Goal: Task Accomplishment & Management: Manage account settings

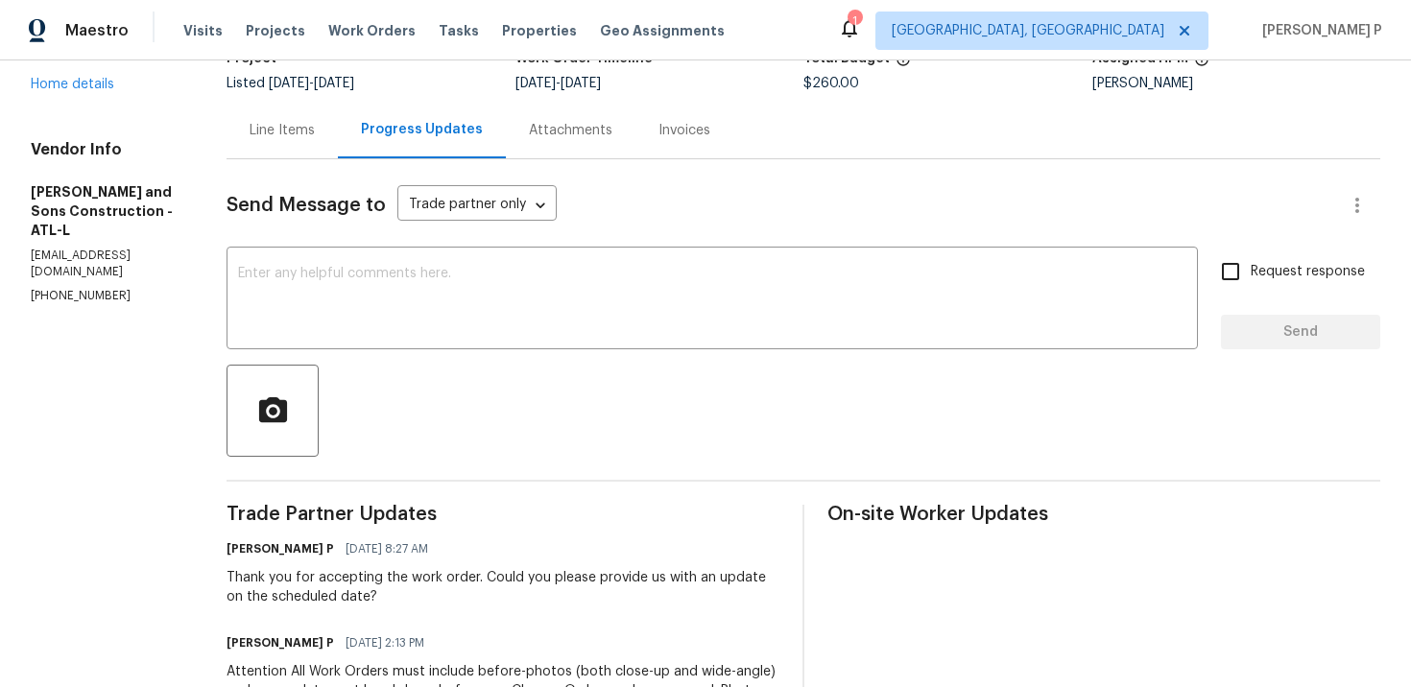
scroll to position [103, 0]
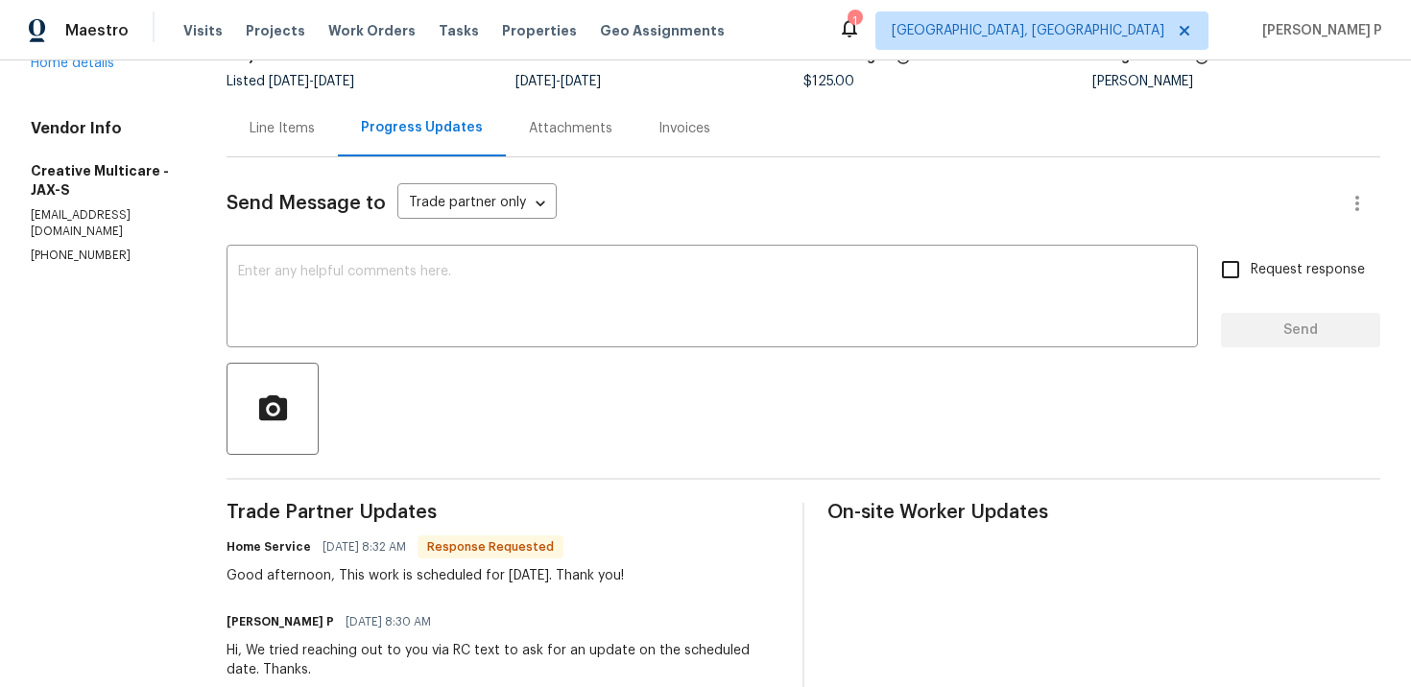
scroll to position [194, 0]
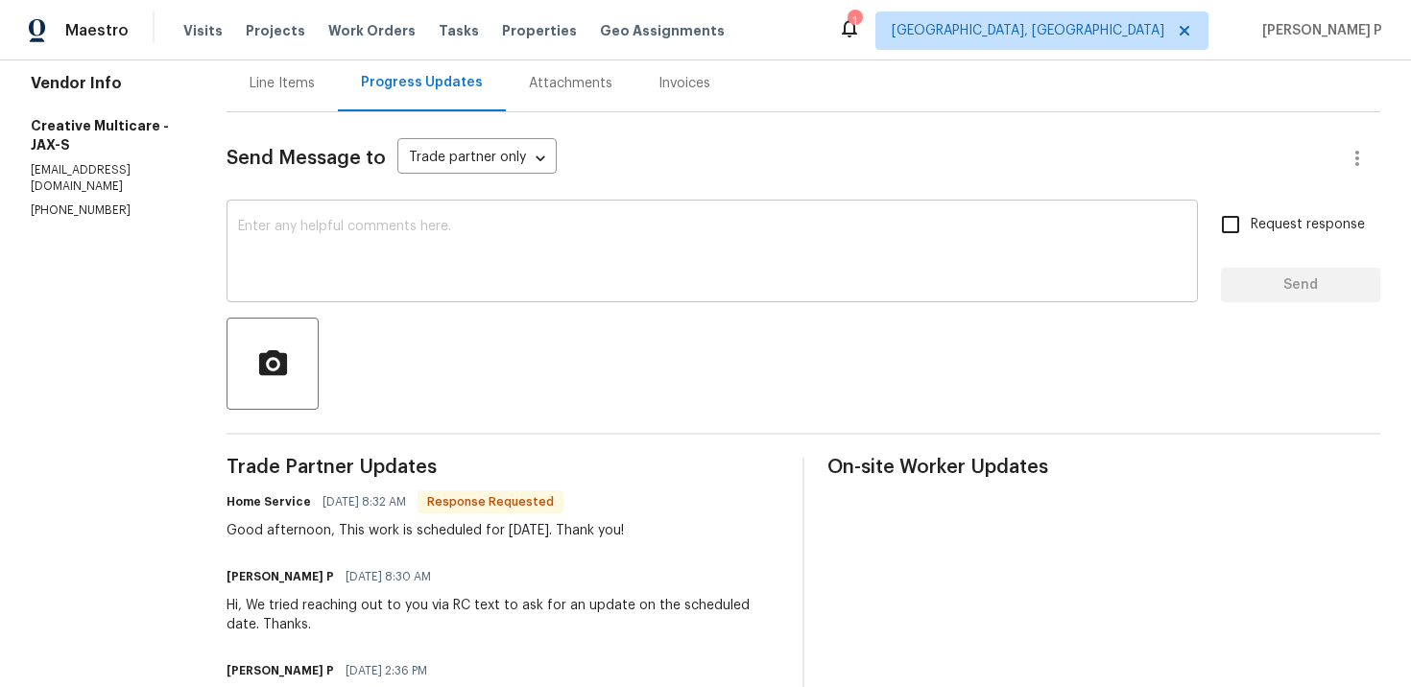
click at [461, 264] on textarea at bounding box center [712, 253] width 948 height 67
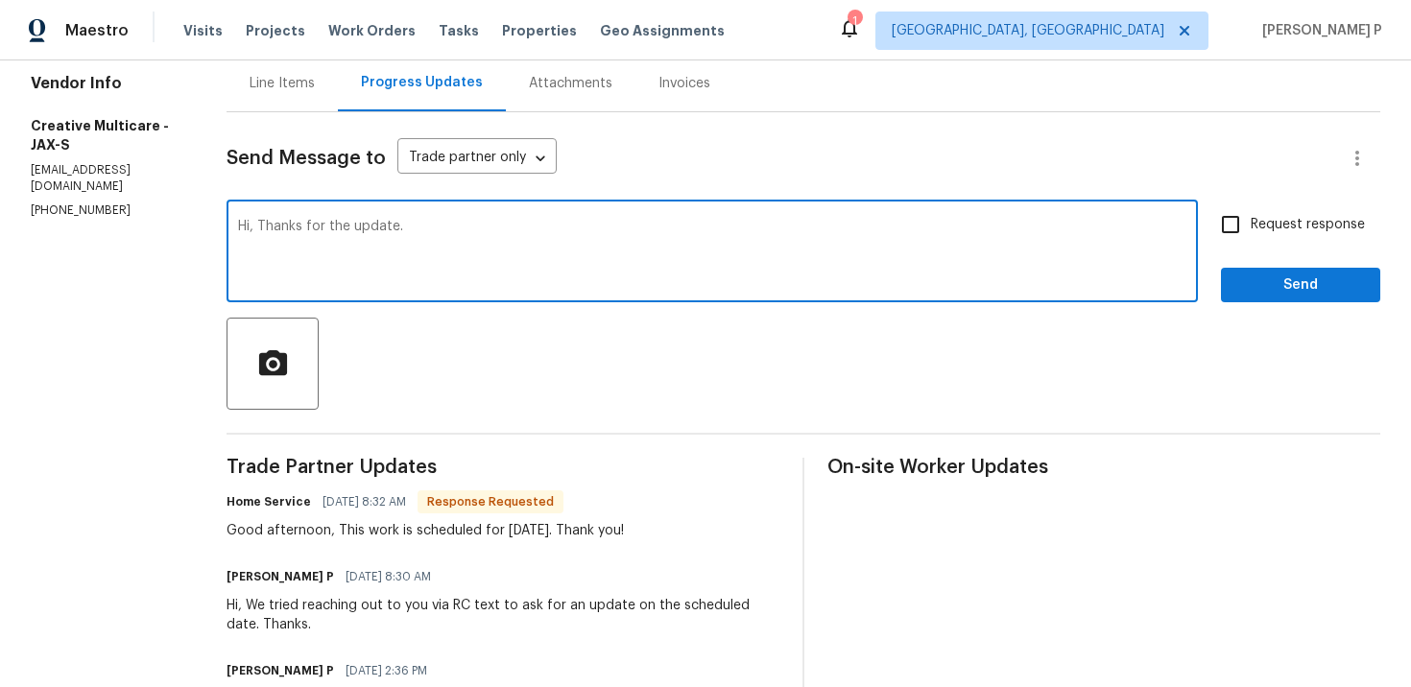
drag, startPoint x: 342, startPoint y: 223, endPoint x: 202, endPoint y: 223, distance: 140.1
click at [202, 223] on div "All work orders [STREET_ADDRESS] Home details Vendor Info Creative Multicare - …" at bounding box center [705, 514] width 1411 height 1294
type textarea "Thanks for the update."
click at [1257, 273] on span "Send" at bounding box center [1300, 285] width 129 height 24
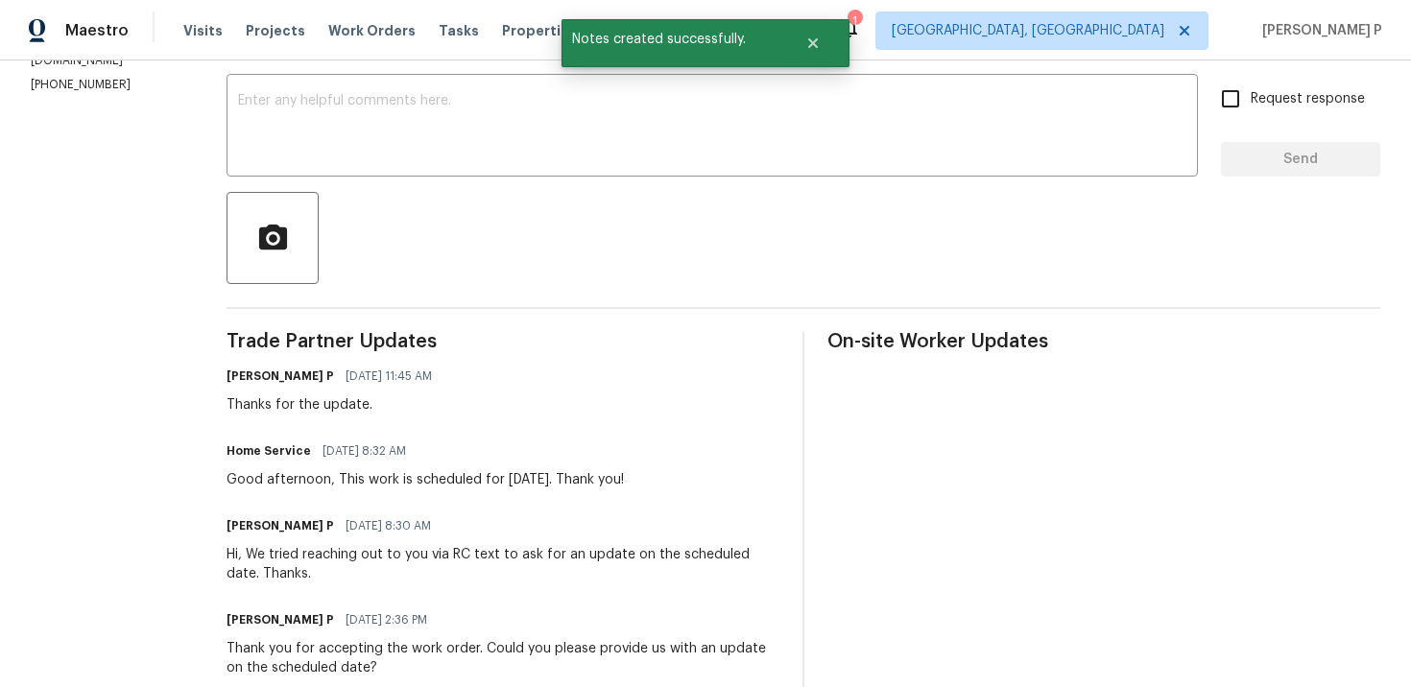
scroll to position [368, 0]
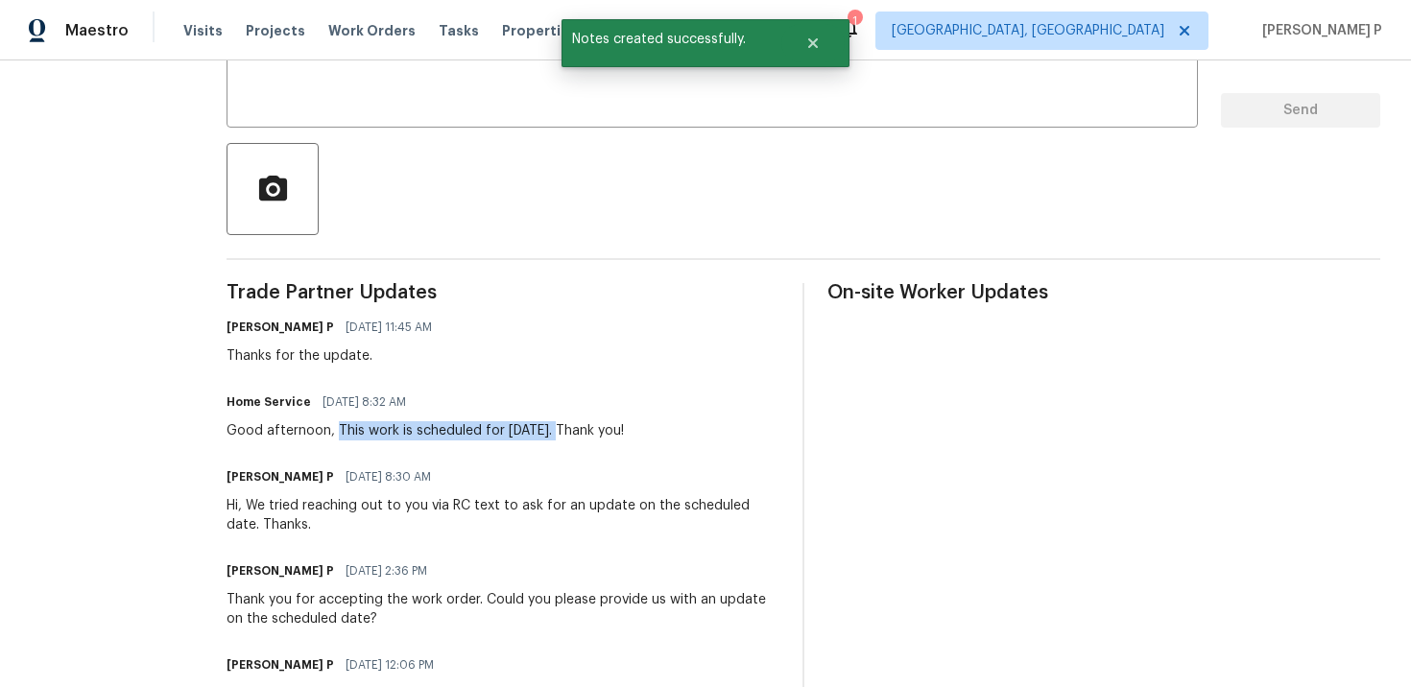
drag, startPoint x: 419, startPoint y: 425, endPoint x: 648, endPoint y: 425, distance: 228.4
click at [624, 425] on div "Good afternoon, This work is scheduled for tomorrow. Thank you!" at bounding box center [424, 430] width 397 height 19
copy div "This work is scheduled for tomorrow"
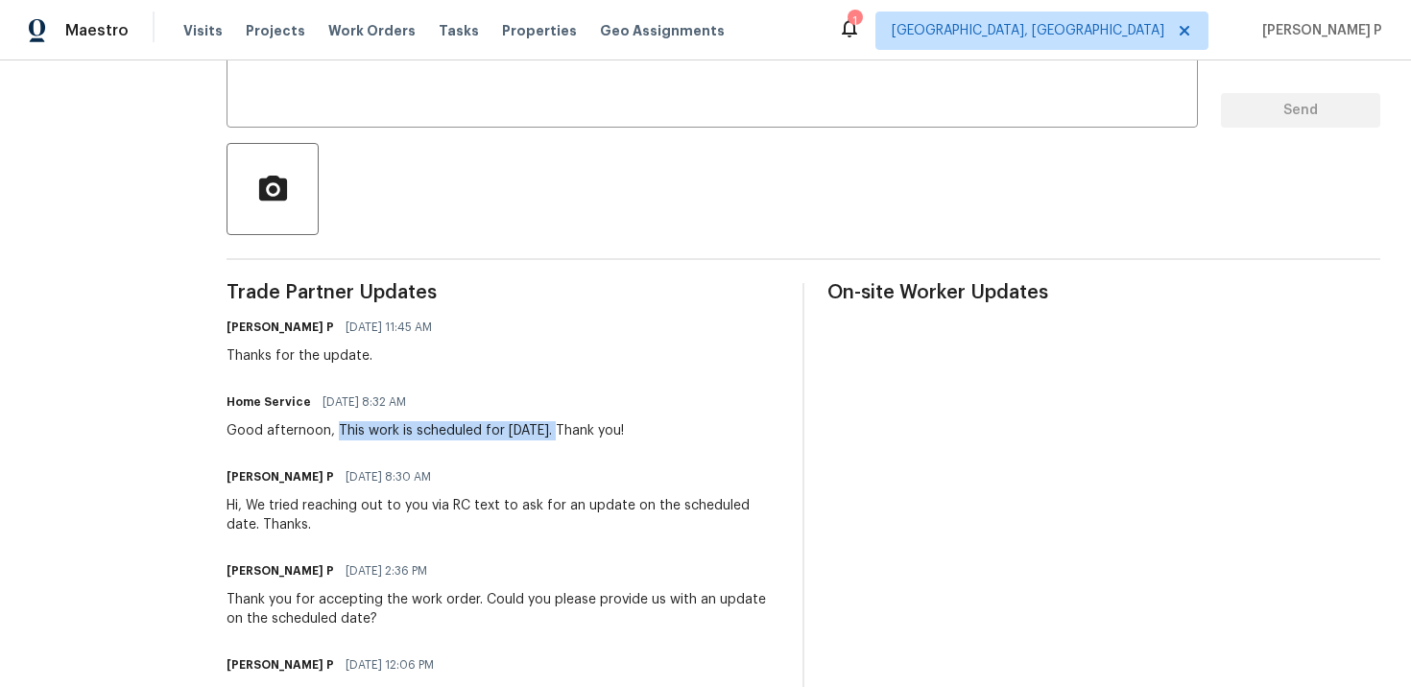
scroll to position [0, 0]
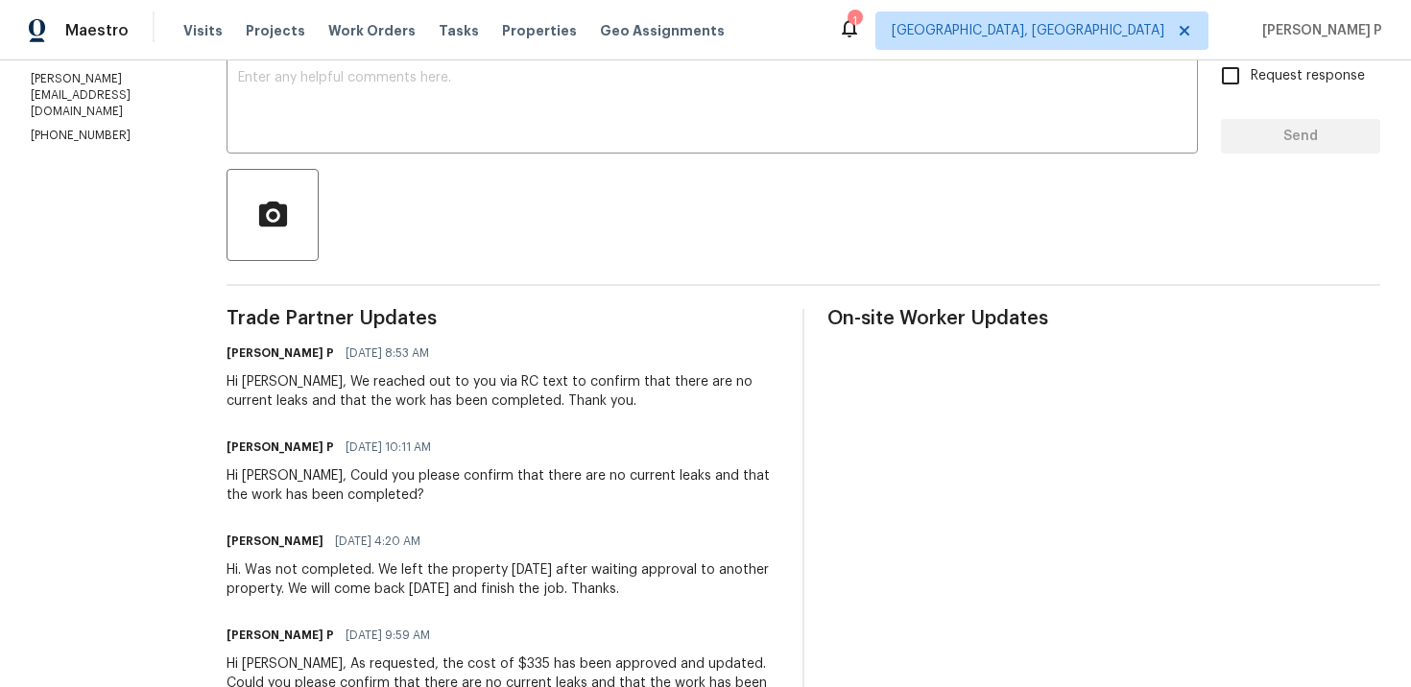
scroll to position [327, 0]
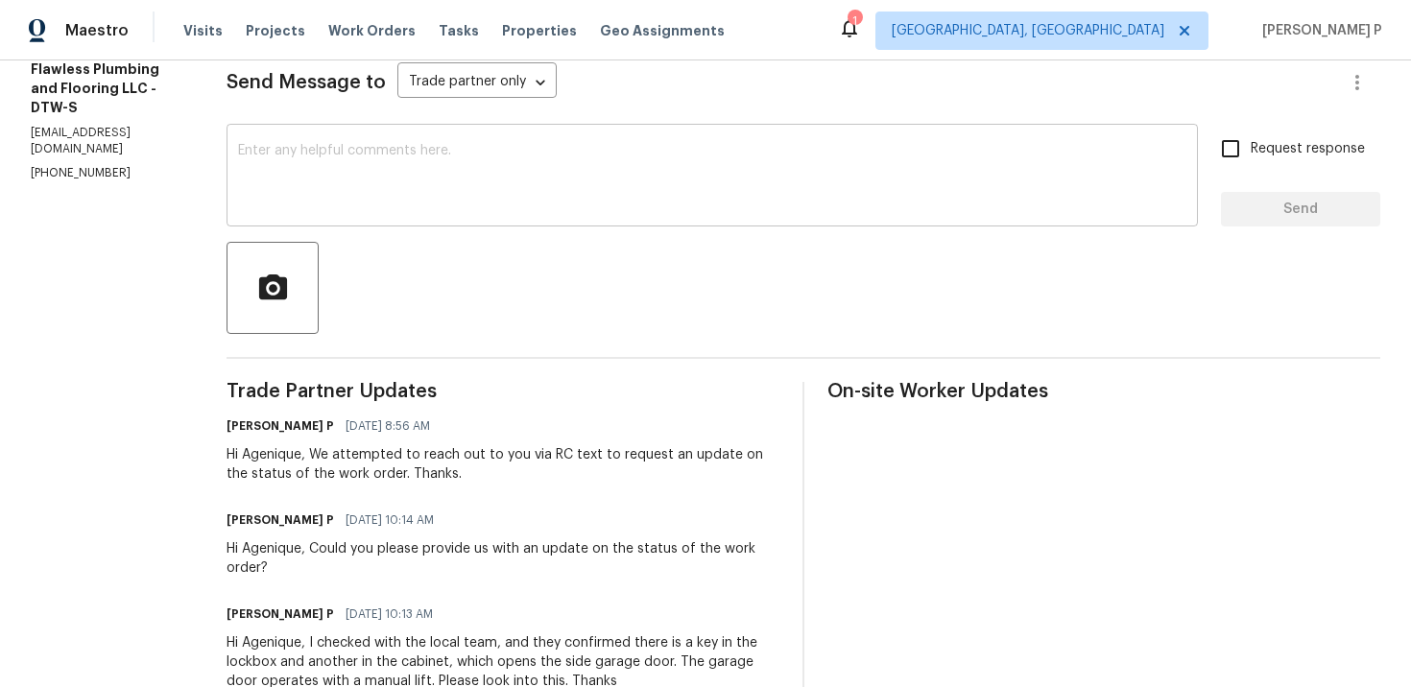
scroll to position [284, 0]
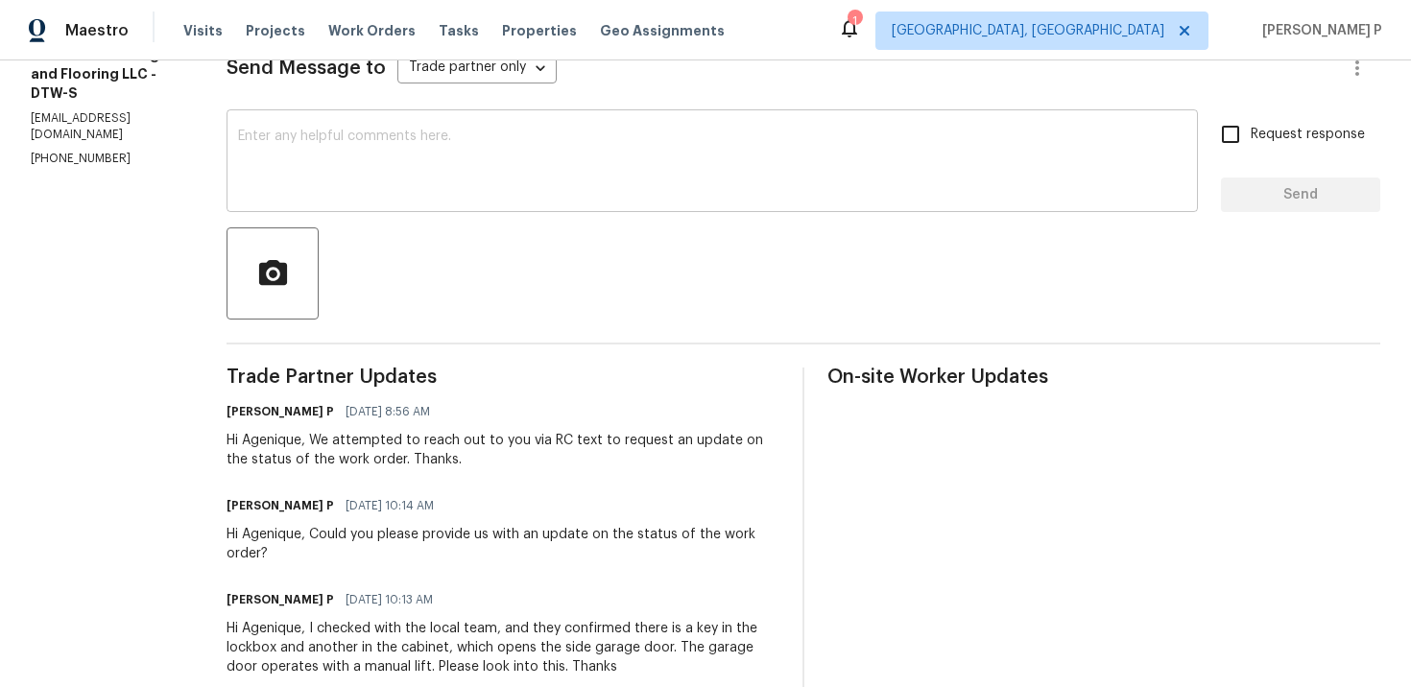
click at [487, 176] on textarea at bounding box center [712, 163] width 948 height 67
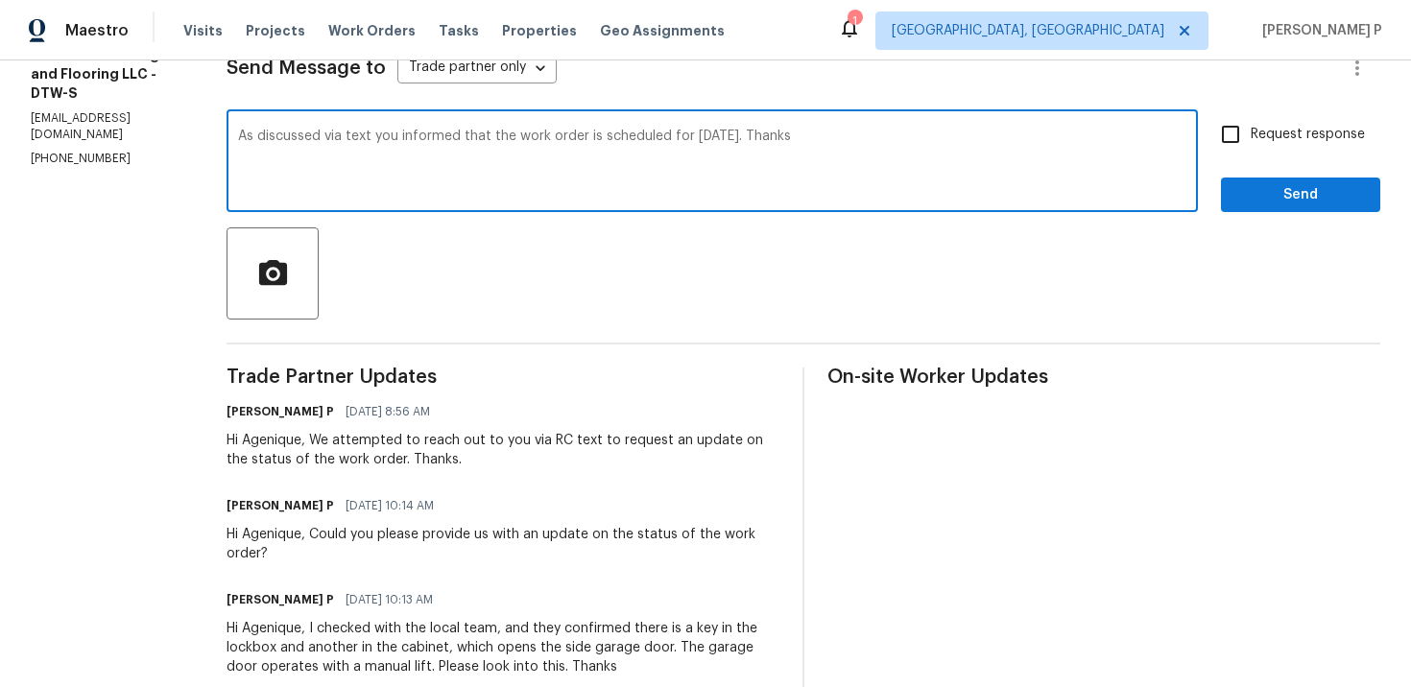
drag, startPoint x: 294, startPoint y: 137, endPoint x: 782, endPoint y: 133, distance: 488.5
click at [782, 133] on textarea "As discussed via text you informed that the work order is scheduled for today. …" at bounding box center [712, 163] width 948 height 67
type textarea "As discussed via text you informed that the work order is scheduled for today. …"
click at [1247, 133] on input "Request response" at bounding box center [1230, 134] width 40 height 40
checkbox input "true"
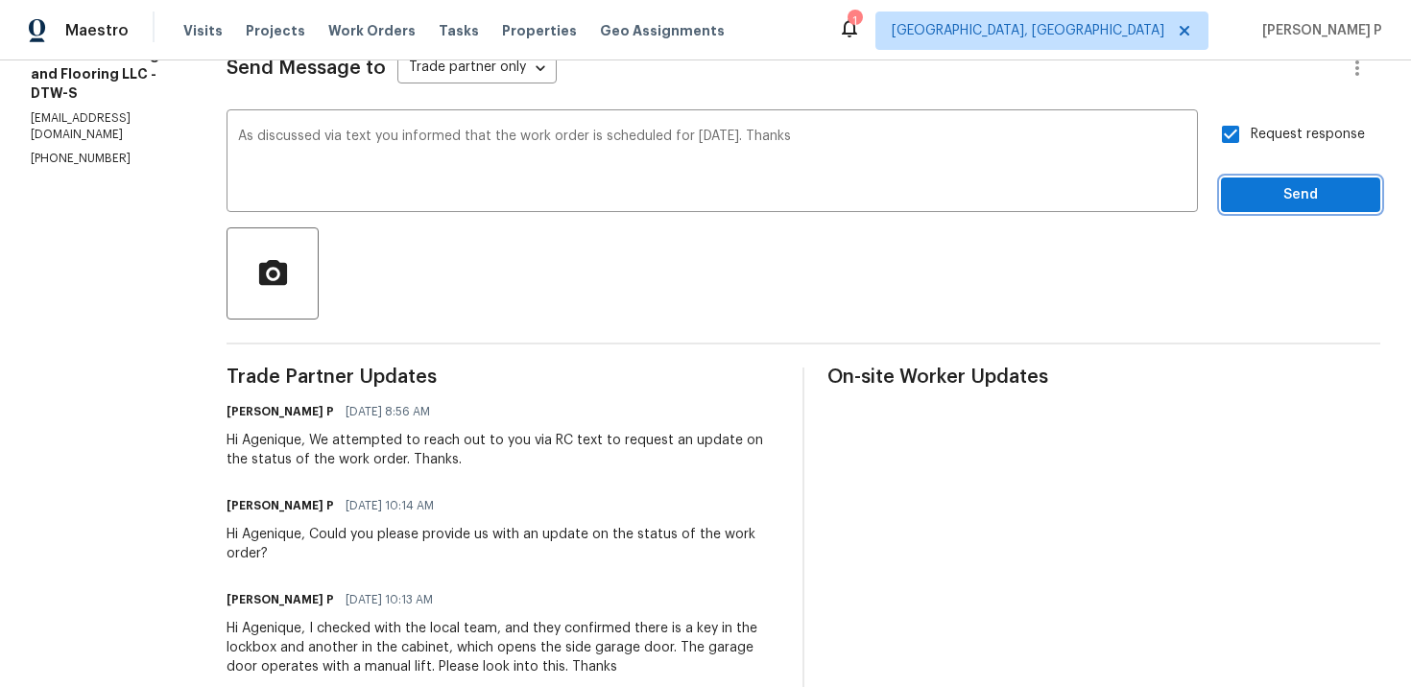
click at [1260, 179] on button "Send" at bounding box center [1300, 196] width 159 height 36
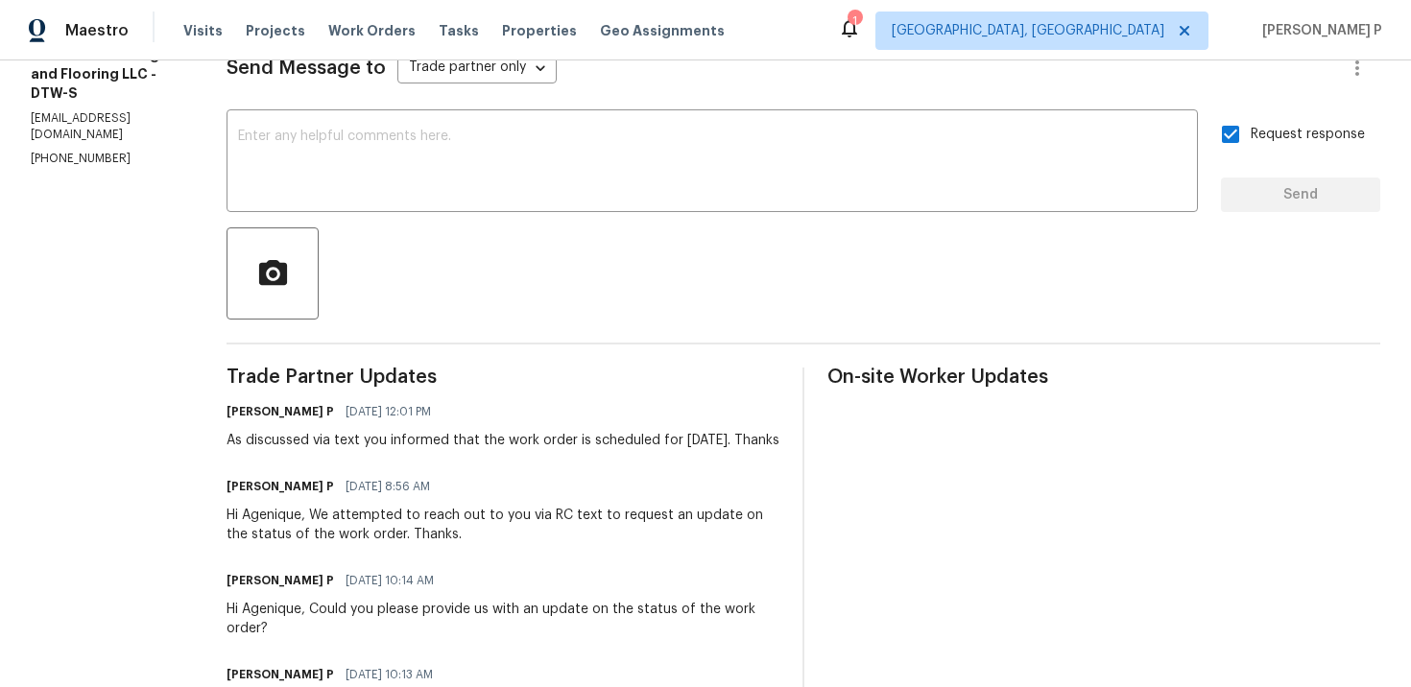
scroll to position [76, 0]
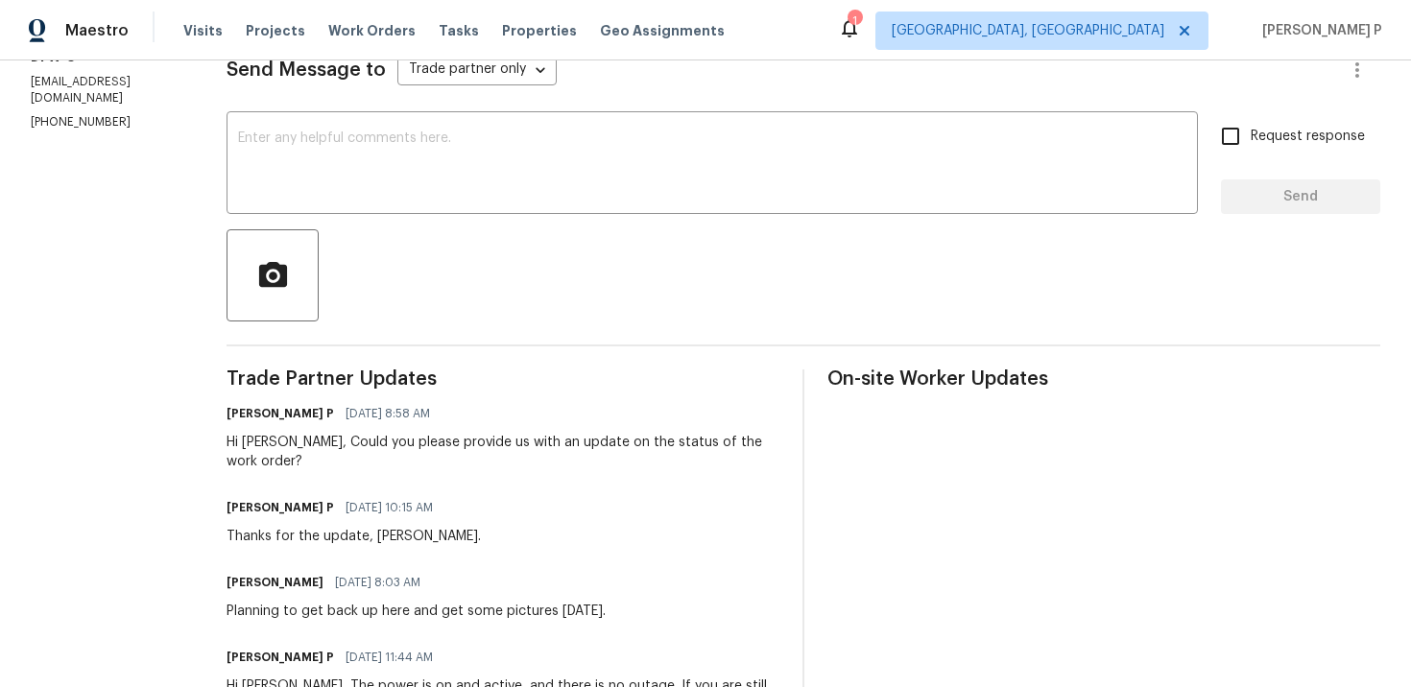
scroll to position [163, 0]
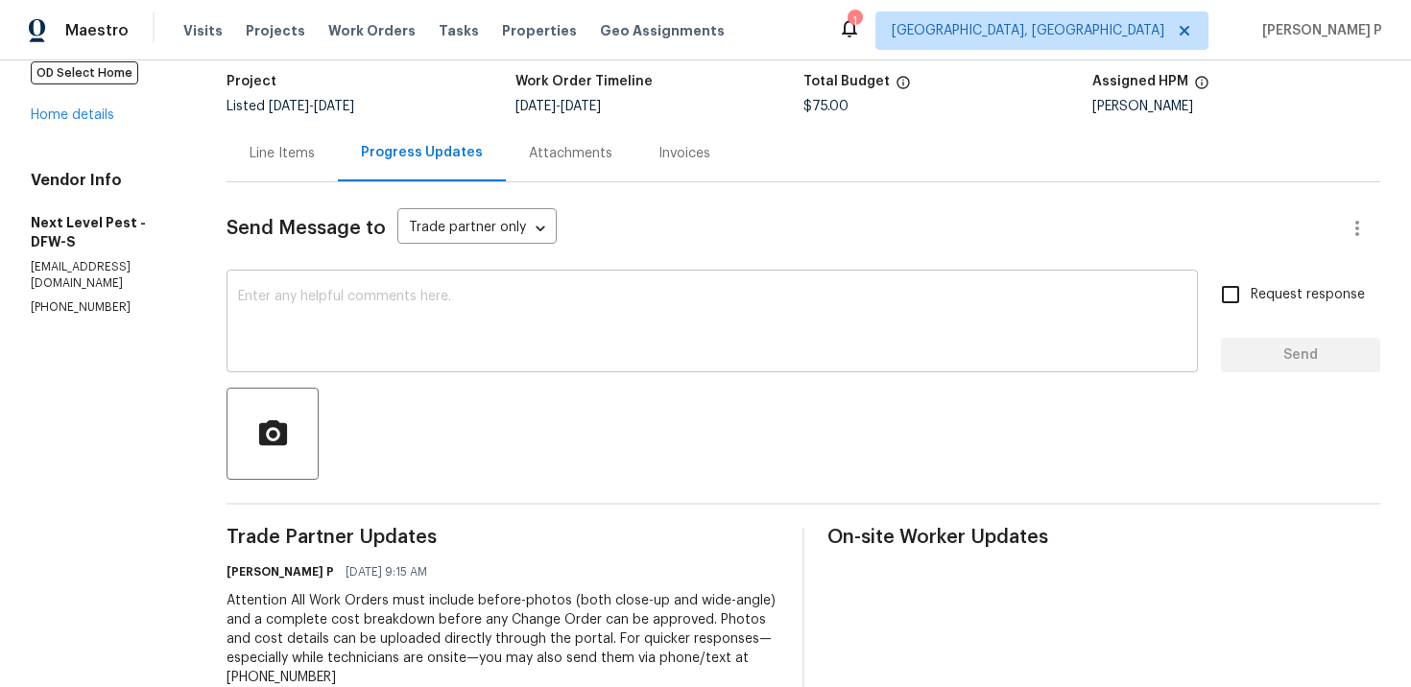
scroll to position [310, 0]
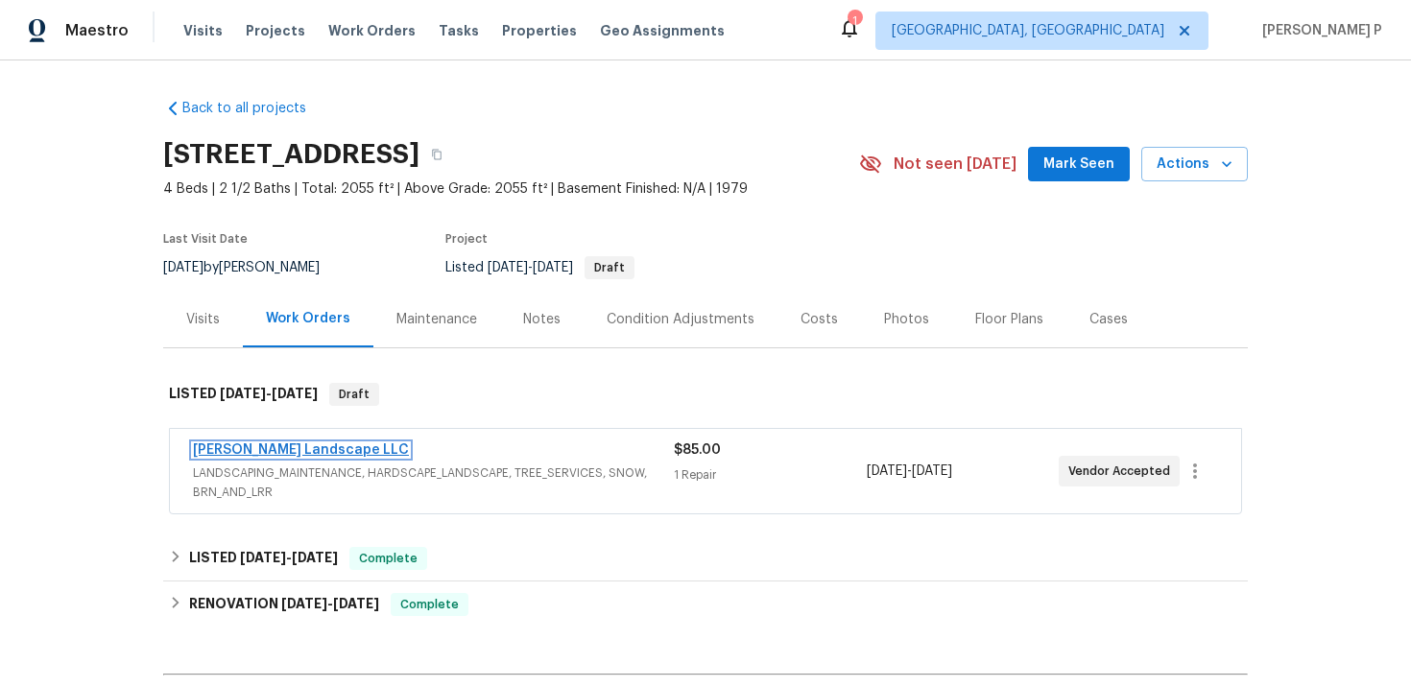
click at [249, 443] on link "Dalia Landscape LLC" at bounding box center [301, 449] width 216 height 13
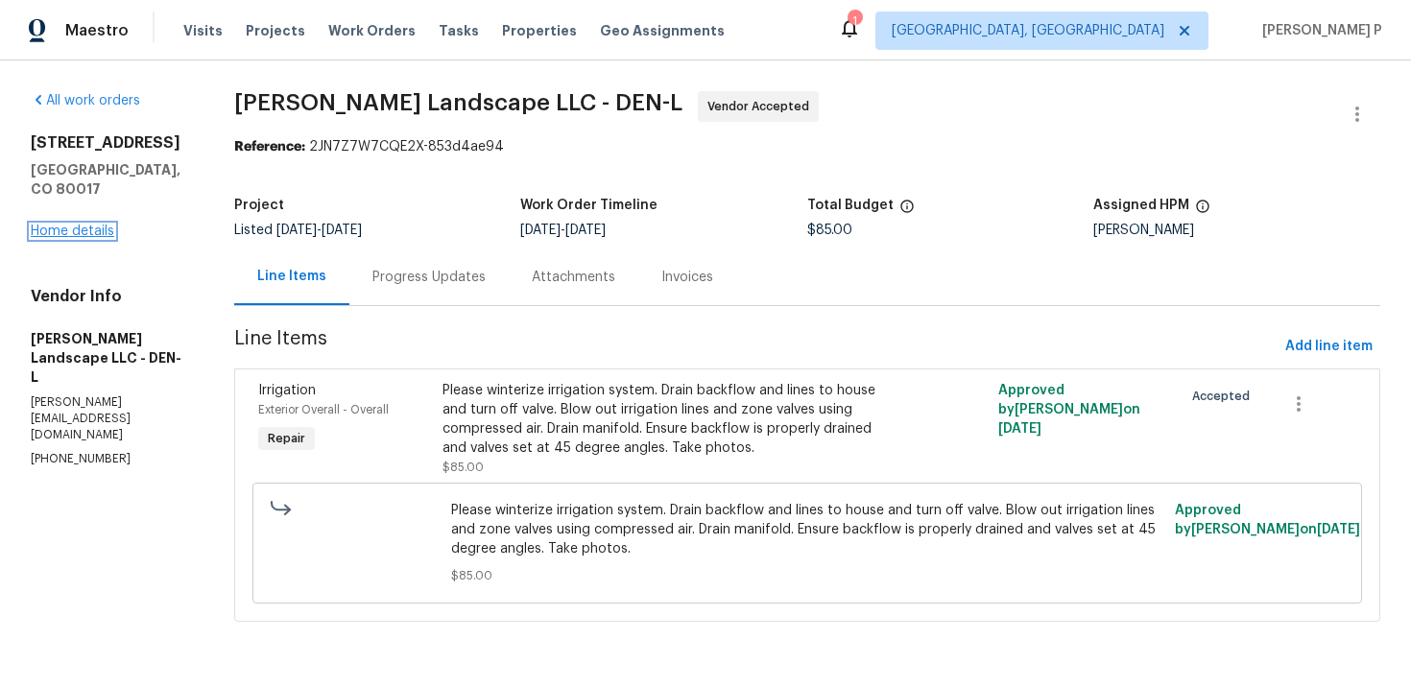
click at [89, 225] on link "Home details" at bounding box center [72, 231] width 83 height 13
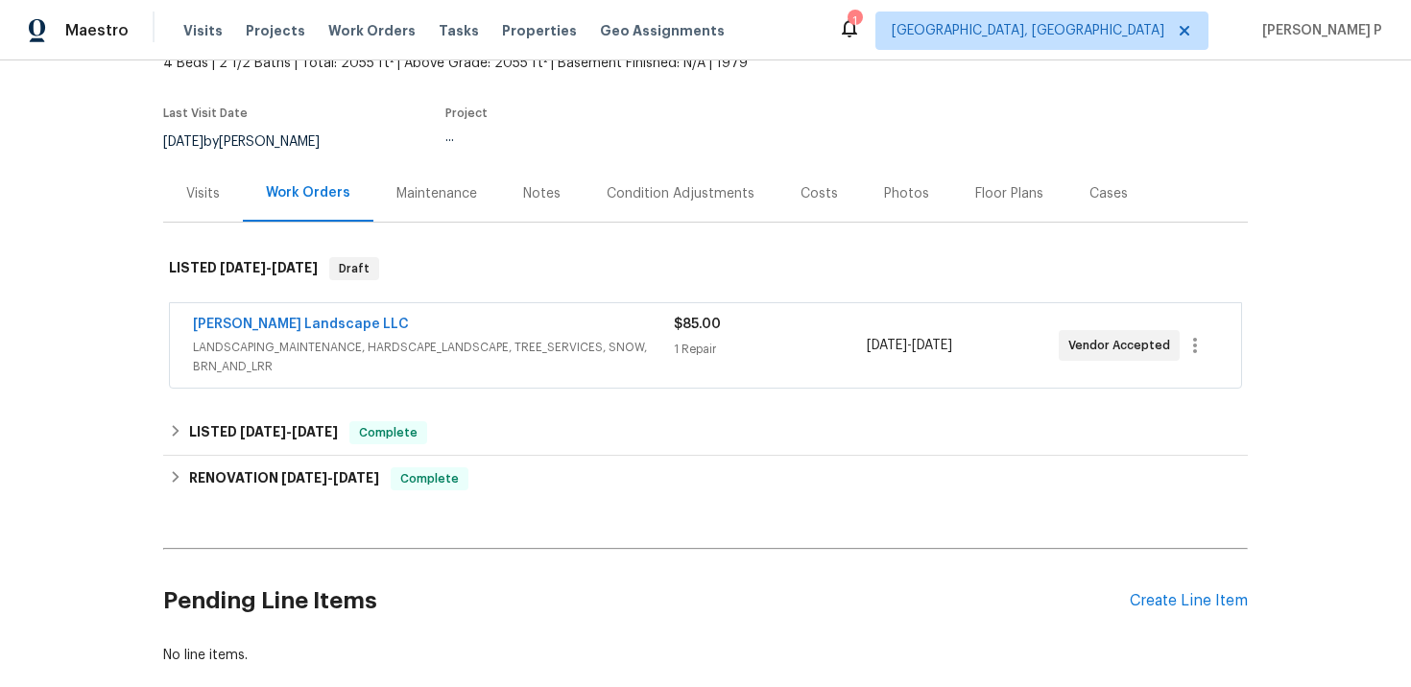
scroll to position [234, 0]
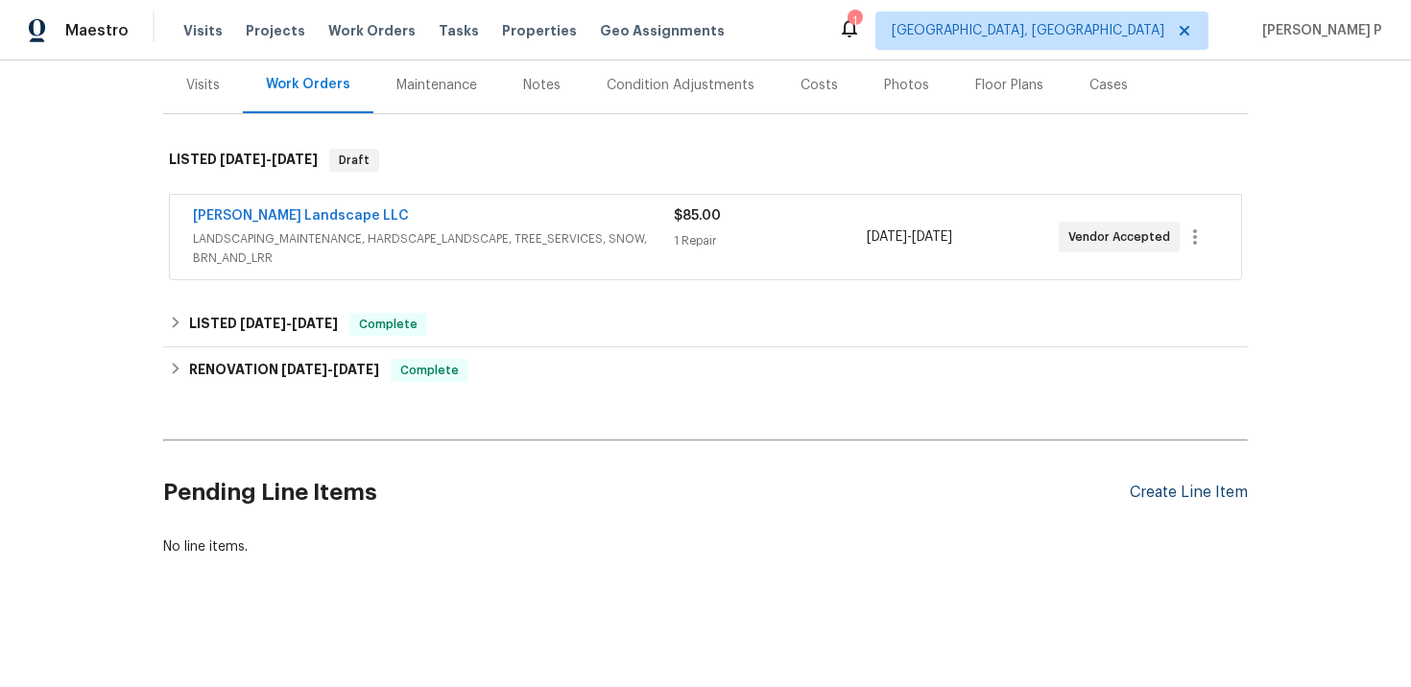
click at [1188, 495] on div "Create Line Item" at bounding box center [1188, 493] width 118 height 18
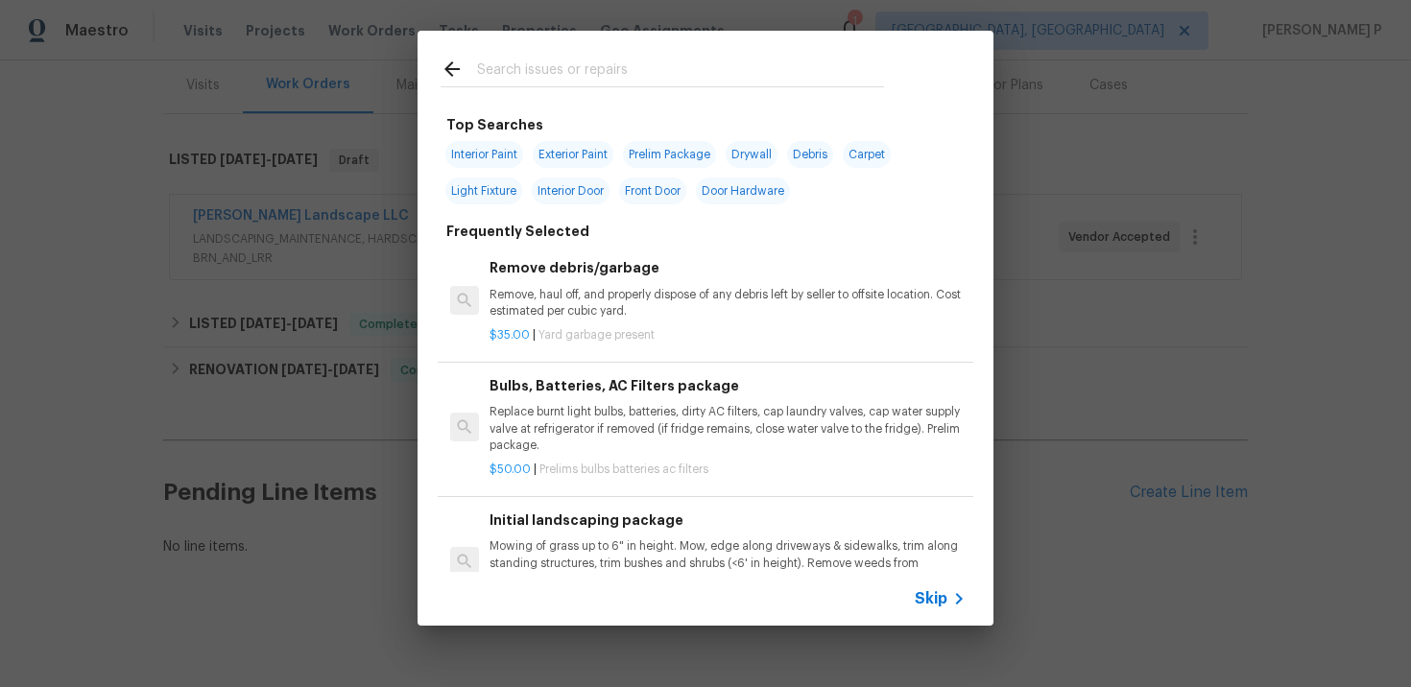
click at [935, 595] on span "Skip" at bounding box center [931, 598] width 33 height 19
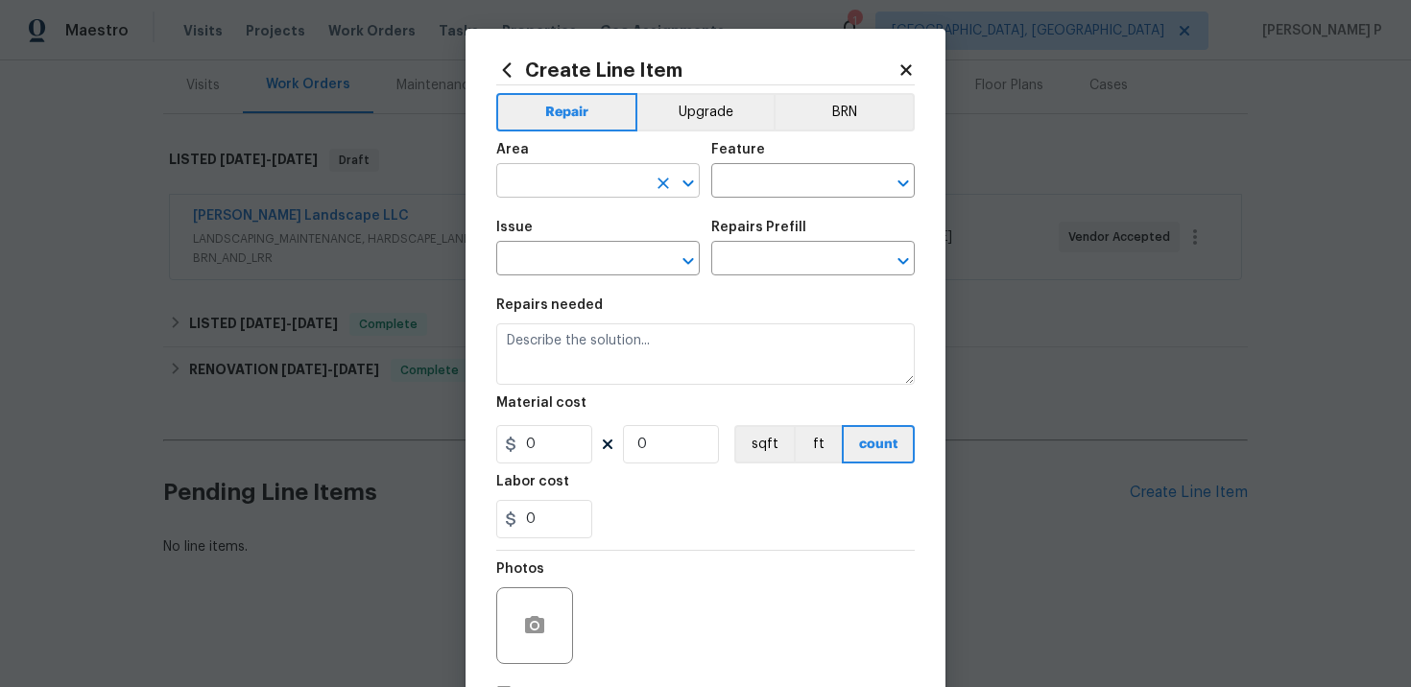
click at [580, 192] on input "text" at bounding box center [571, 183] width 150 height 30
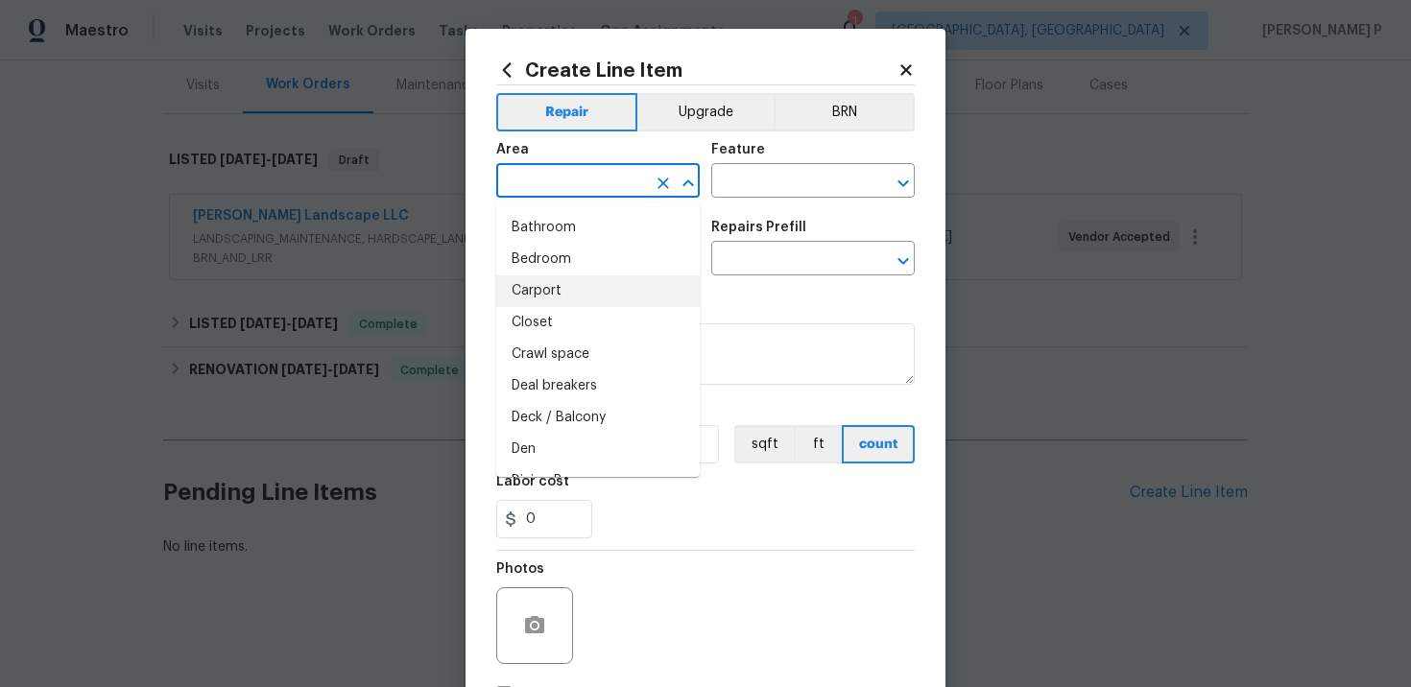
scroll to position [0, 0]
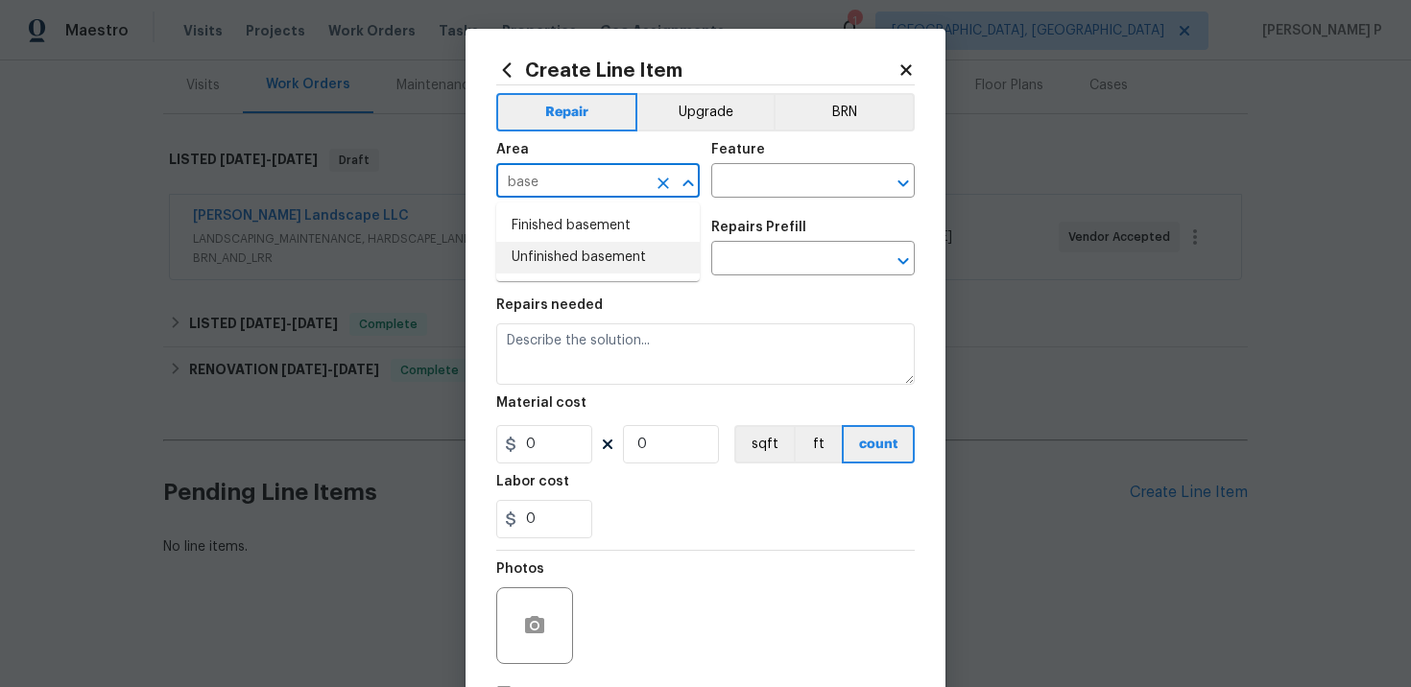
click at [566, 236] on li "Finished basement" at bounding box center [597, 226] width 203 height 32
type input "Finished basement"
click at [753, 191] on input "text" at bounding box center [786, 183] width 150 height 30
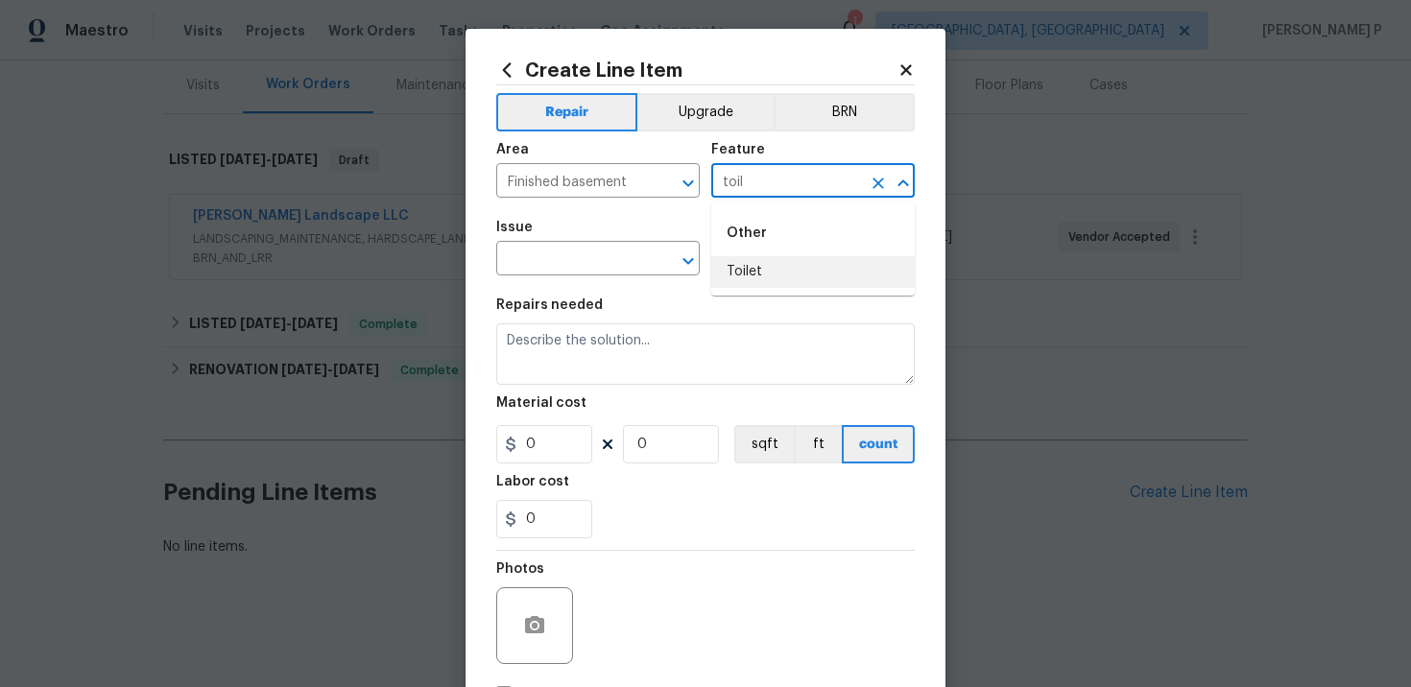
click at [748, 285] on li "Toilet" at bounding box center [812, 272] width 203 height 32
type input "Toilet"
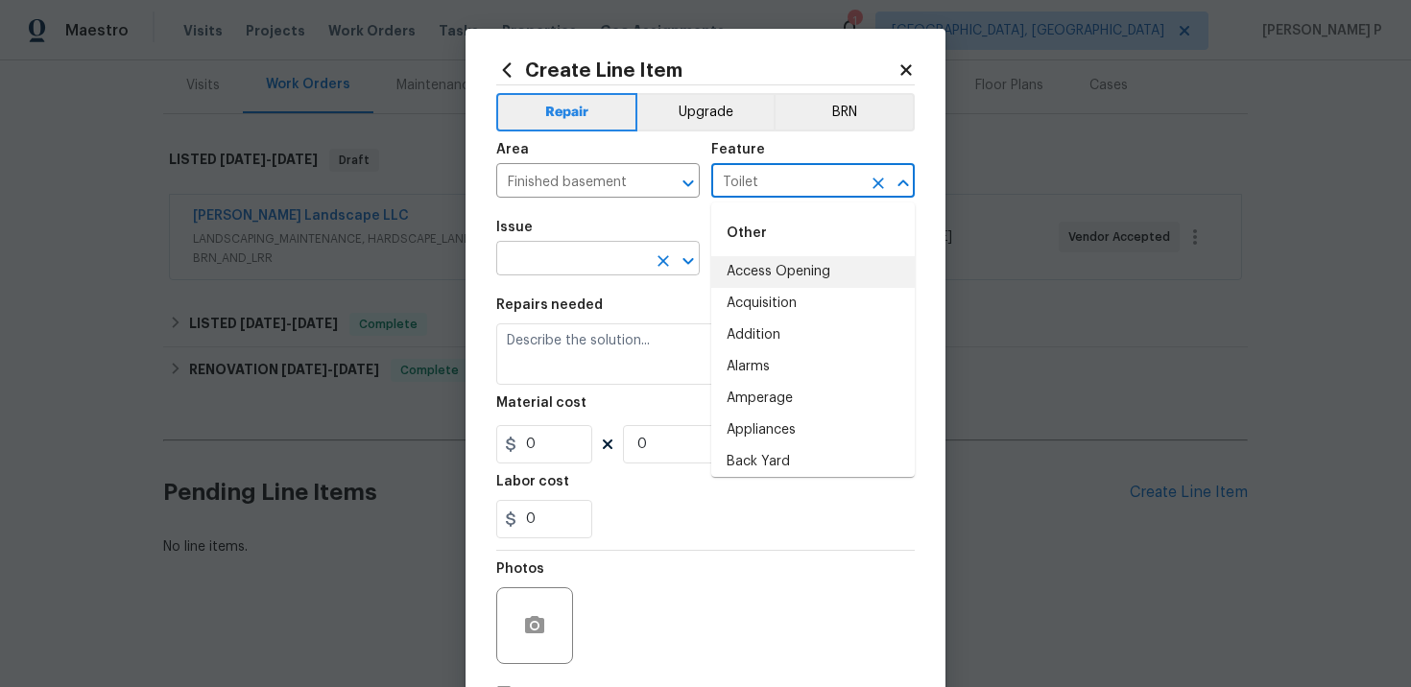
click at [575, 262] on input "text" at bounding box center [571, 261] width 150 height 30
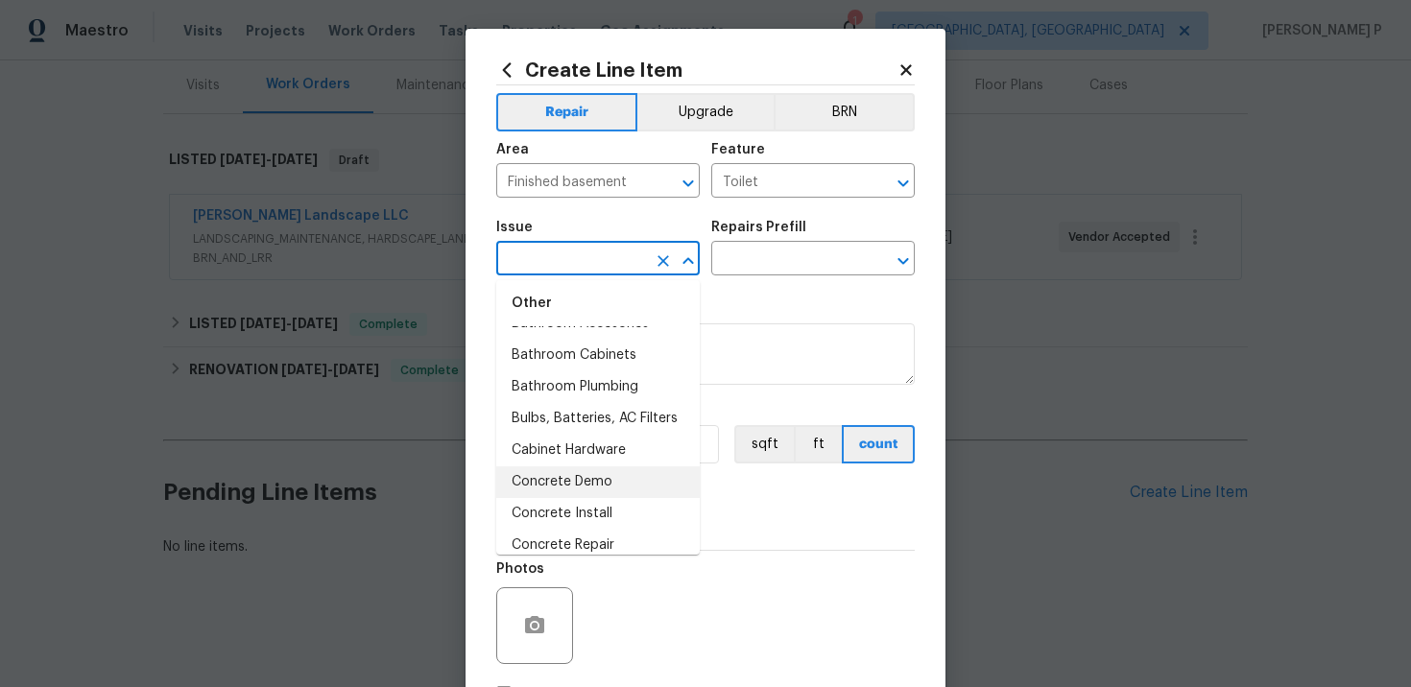
scroll to position [367, 0]
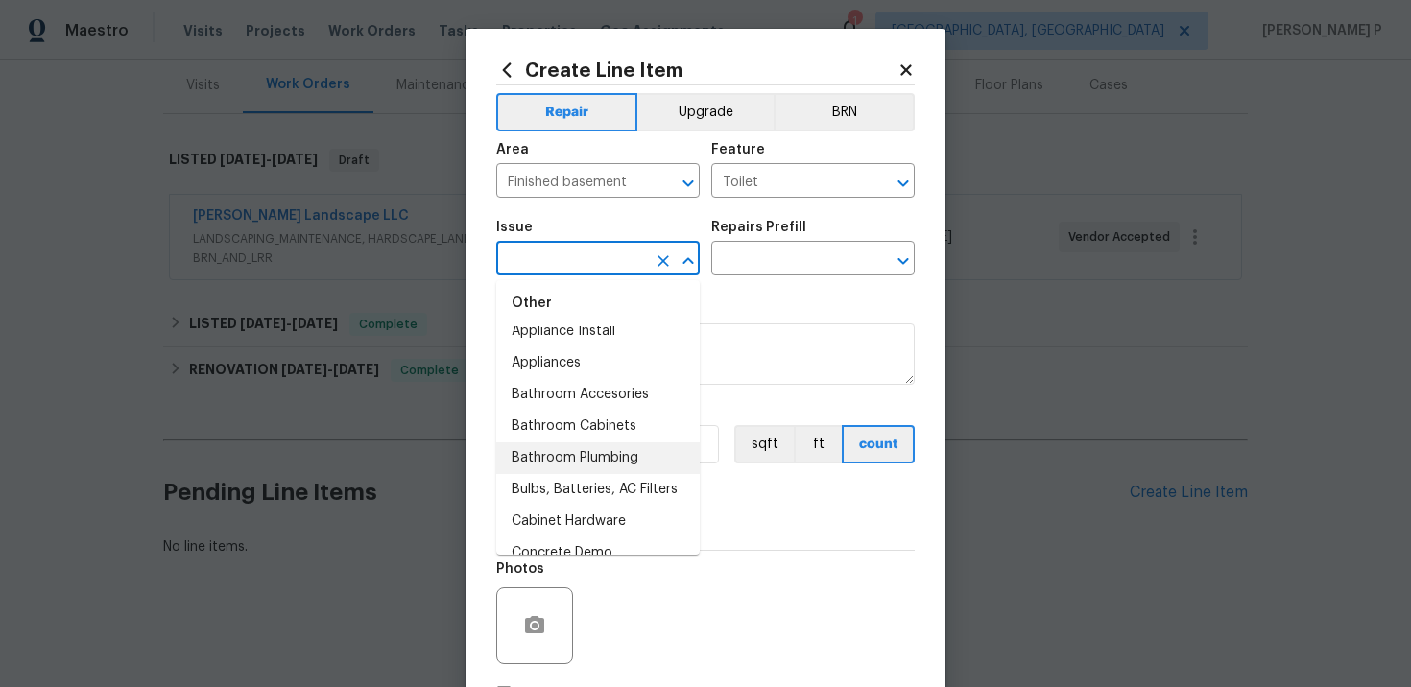
click at [564, 454] on li "Bathroom Plumbing" at bounding box center [597, 458] width 203 height 32
type input "Bathroom Plumbing"
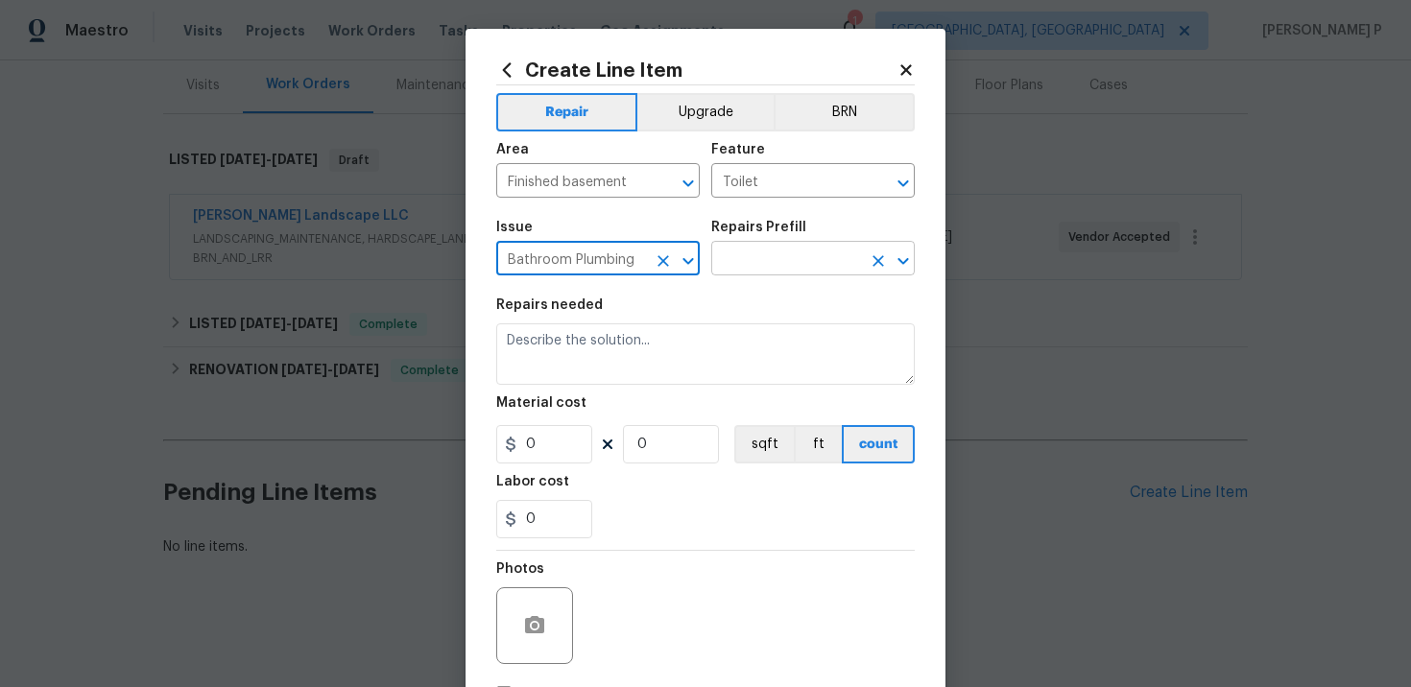
click at [757, 271] on input "text" at bounding box center [786, 261] width 150 height 30
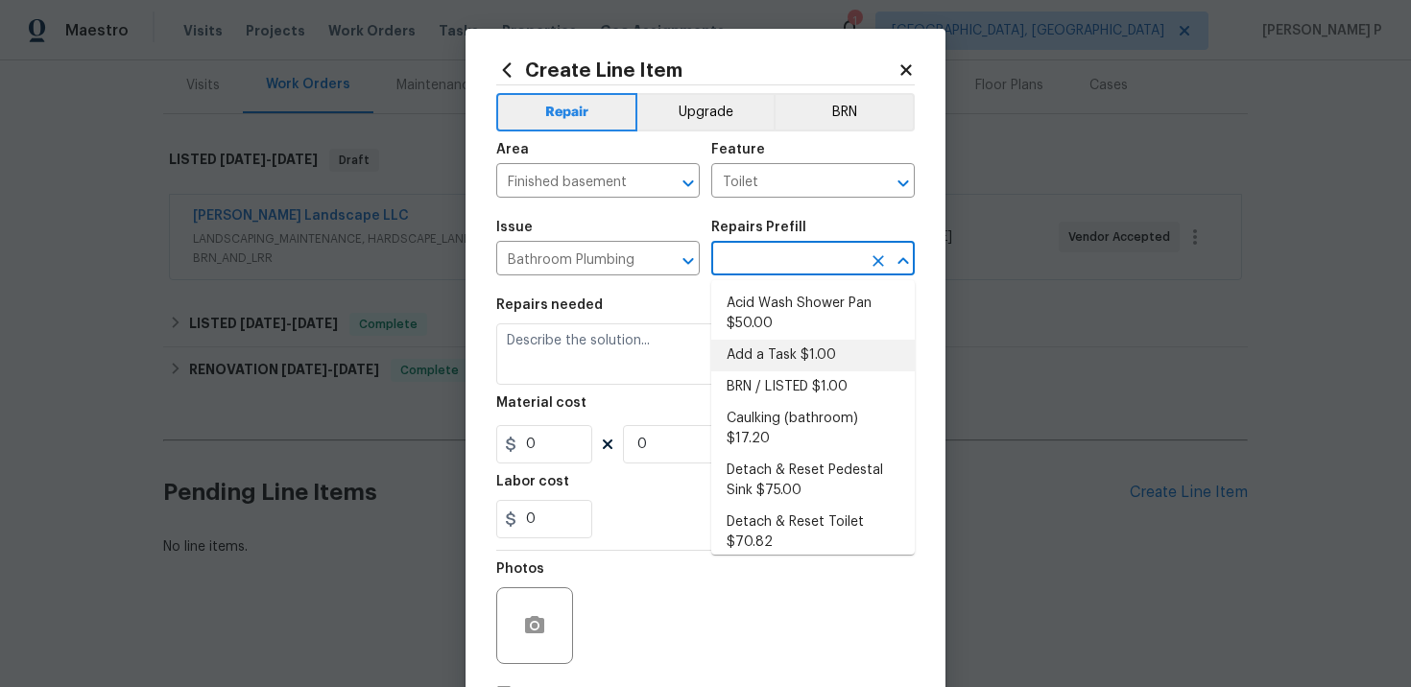
click at [764, 356] on li "Add a Task $1.00" at bounding box center [812, 356] width 203 height 32
type input "Plumbing"
type input "Add a Task $1.00"
type textarea "HPM to detail"
type input "1"
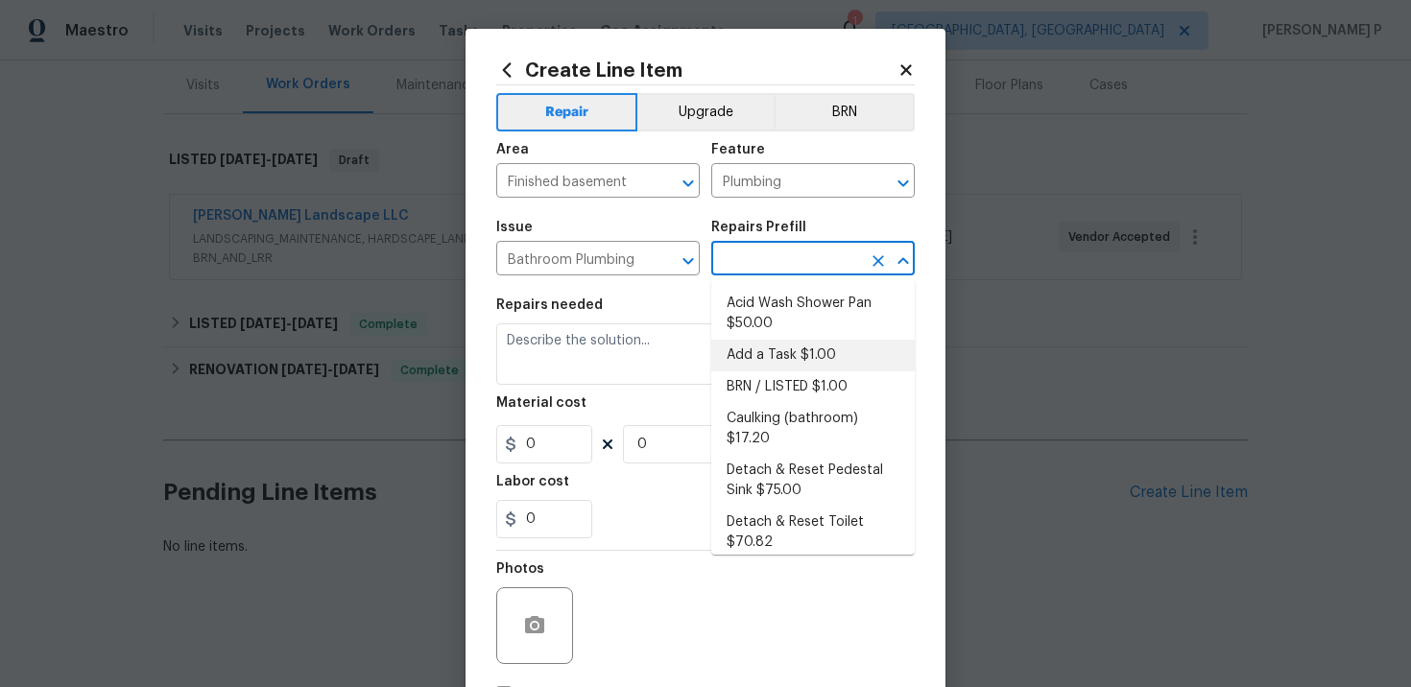
type input "1"
click at [571, 360] on textarea "HPM to detail" at bounding box center [705, 353] width 418 height 61
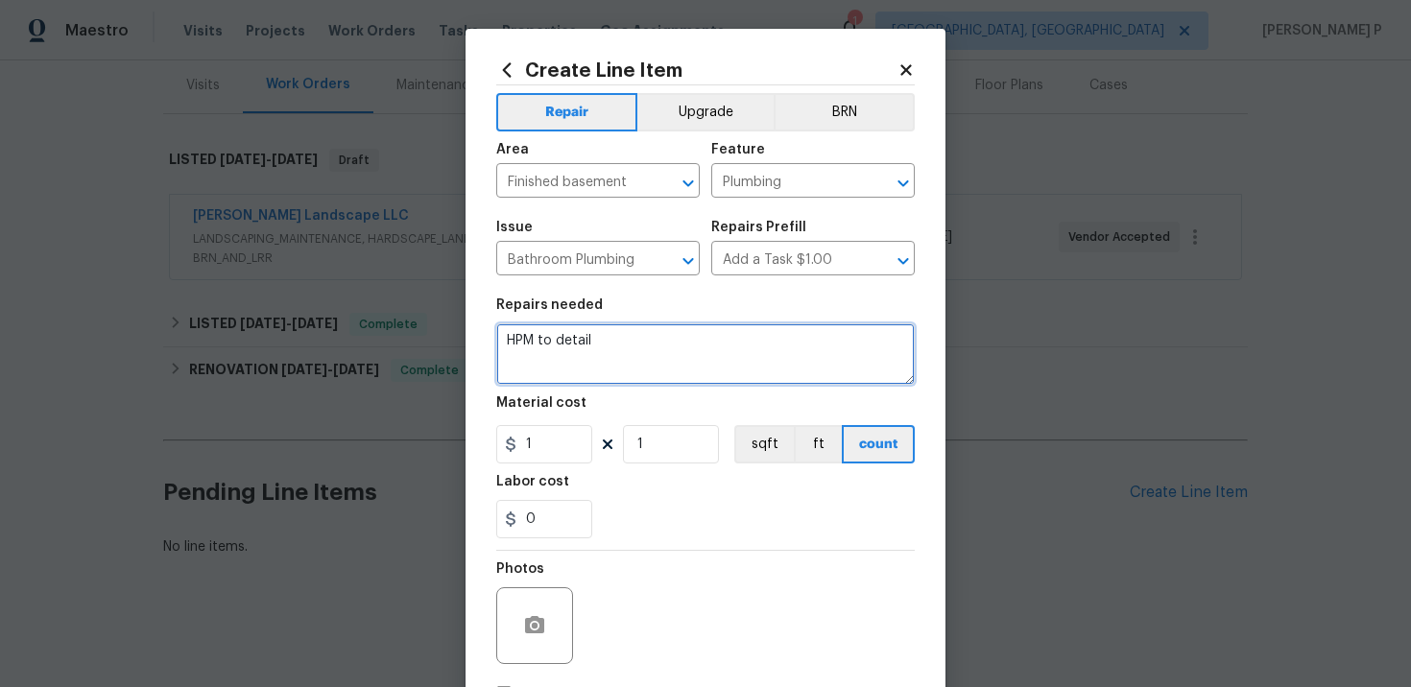
click at [571, 360] on textarea "HPM to detail" at bounding box center [705, 353] width 418 height 61
paste textarea "Received feedback: The basement toilet is still not flushing the guts need to b…"
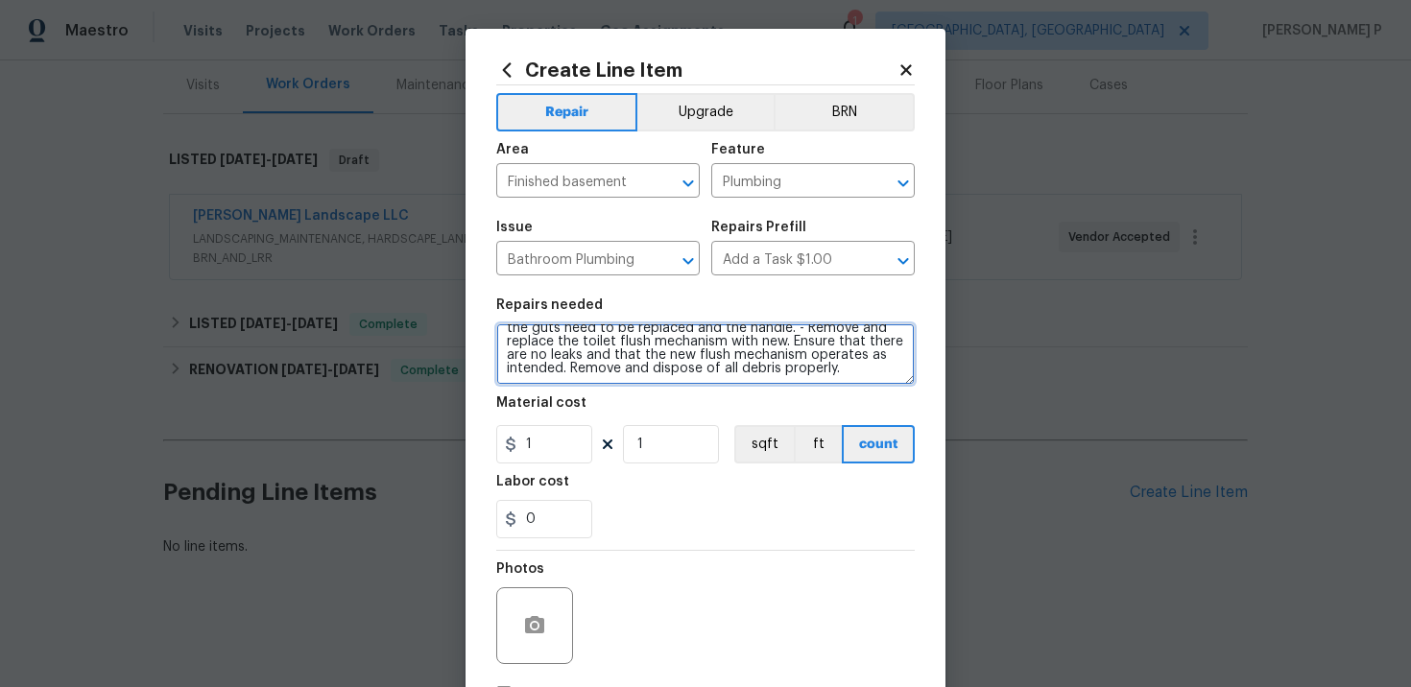
scroll to position [27, 0]
type textarea "Received feedback: The basement toilet is still not flushing the guts need to b…"
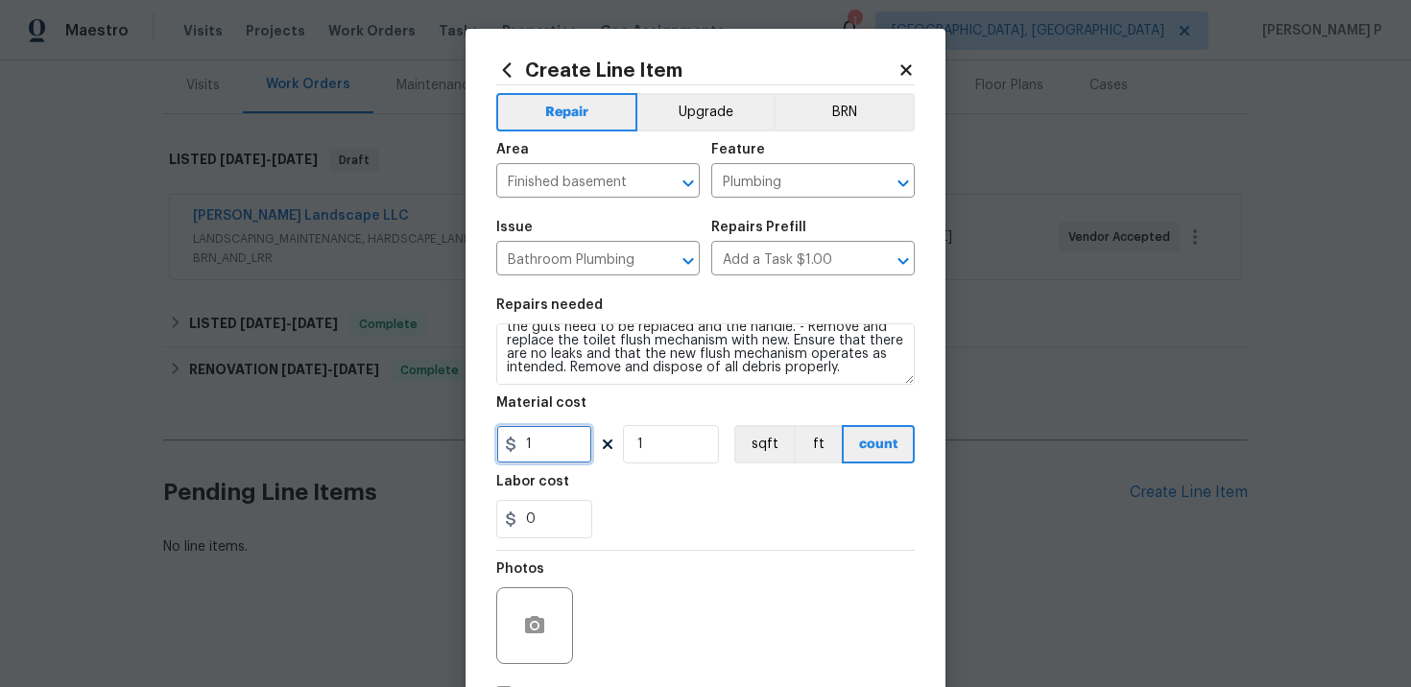
click at [555, 448] on input "1" at bounding box center [544, 444] width 96 height 38
type input "75"
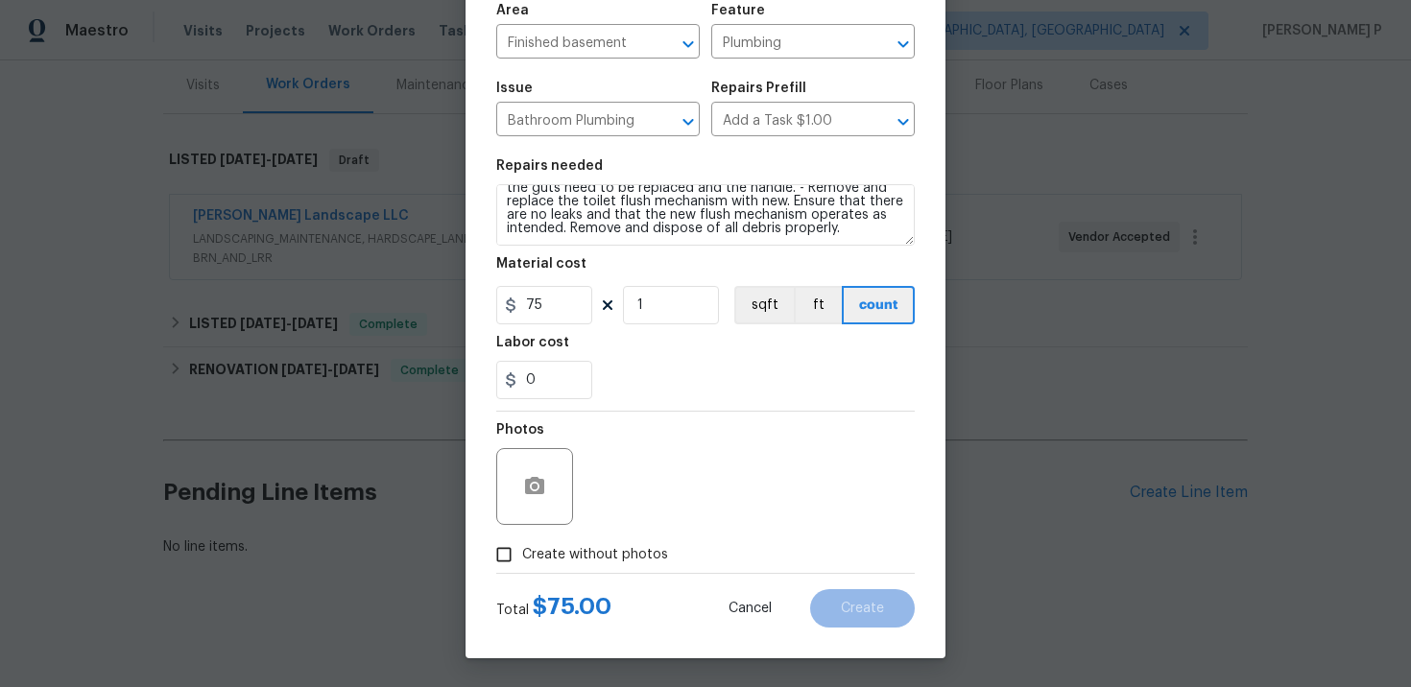
click at [492, 561] on input "Create without photos" at bounding box center [504, 554] width 36 height 36
checkbox input "true"
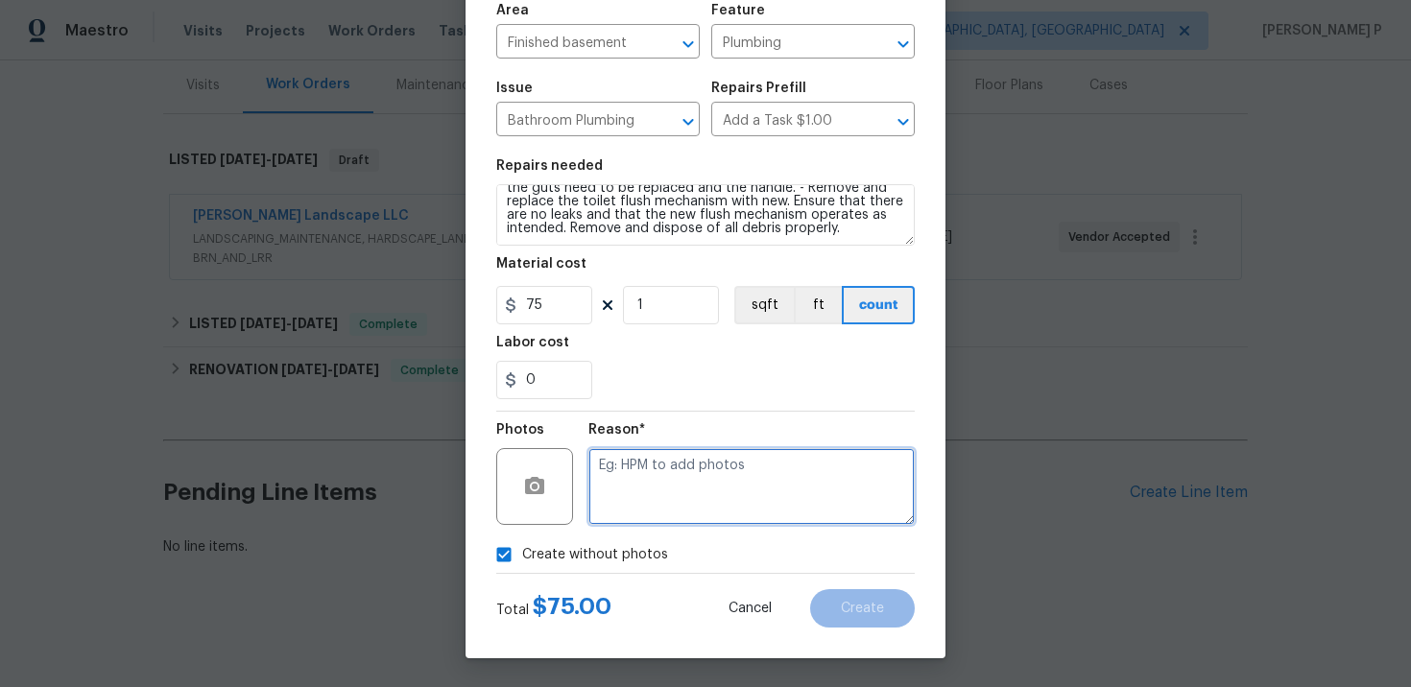
click at [639, 497] on textarea at bounding box center [751, 486] width 326 height 77
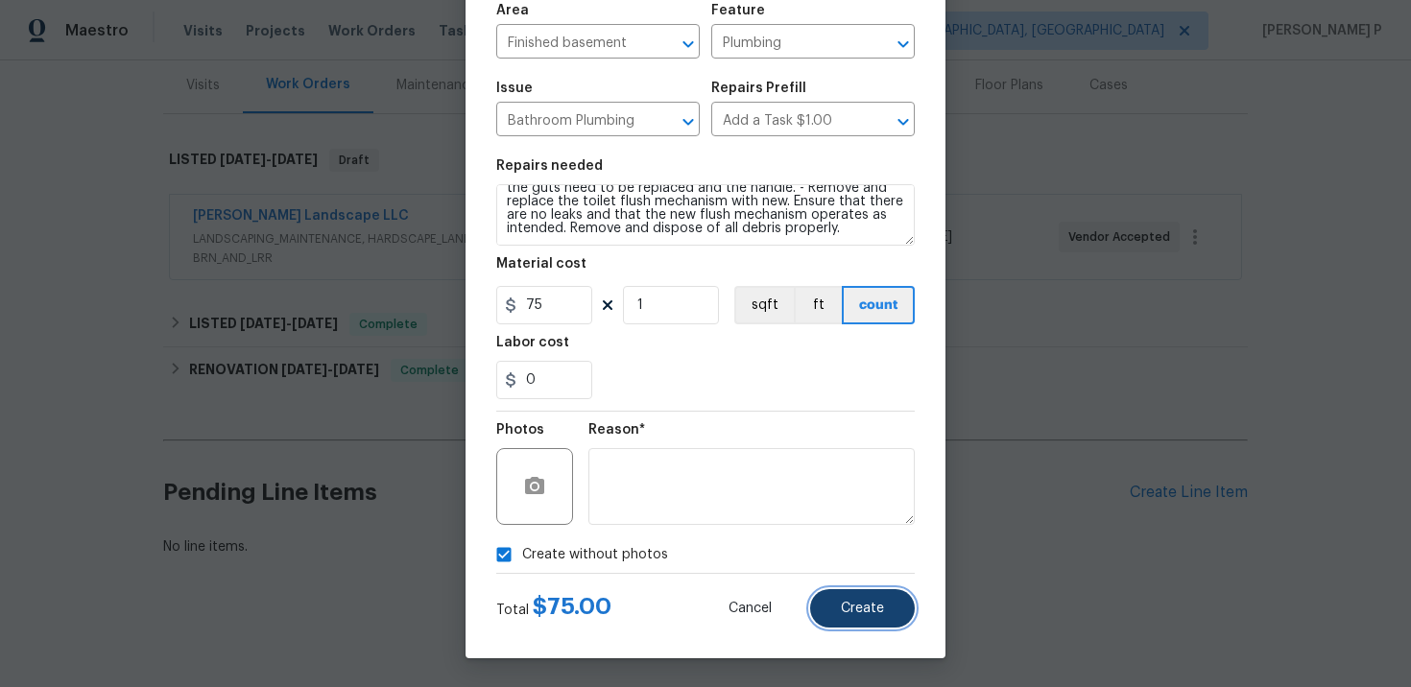
click at [865, 595] on button "Create" at bounding box center [862, 608] width 105 height 38
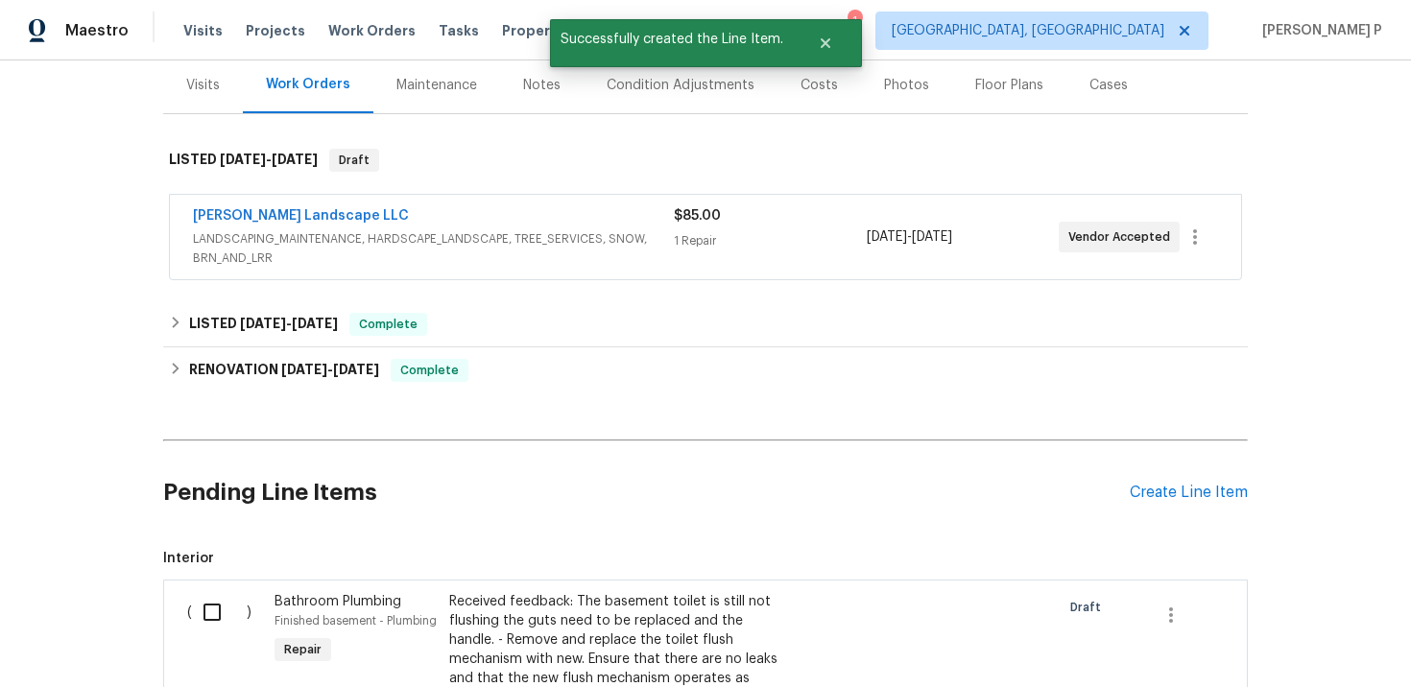
click at [210, 609] on input "checkbox" at bounding box center [219, 612] width 55 height 40
checkbox input "true"
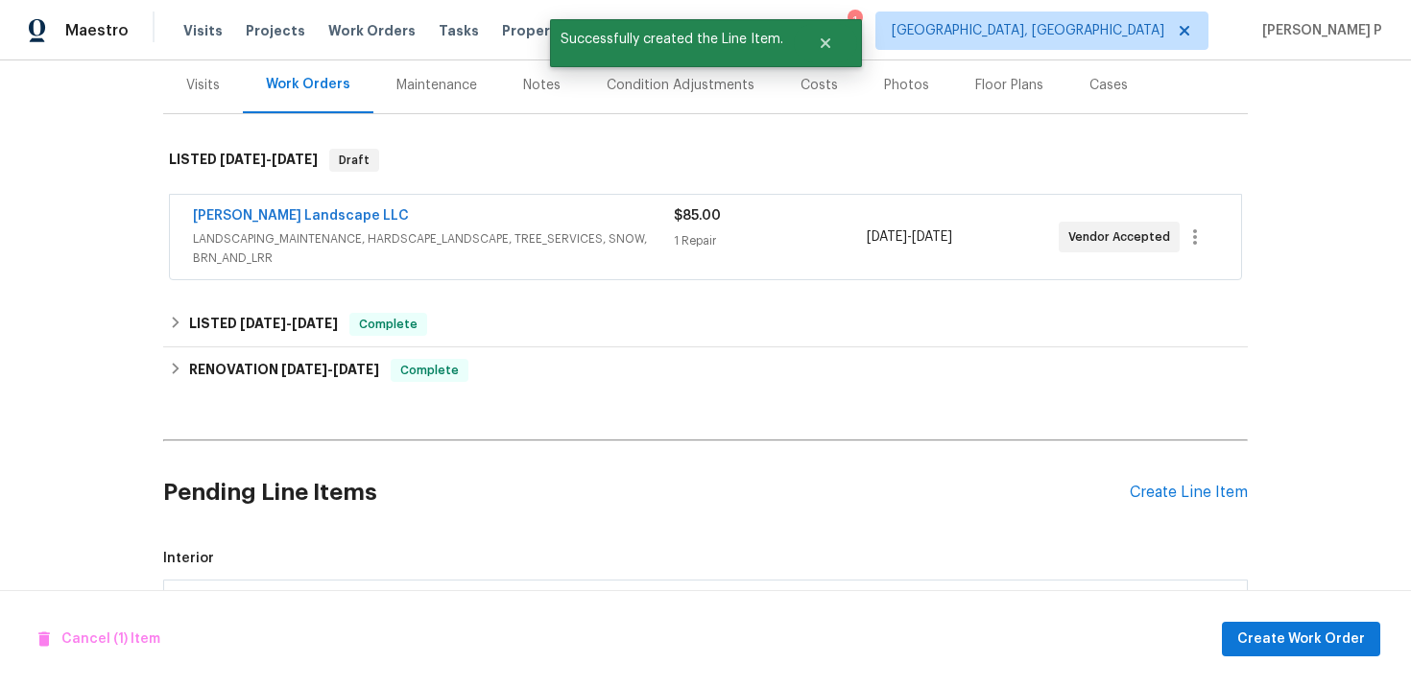
scroll to position [549, 0]
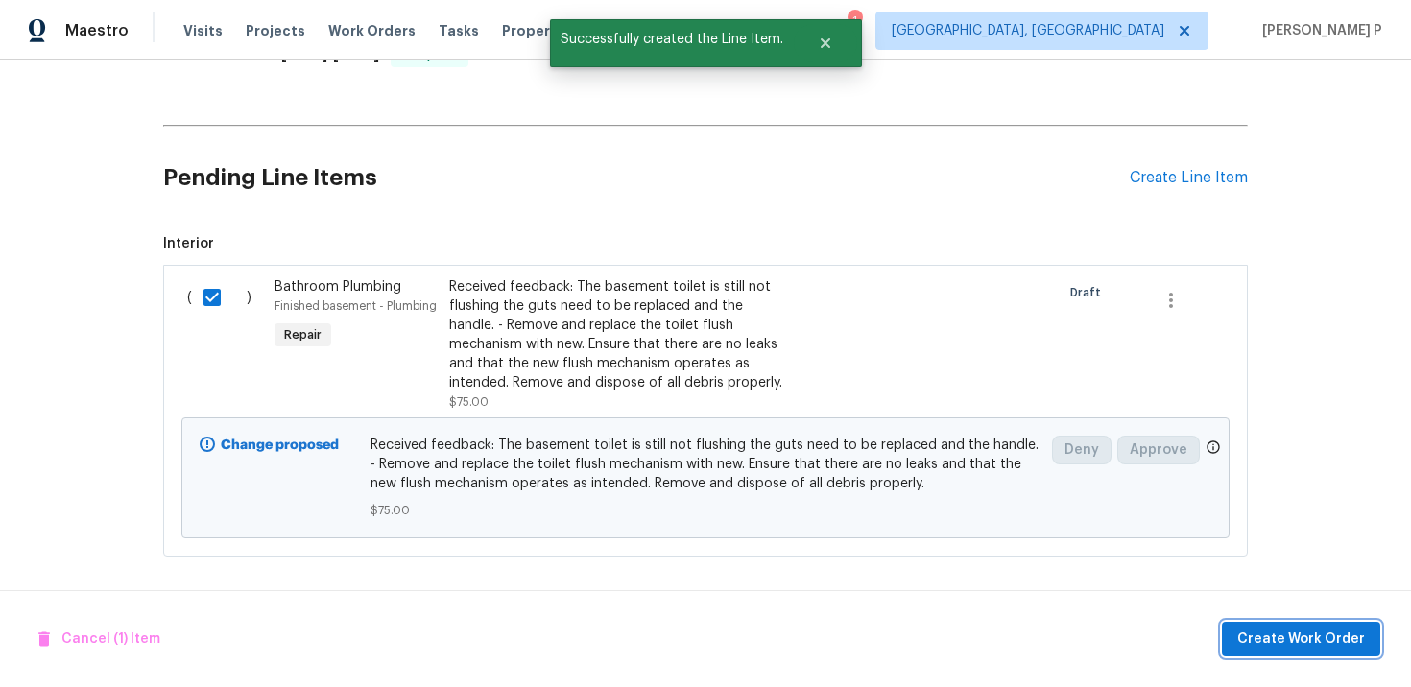
click at [1282, 637] on span "Create Work Order" at bounding box center [1301, 640] width 128 height 24
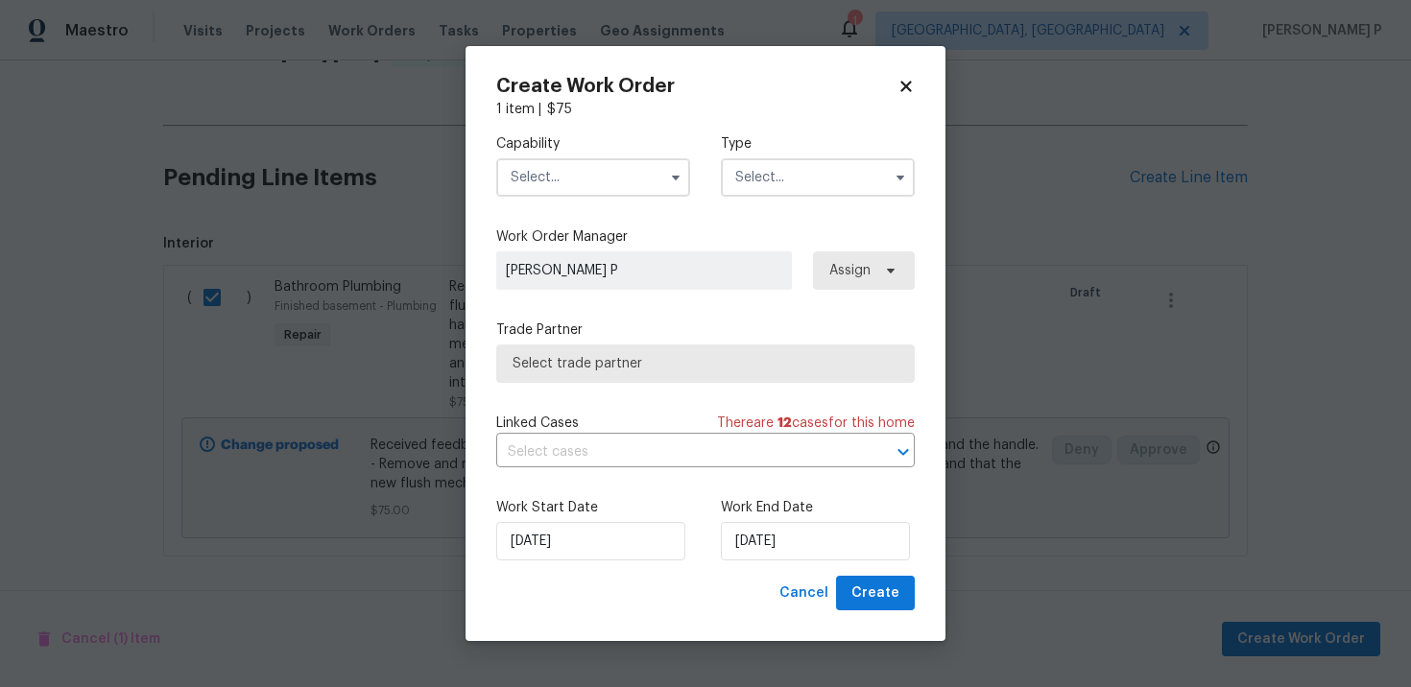
click at [743, 184] on input "text" at bounding box center [818, 177] width 194 height 38
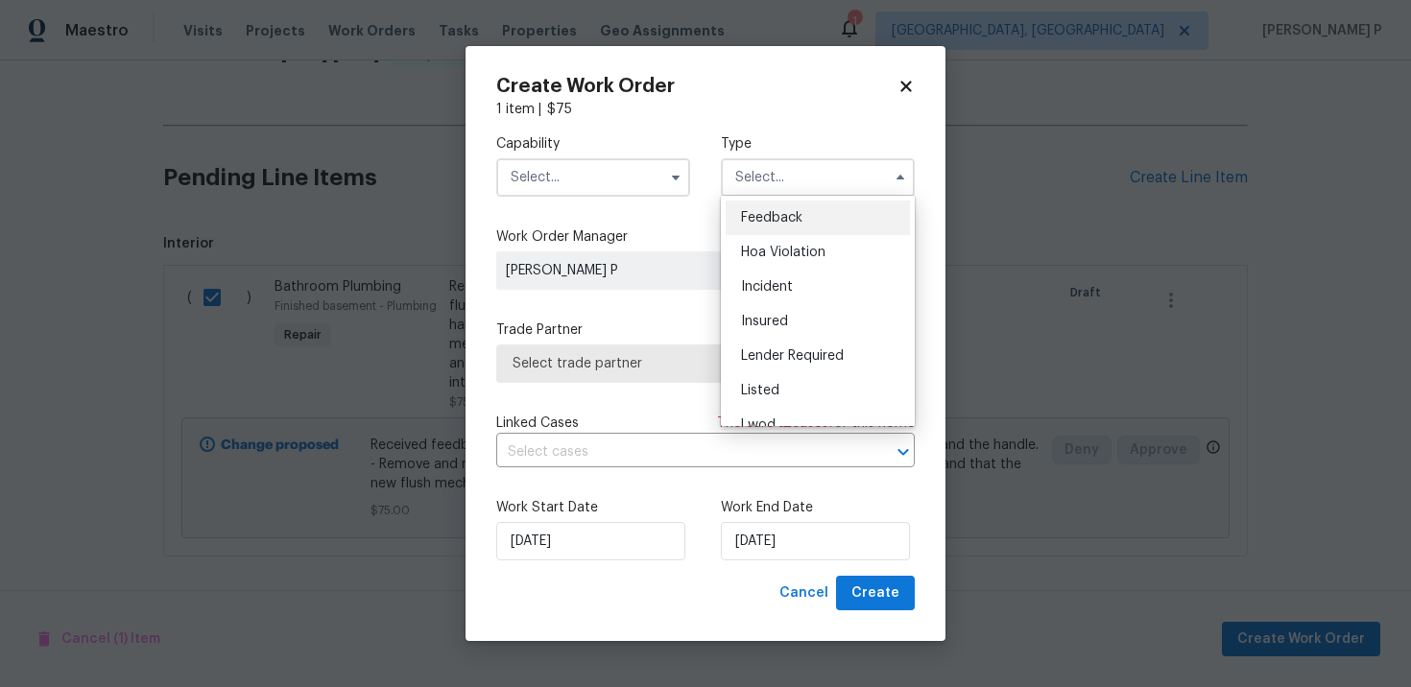
click at [745, 213] on span "Feedback" at bounding box center [771, 217] width 61 height 13
type input "Feedback"
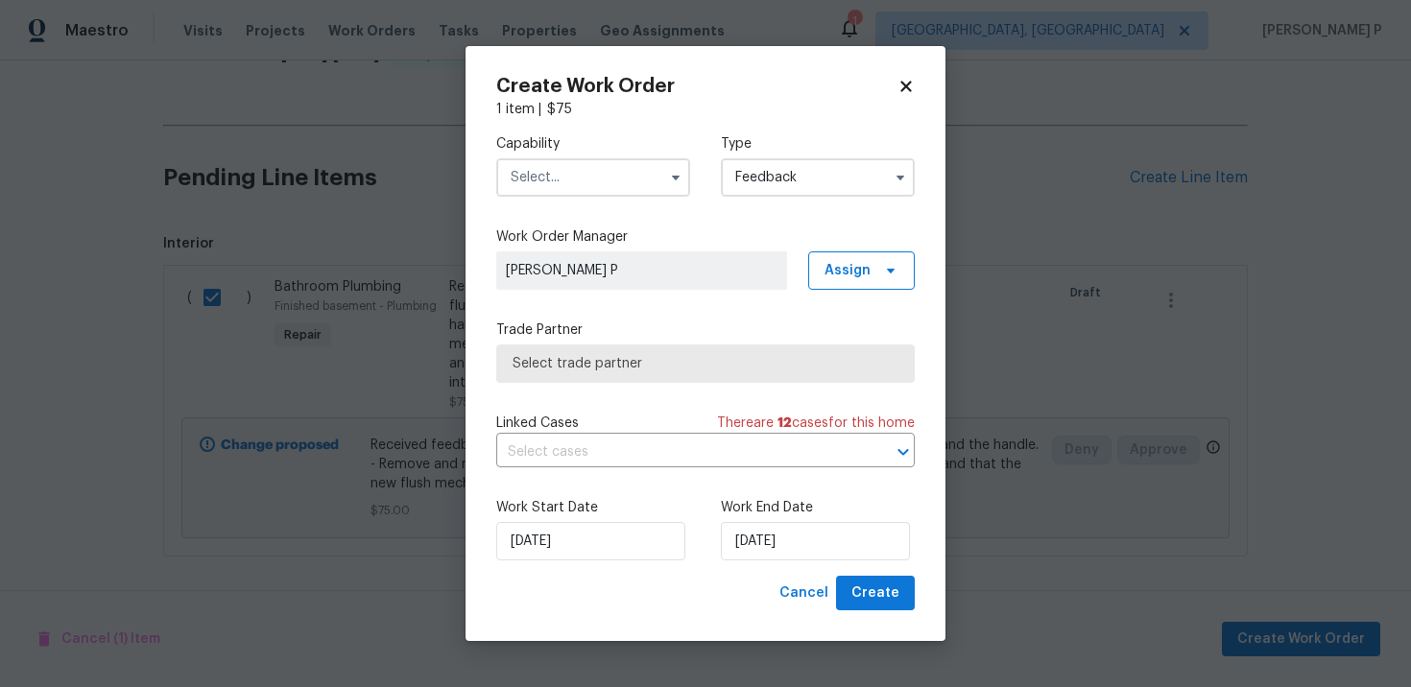
click at [640, 188] on input "text" at bounding box center [593, 177] width 194 height 38
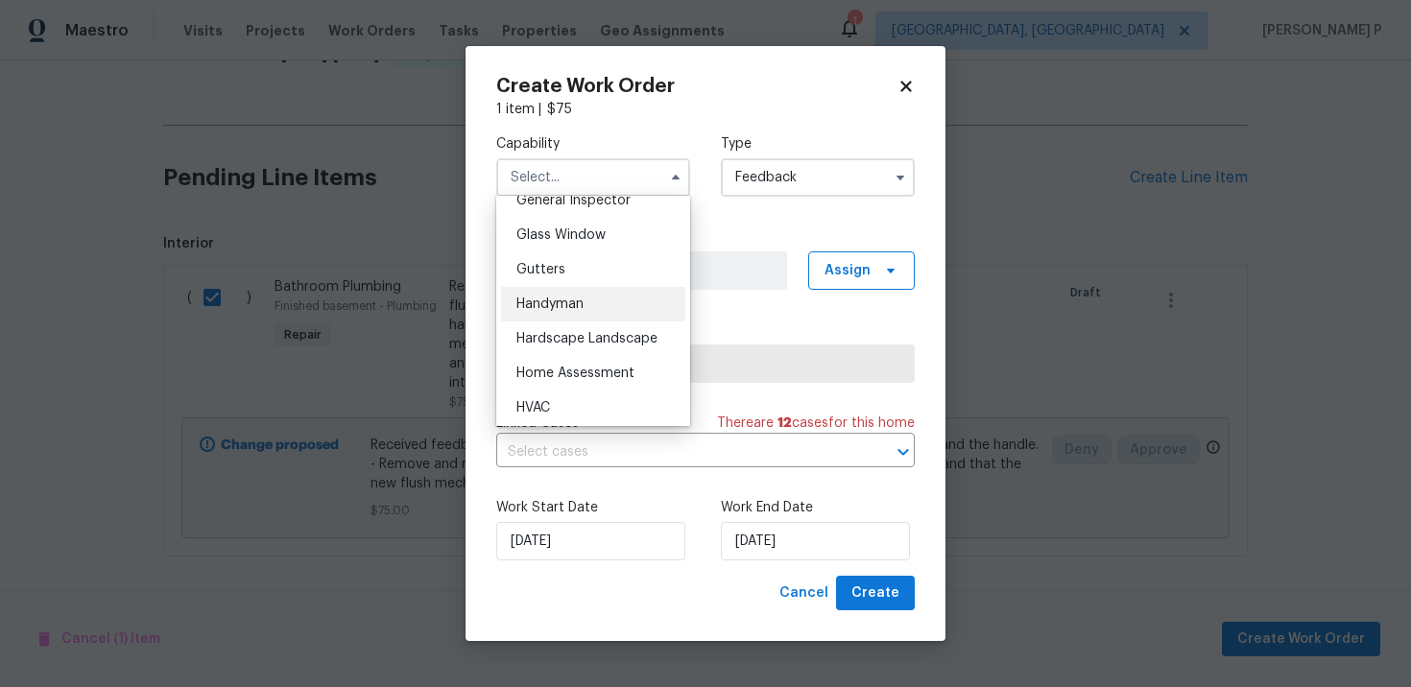
scroll to position [966, 0]
click at [575, 305] on span "Handyman" at bounding box center [549, 306] width 67 height 13
type input "Handyman"
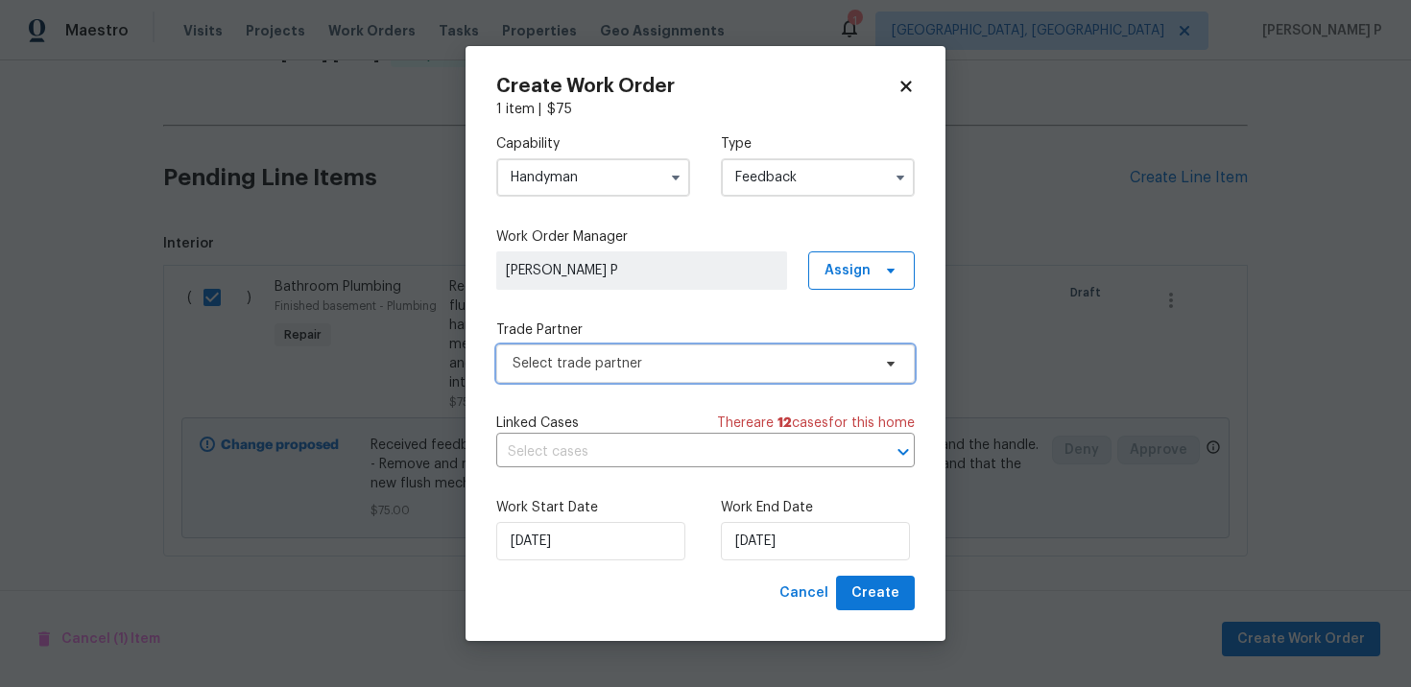
click at [588, 365] on span "Select trade partner" at bounding box center [691, 363] width 358 height 19
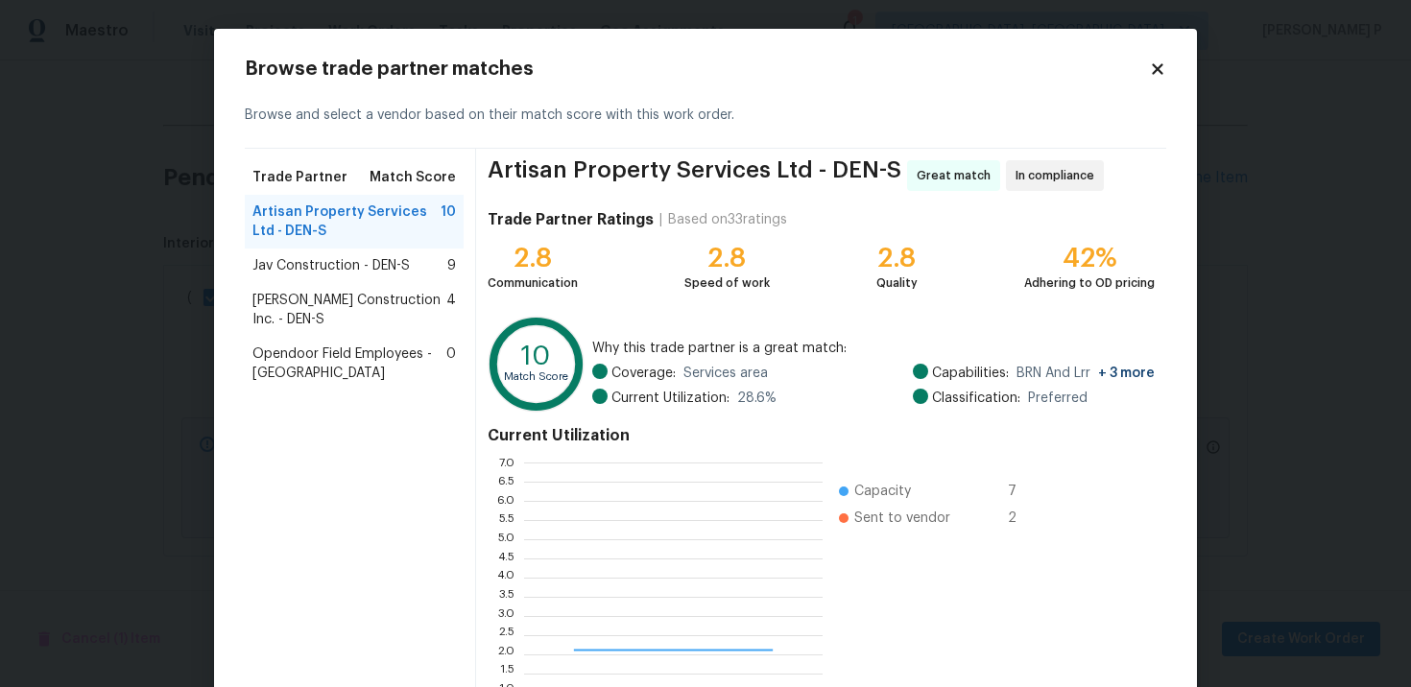
scroll to position [269, 298]
click at [352, 270] on span "Jav Construction - DEN-S" at bounding box center [330, 265] width 157 height 19
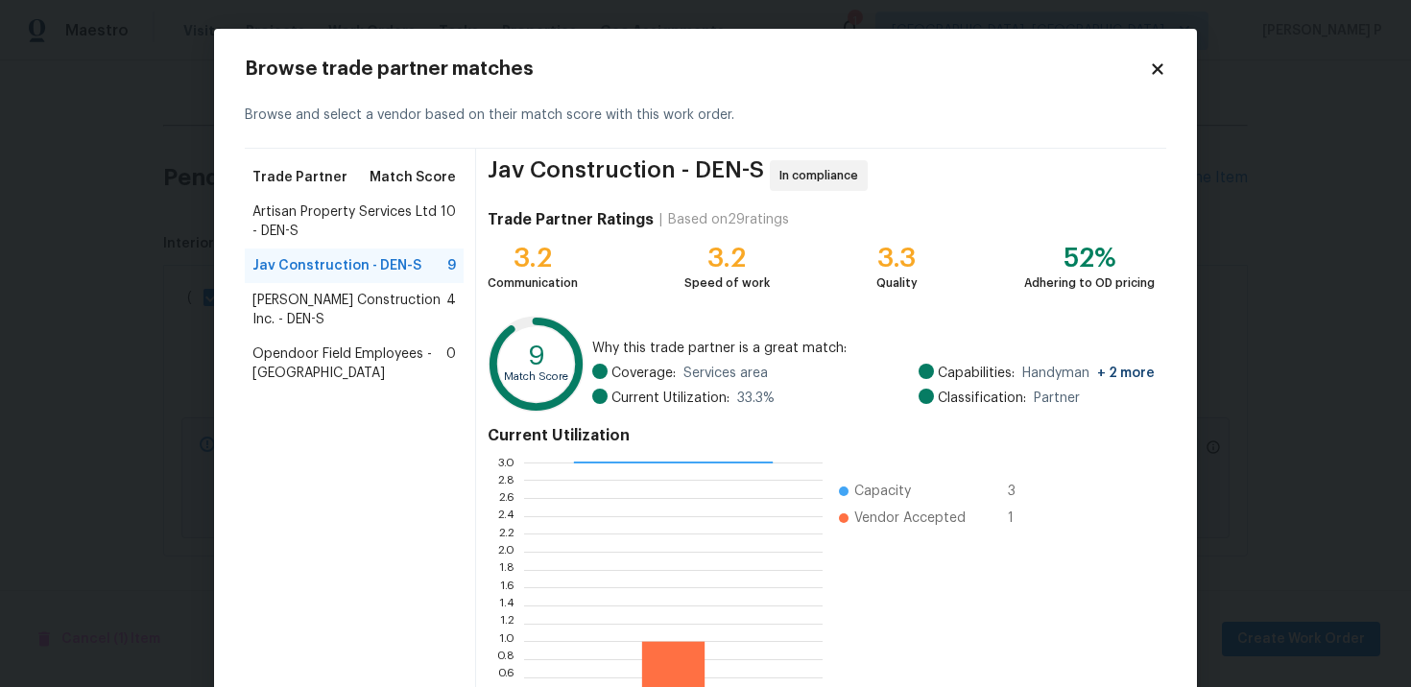
click at [351, 216] on span "Artisan Property Services Ltd - DEN-S" at bounding box center [346, 221] width 188 height 38
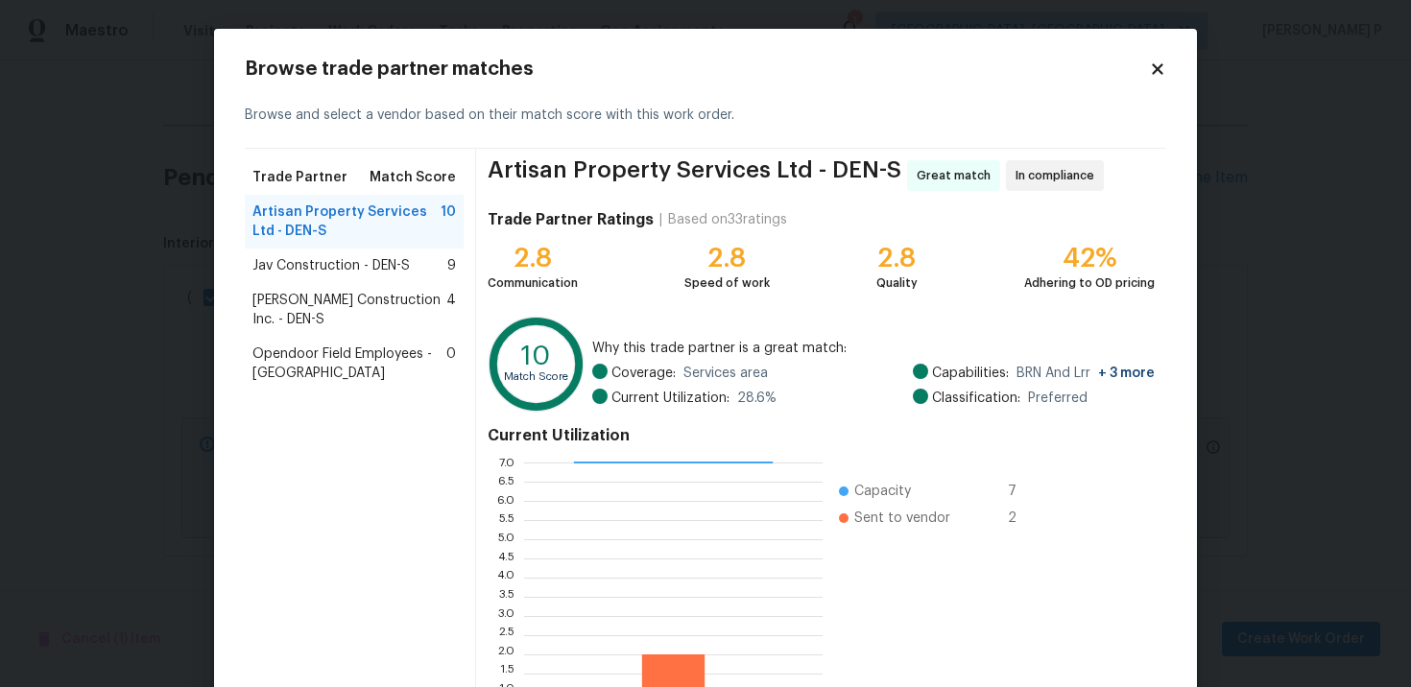
click at [350, 279] on div "Jav Construction - DEN-S 9" at bounding box center [354, 266] width 219 height 35
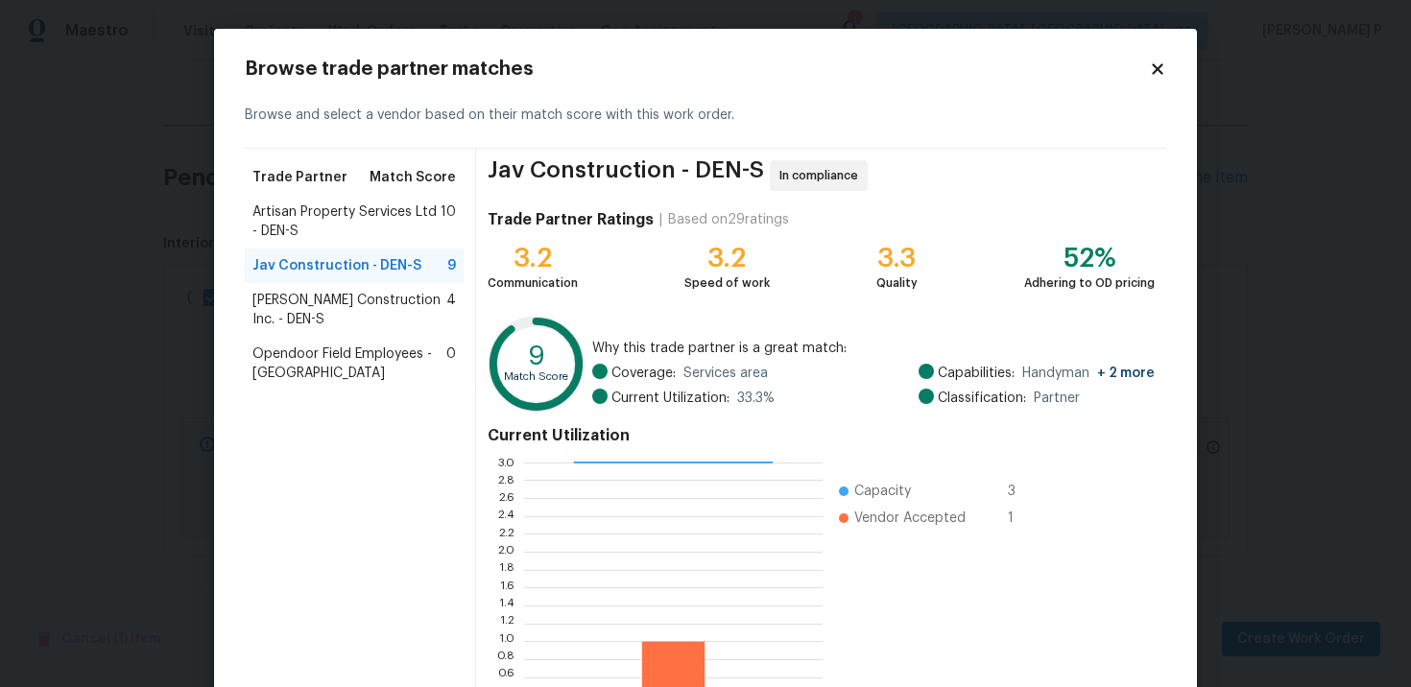
click at [387, 310] on span "Hanson Construction Inc. - DEN-S" at bounding box center [349, 310] width 194 height 38
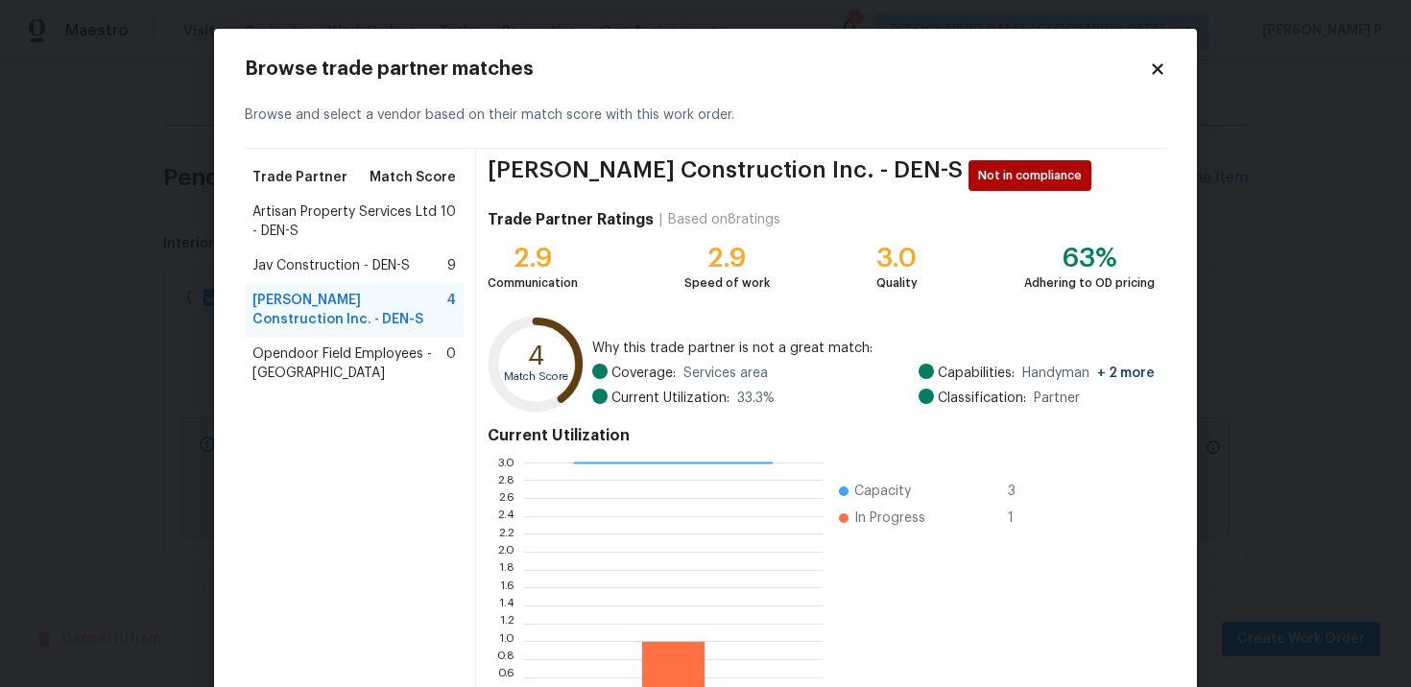
click at [352, 262] on span "Jav Construction - DEN-S" at bounding box center [330, 265] width 157 height 19
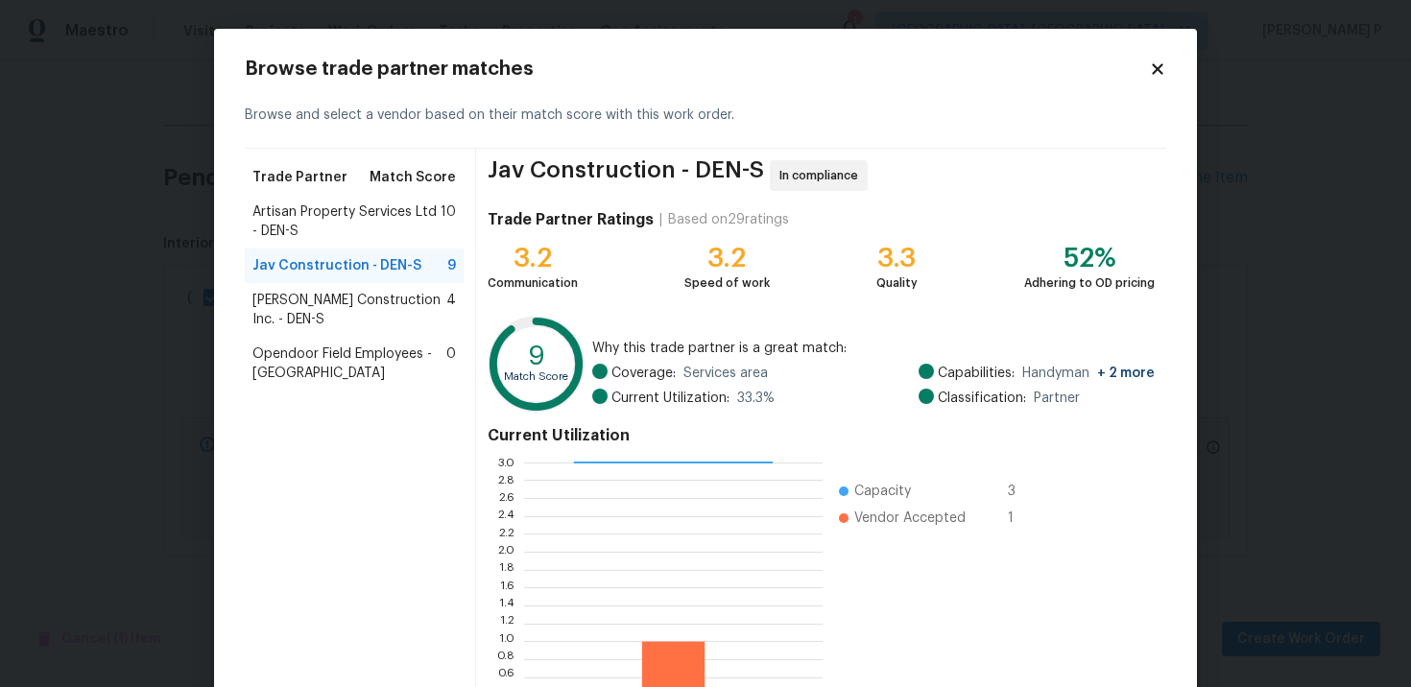
scroll to position [159, 0]
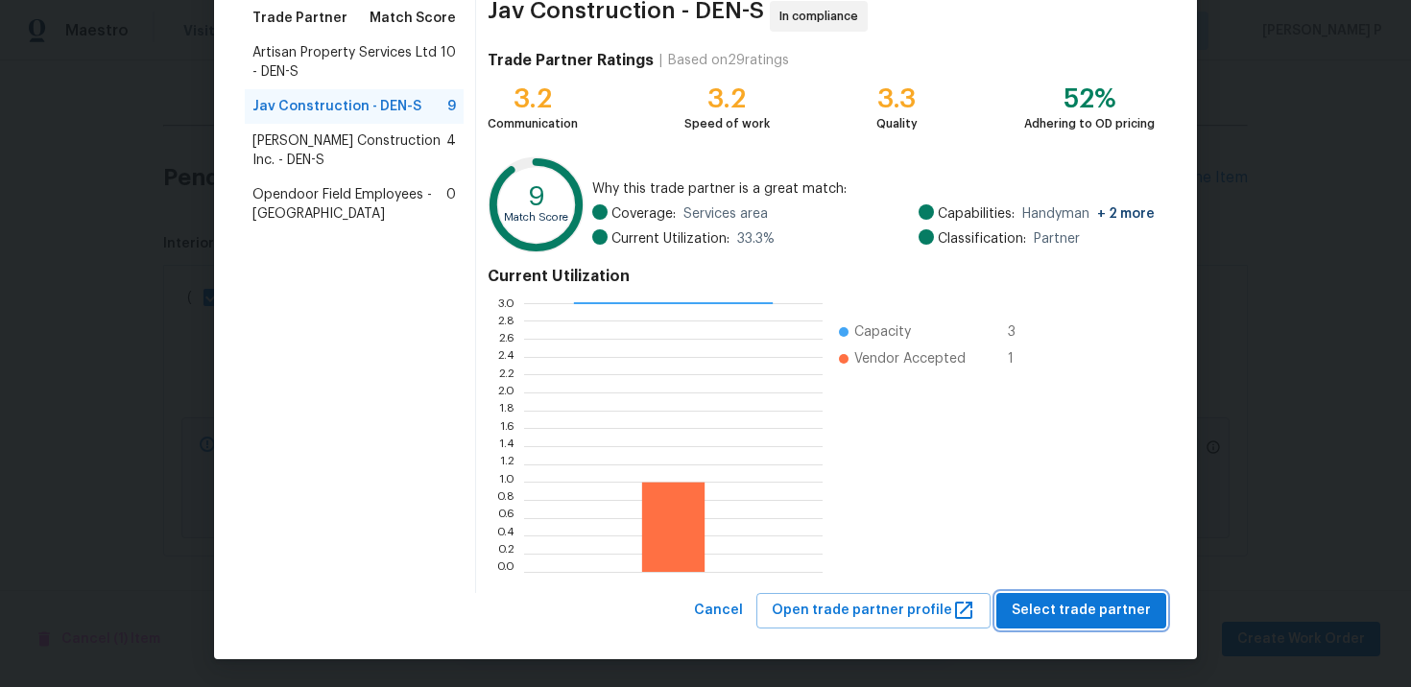
click at [1097, 614] on span "Select trade partner" at bounding box center [1080, 611] width 139 height 24
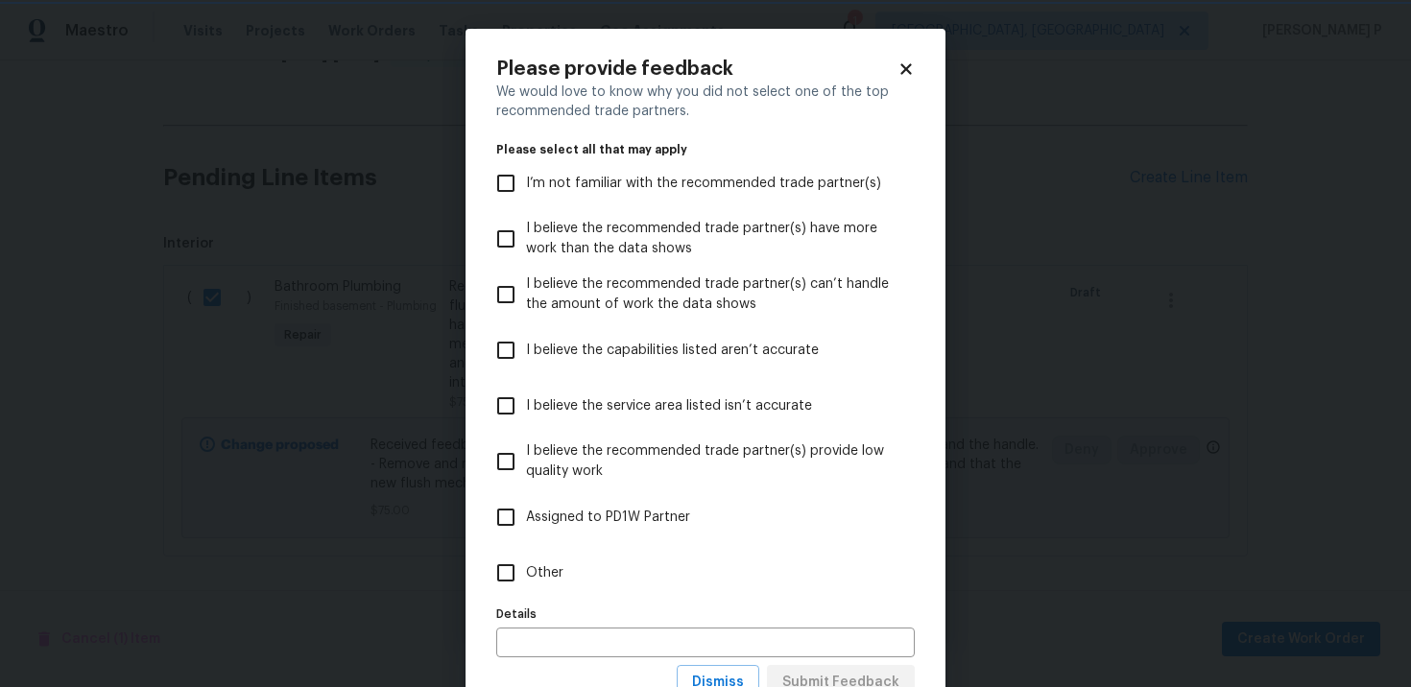
scroll to position [0, 0]
click at [502, 577] on input "Other" at bounding box center [506, 573] width 40 height 40
checkbox input "true"
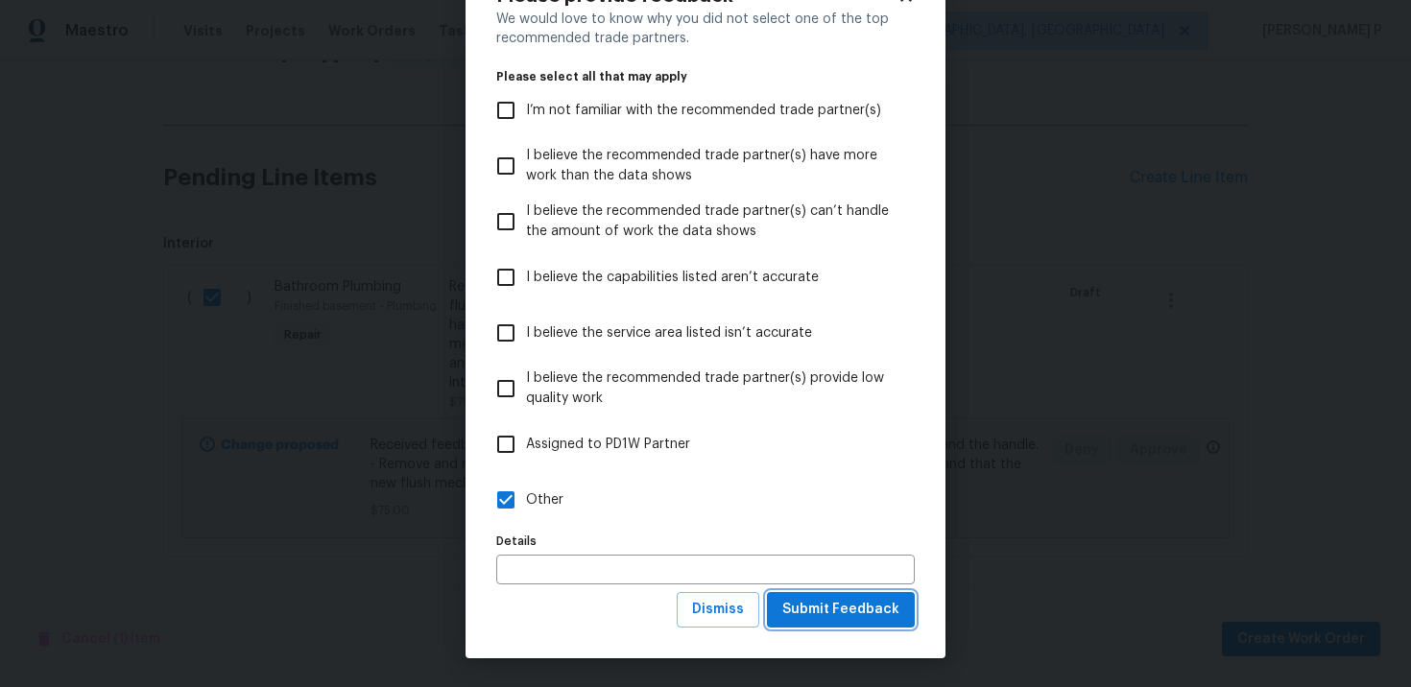
click at [841, 625] on button "Submit Feedback" at bounding box center [841, 610] width 148 height 36
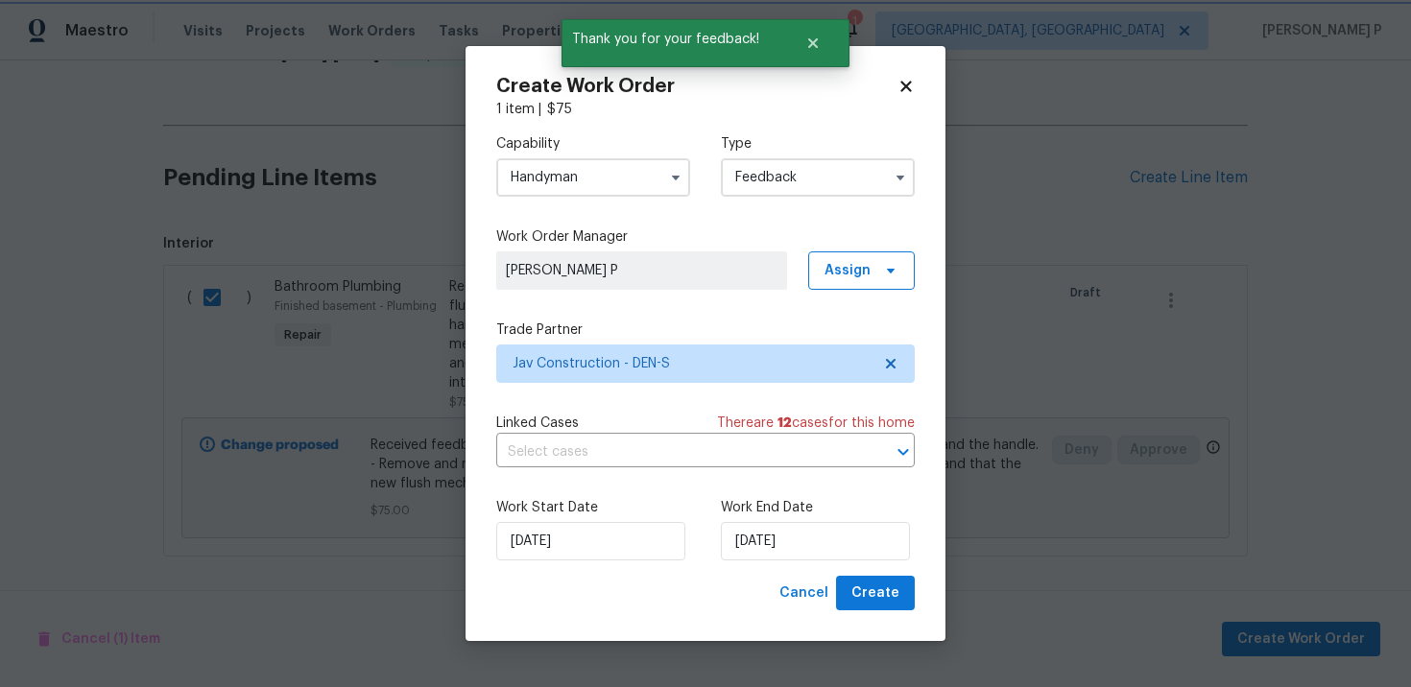
scroll to position [0, 0]
click at [768, 548] on input "9/30/2025" at bounding box center [815, 541] width 189 height 38
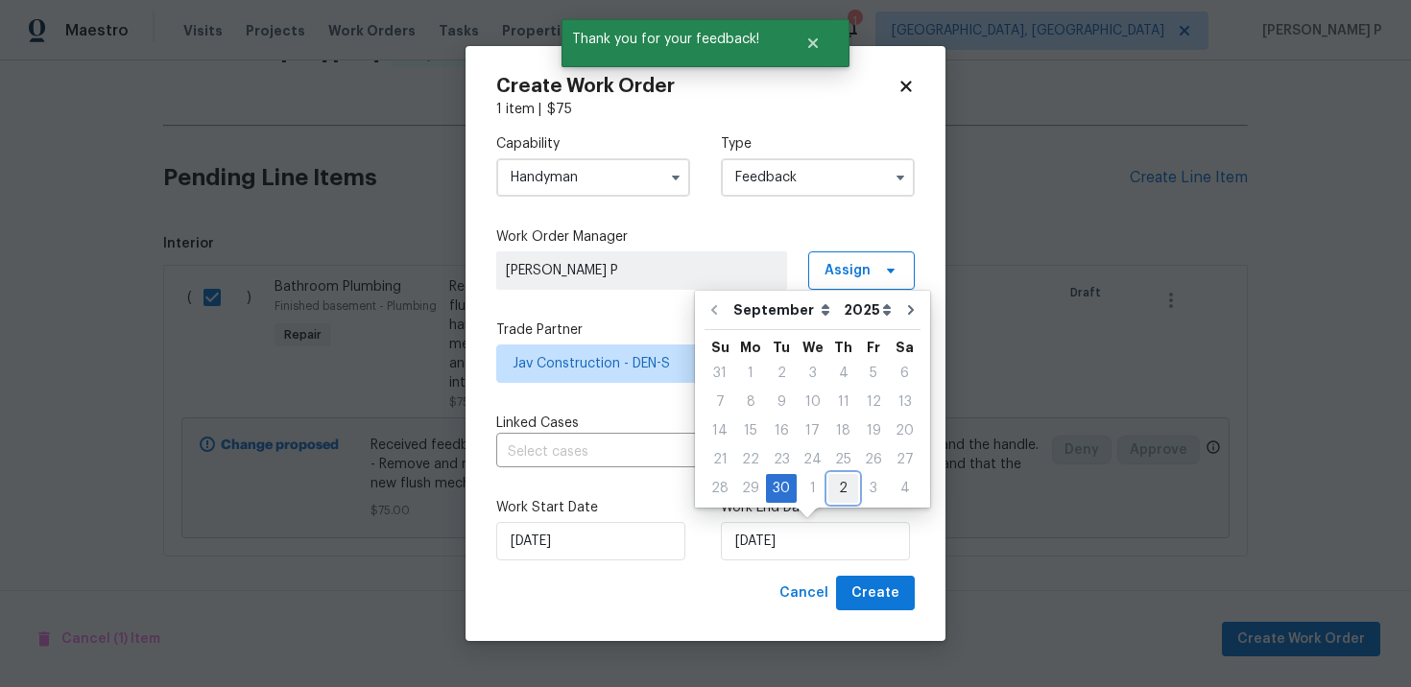
click at [841, 483] on div "2" at bounding box center [843, 488] width 30 height 27
type input "10/2/2025"
select select "9"
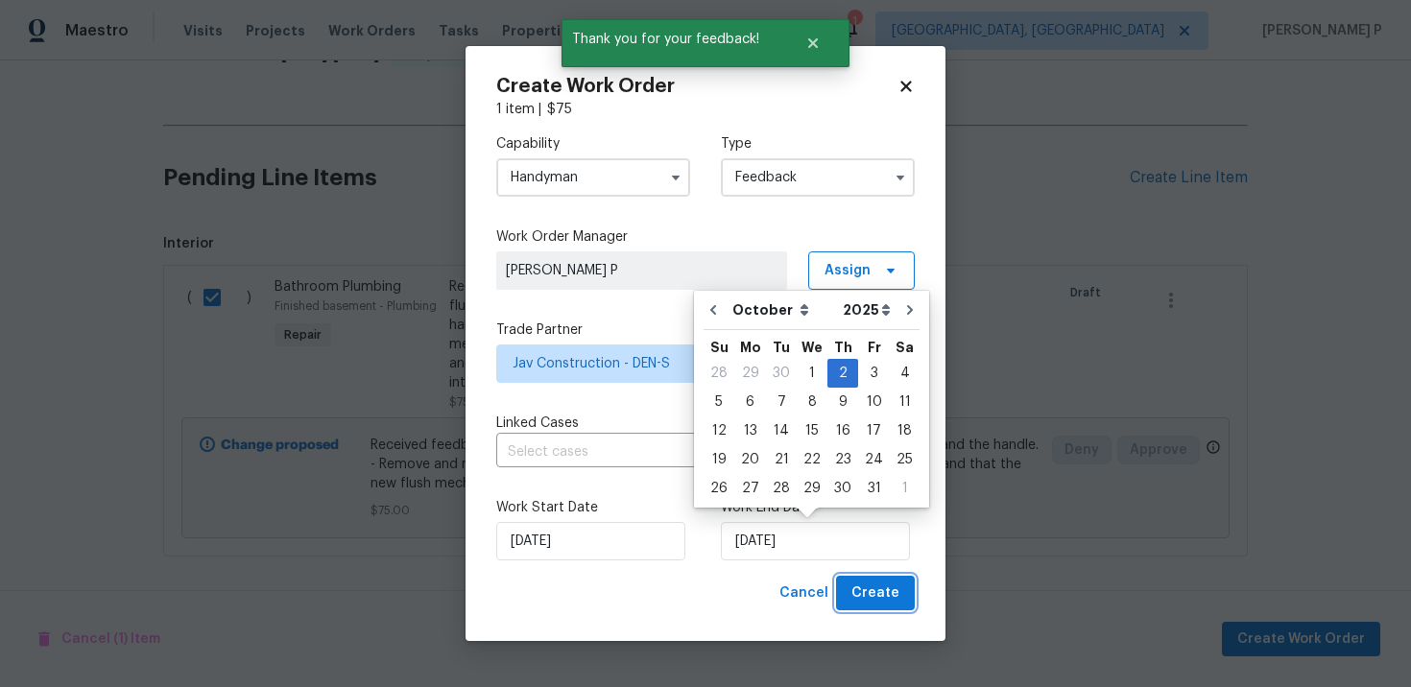
click at [874, 595] on span "Create" at bounding box center [875, 594] width 48 height 24
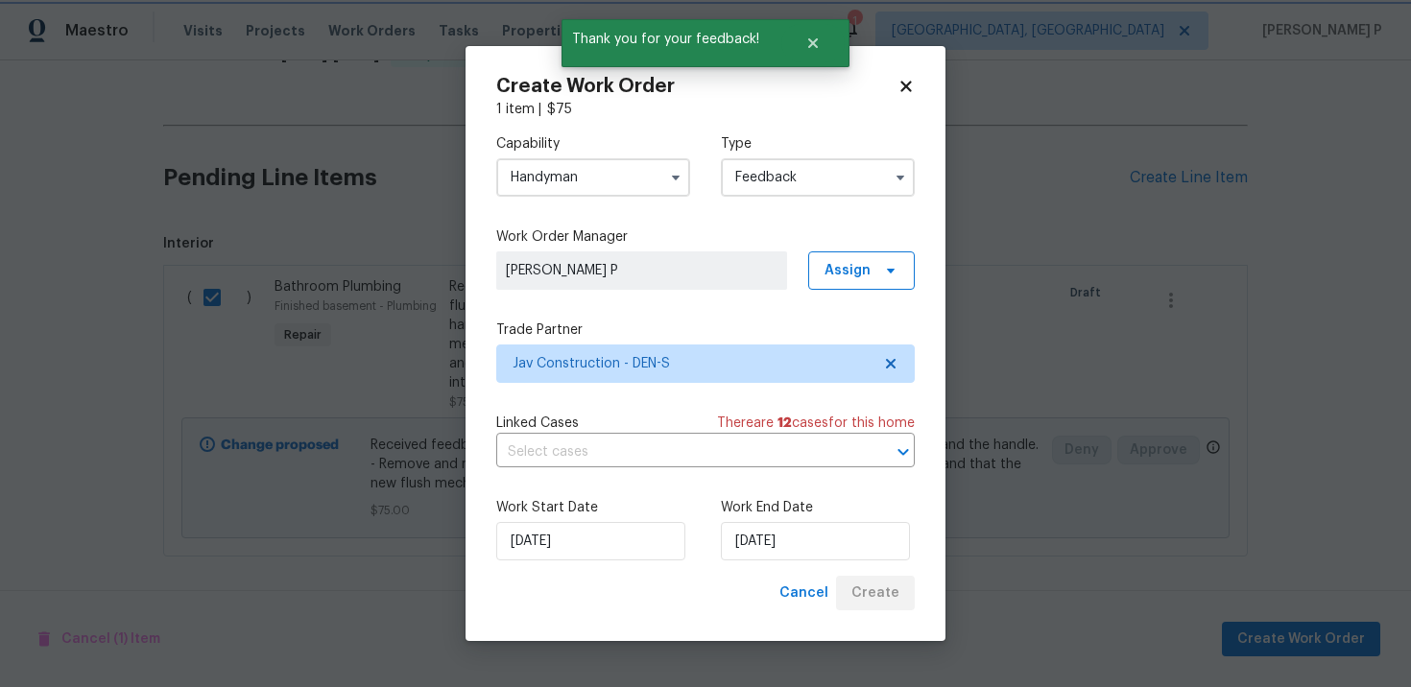
checkbox input "false"
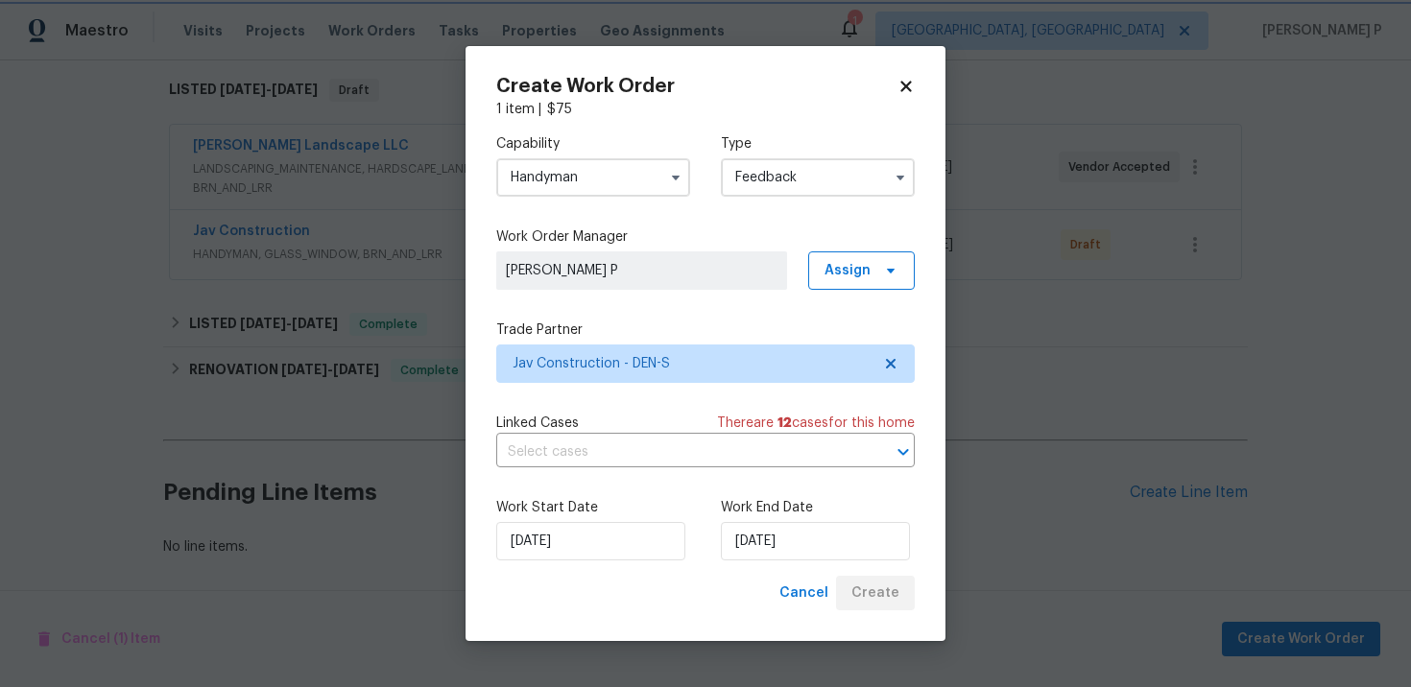
scroll to position [304, 0]
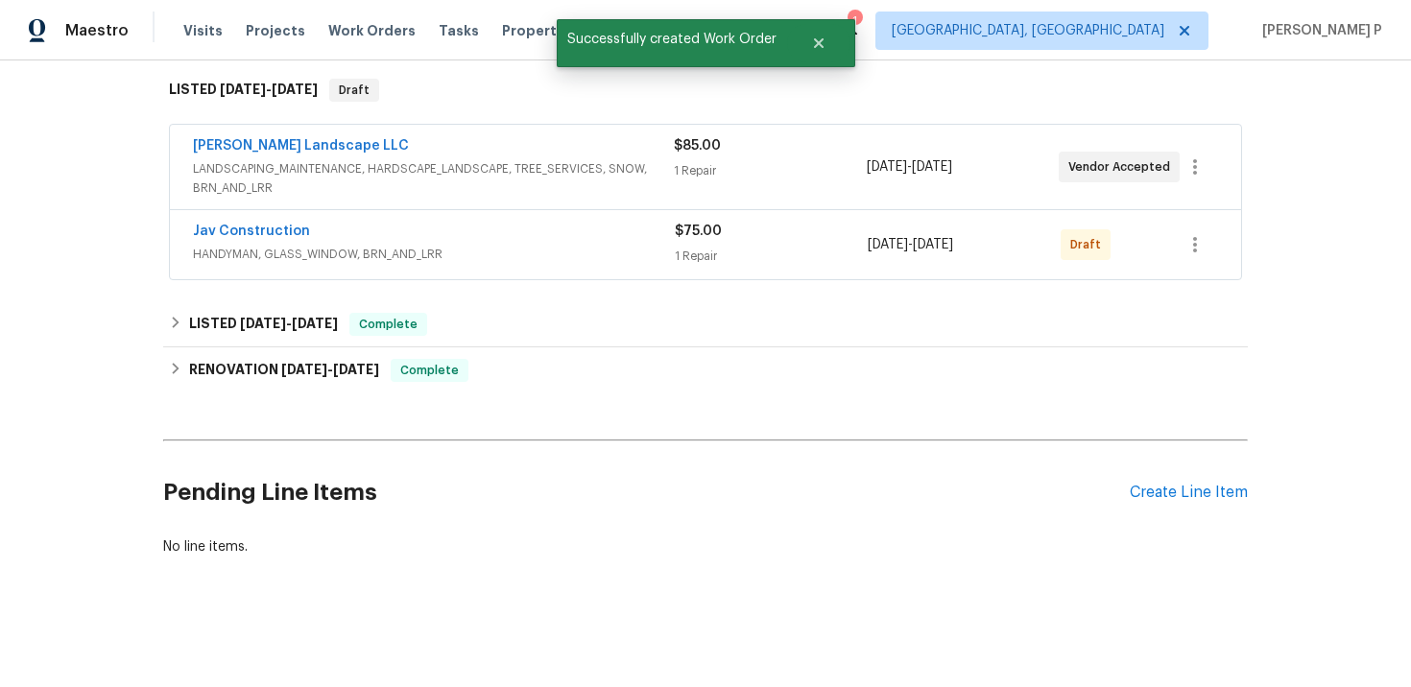
click at [254, 238] on span "Jav Construction" at bounding box center [251, 231] width 117 height 19
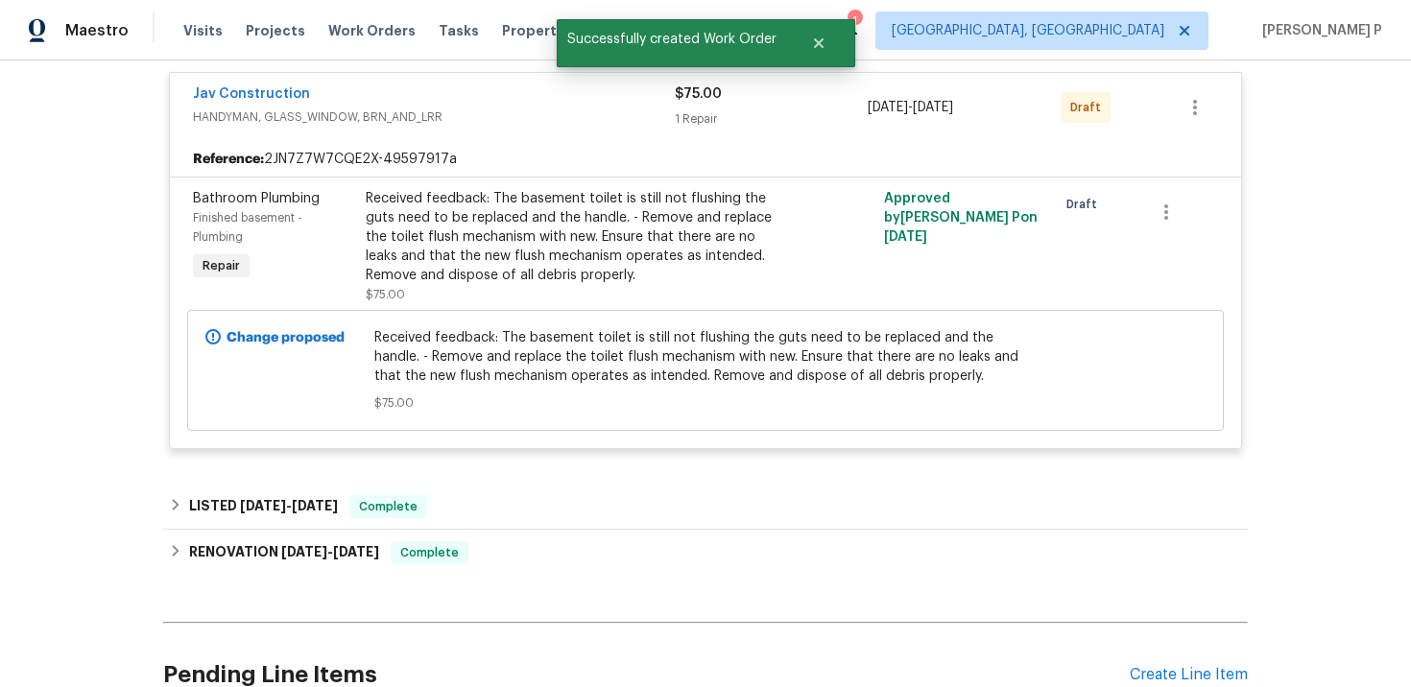
scroll to position [378, 0]
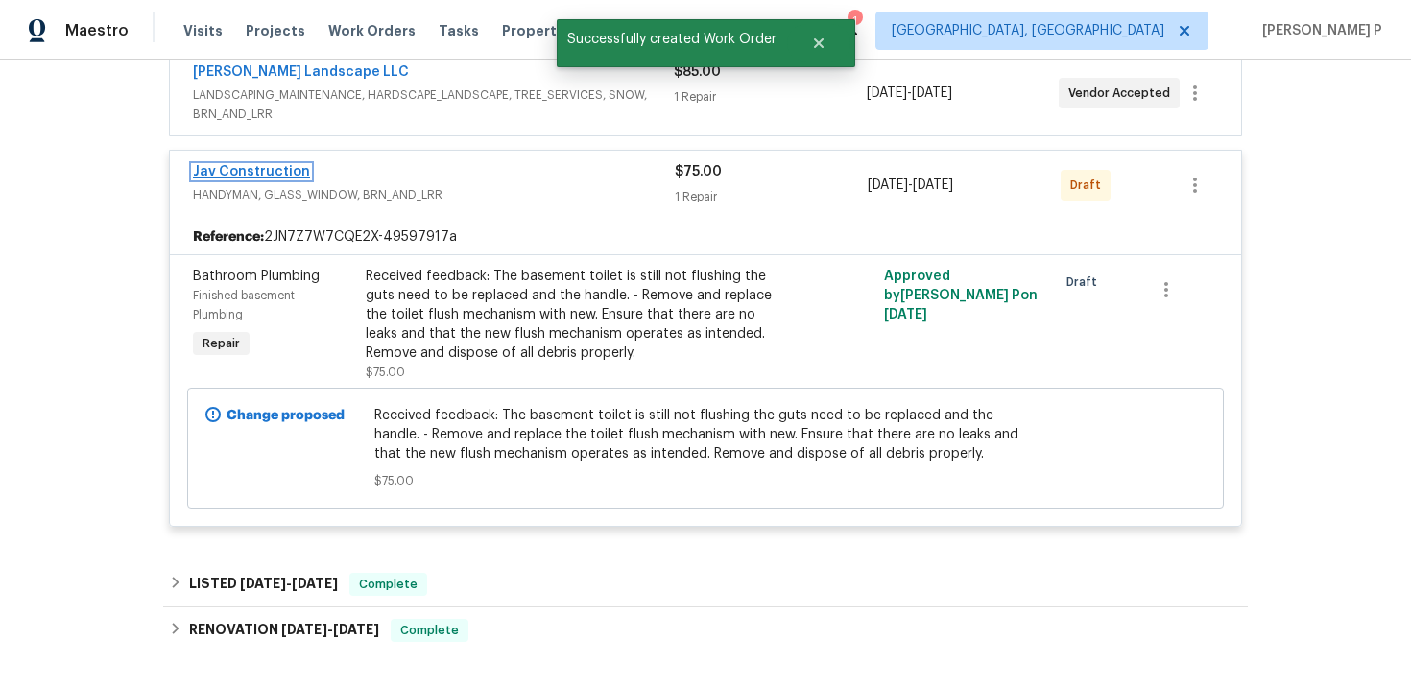
click at [264, 165] on link "Jav Construction" at bounding box center [251, 171] width 117 height 13
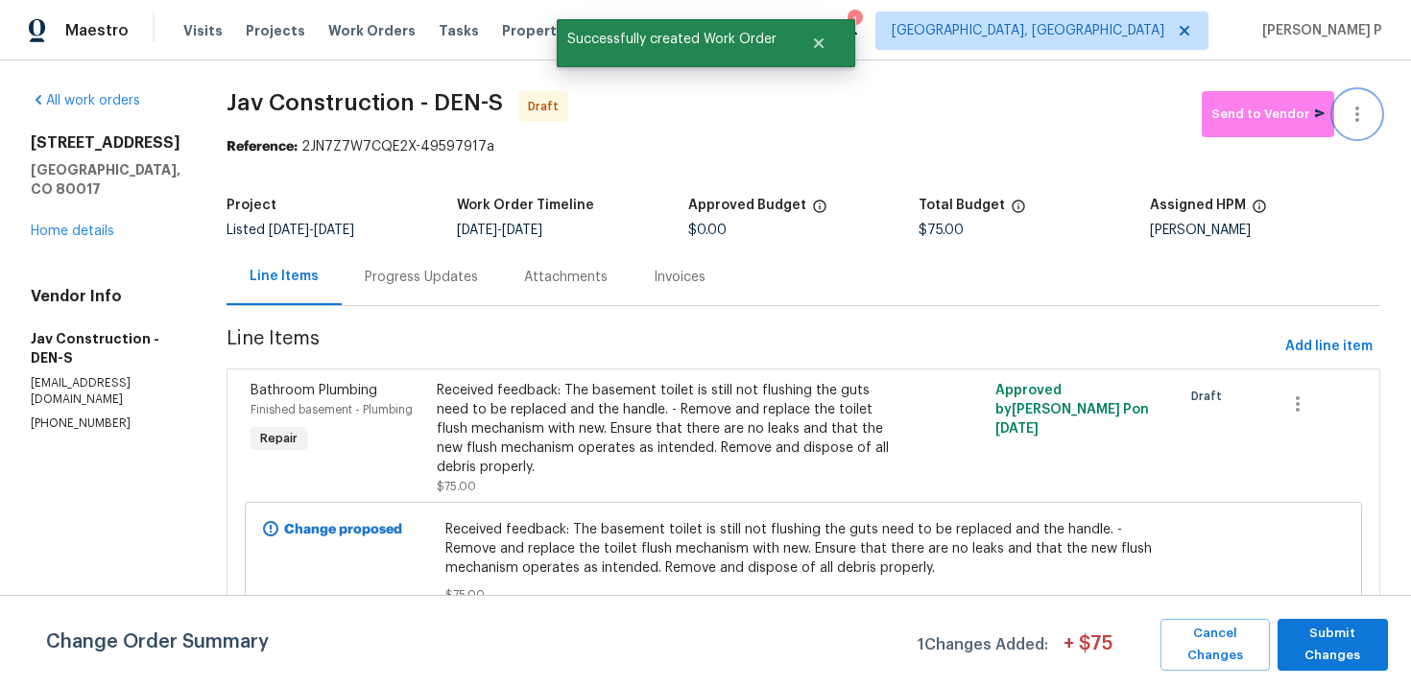
click at [1351, 133] on button "button" at bounding box center [1357, 114] width 46 height 46
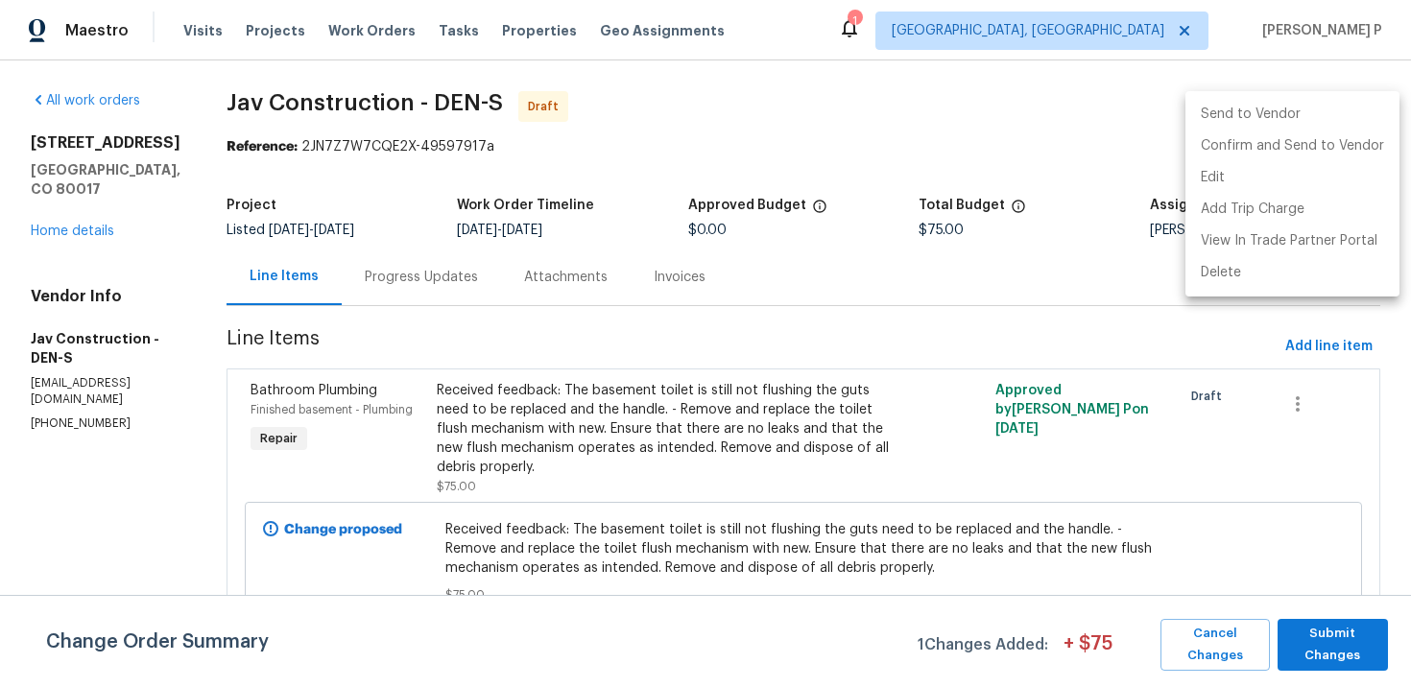
click at [1359, 640] on div at bounding box center [705, 343] width 1411 height 687
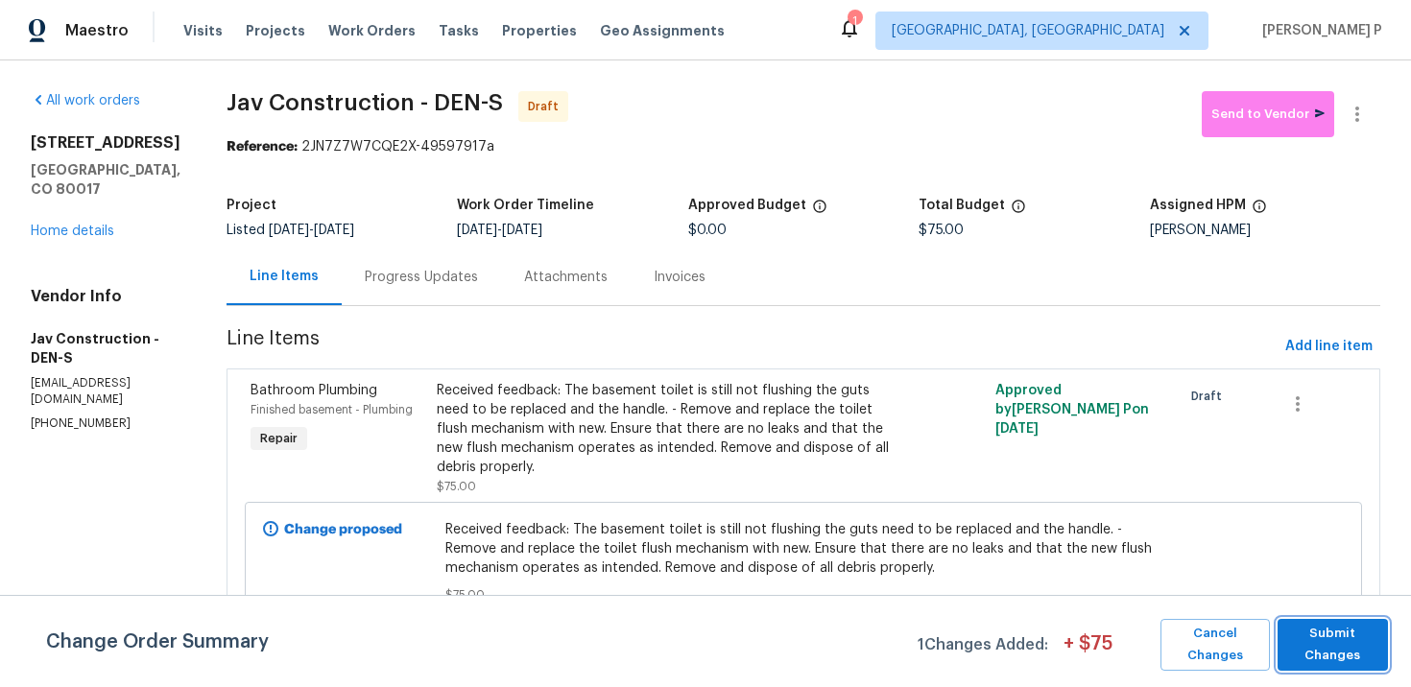
click at [1360, 632] on span "Submit Changes" at bounding box center [1332, 645] width 91 height 44
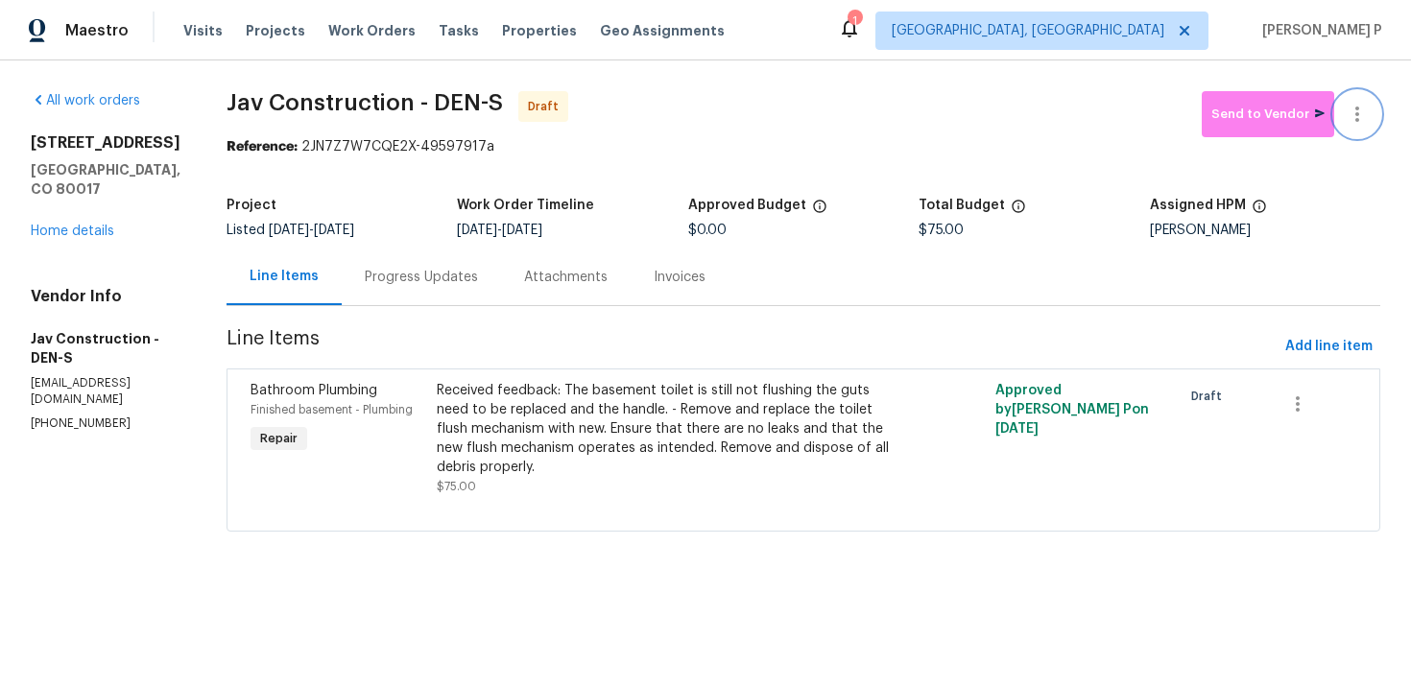
click at [1351, 110] on icon "button" at bounding box center [1356, 114] width 23 height 23
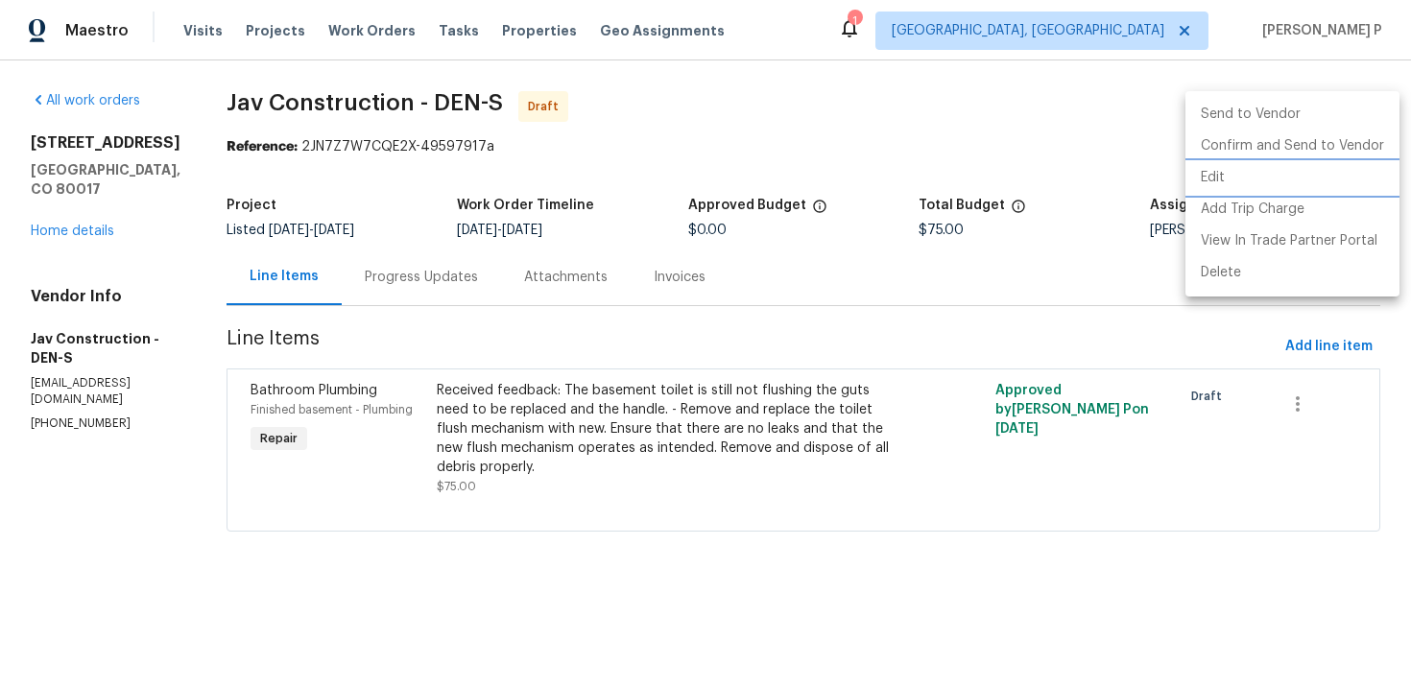
click at [1211, 177] on li "Edit" at bounding box center [1292, 178] width 214 height 32
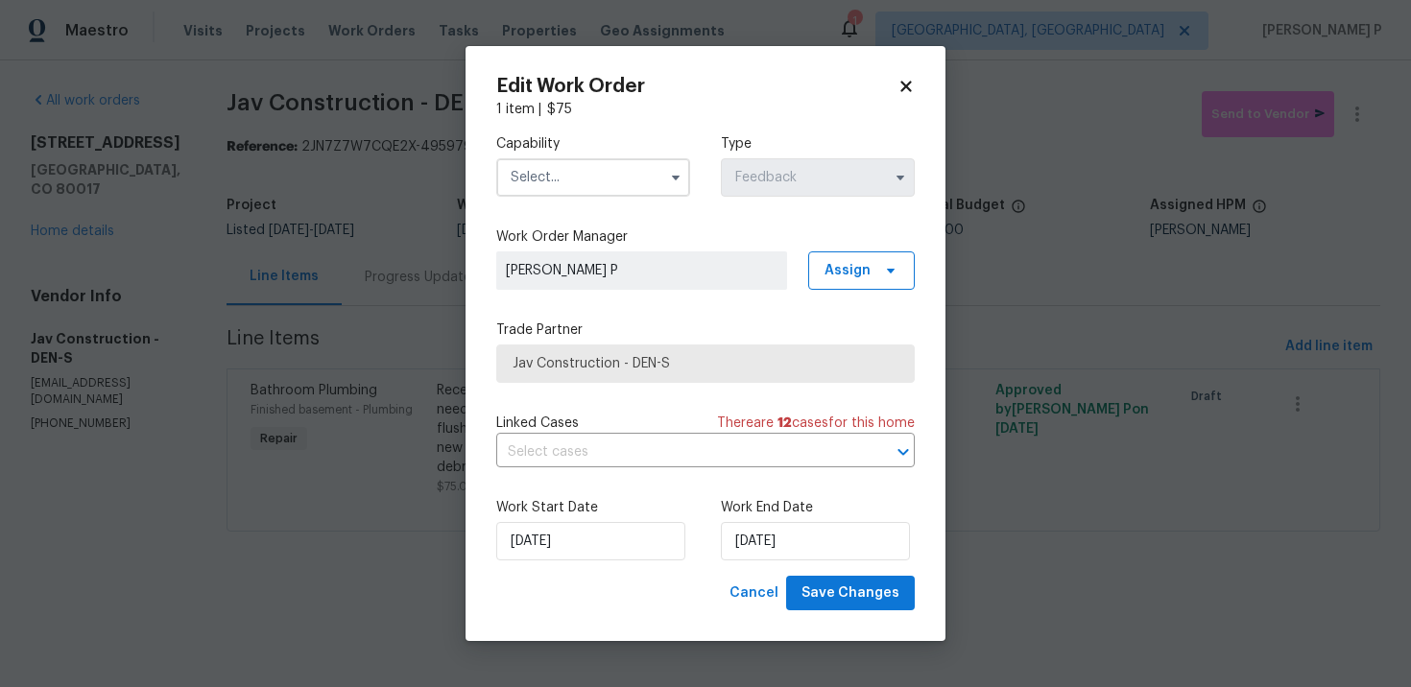
click at [619, 181] on input "text" at bounding box center [593, 177] width 194 height 38
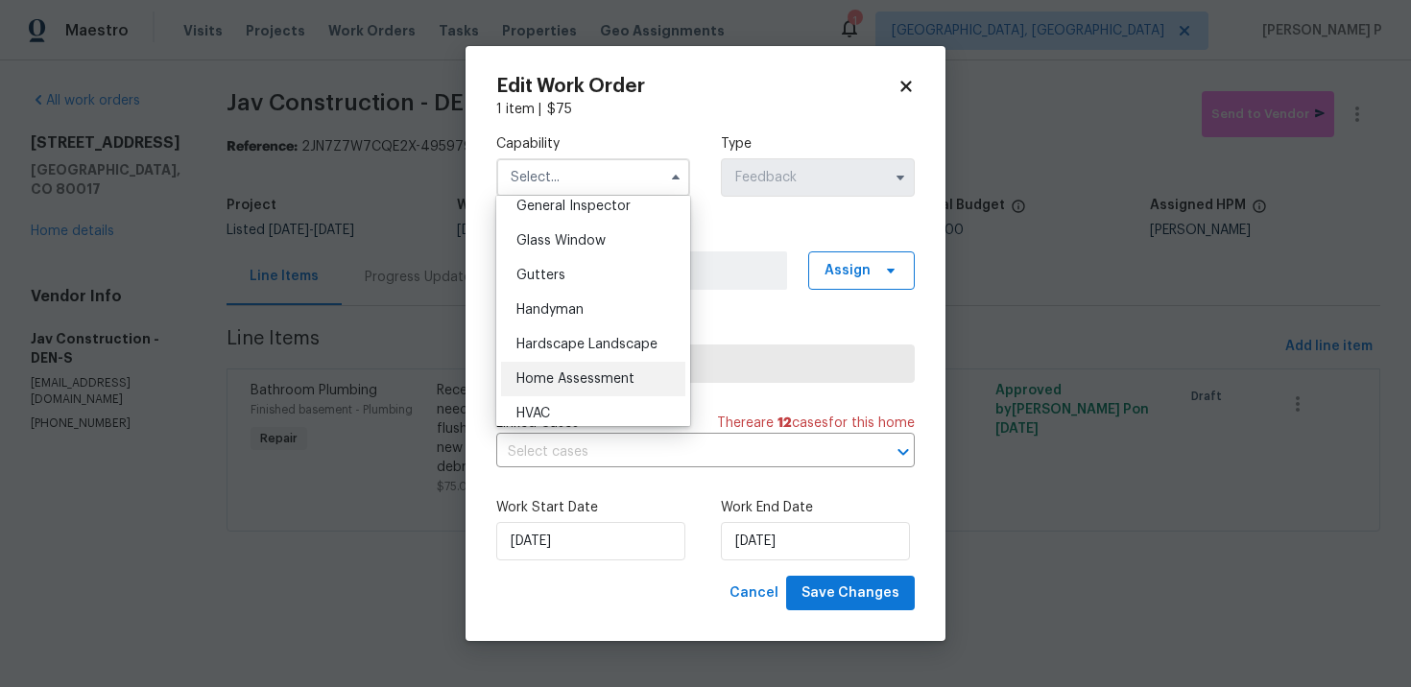
scroll to position [977, 0]
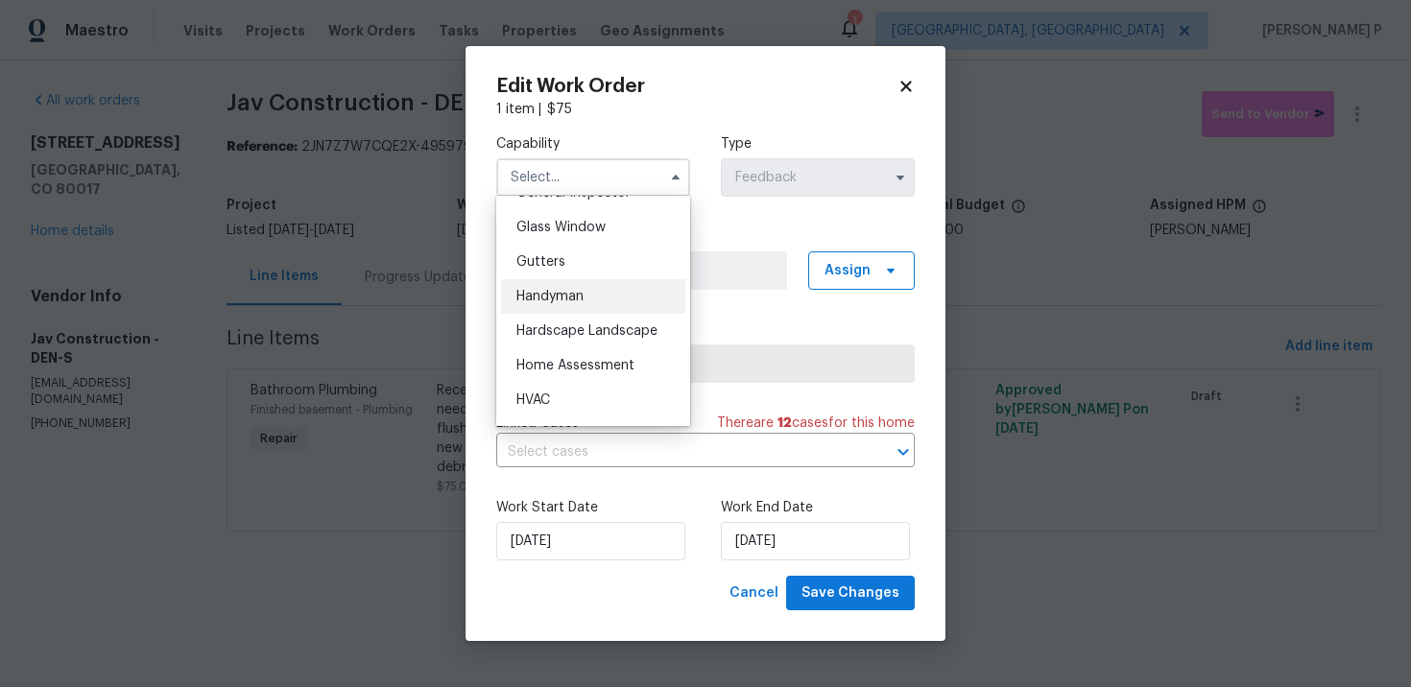
click at [560, 298] on span "Handyman" at bounding box center [549, 296] width 67 height 13
type input "Handyman"
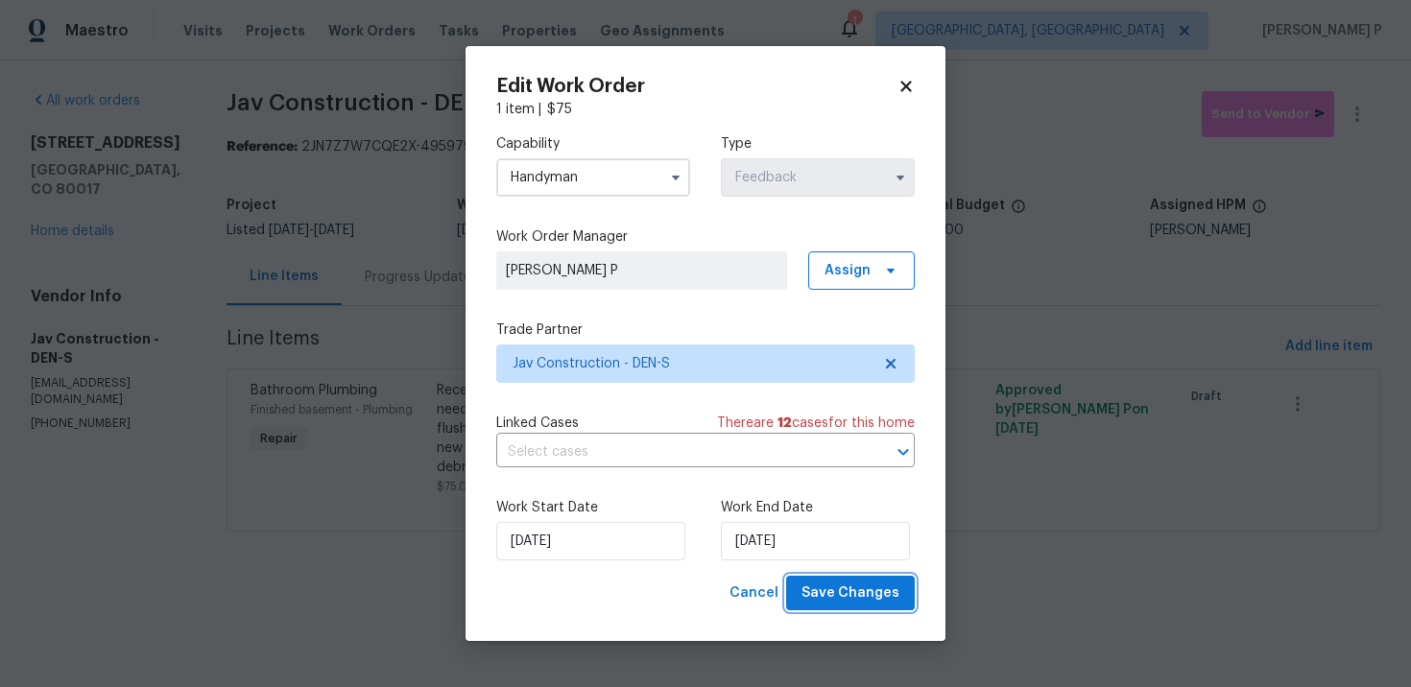
click at [830, 582] on span "Save Changes" at bounding box center [850, 594] width 98 height 24
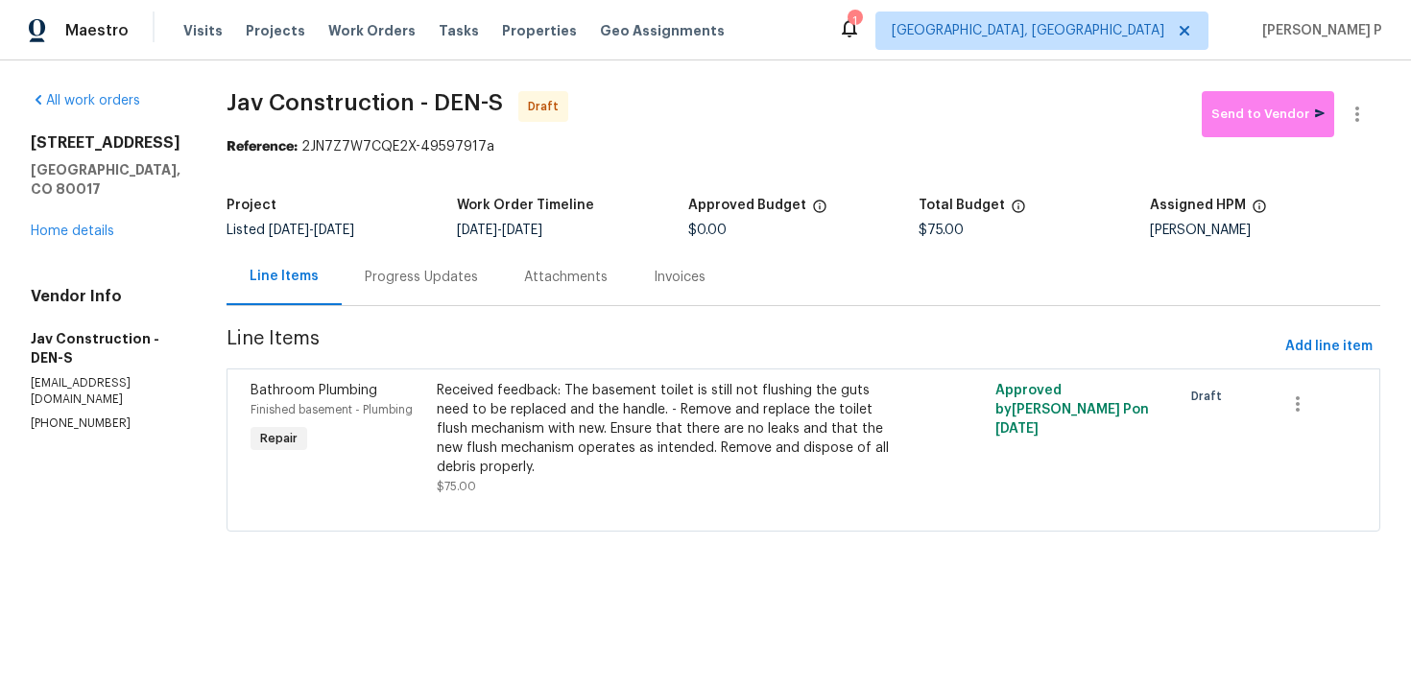
click at [449, 288] on div "Progress Updates" at bounding box center [421, 277] width 159 height 57
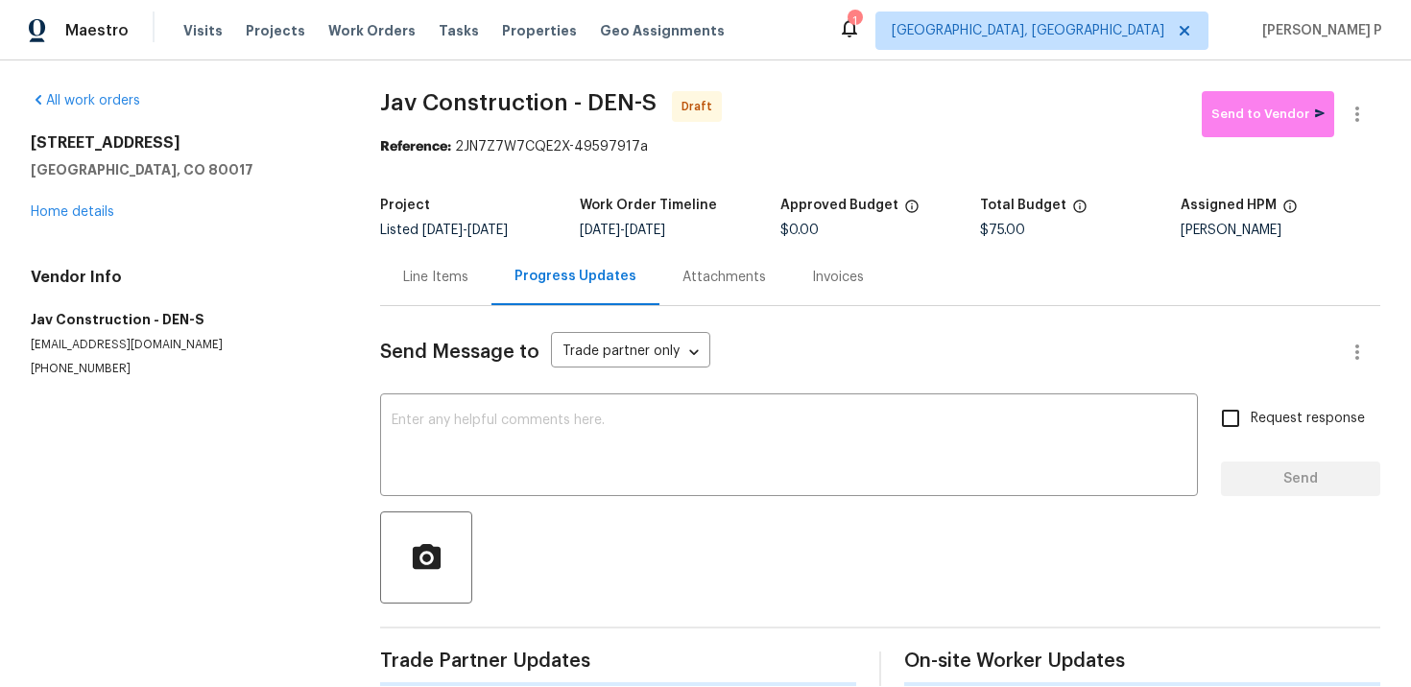
click at [447, 388] on div "Send Message to Trade partner only Trade partner only ​ x ​ Request response Se…" at bounding box center [880, 496] width 1000 height 380
click at [451, 427] on textarea at bounding box center [789, 447] width 795 height 67
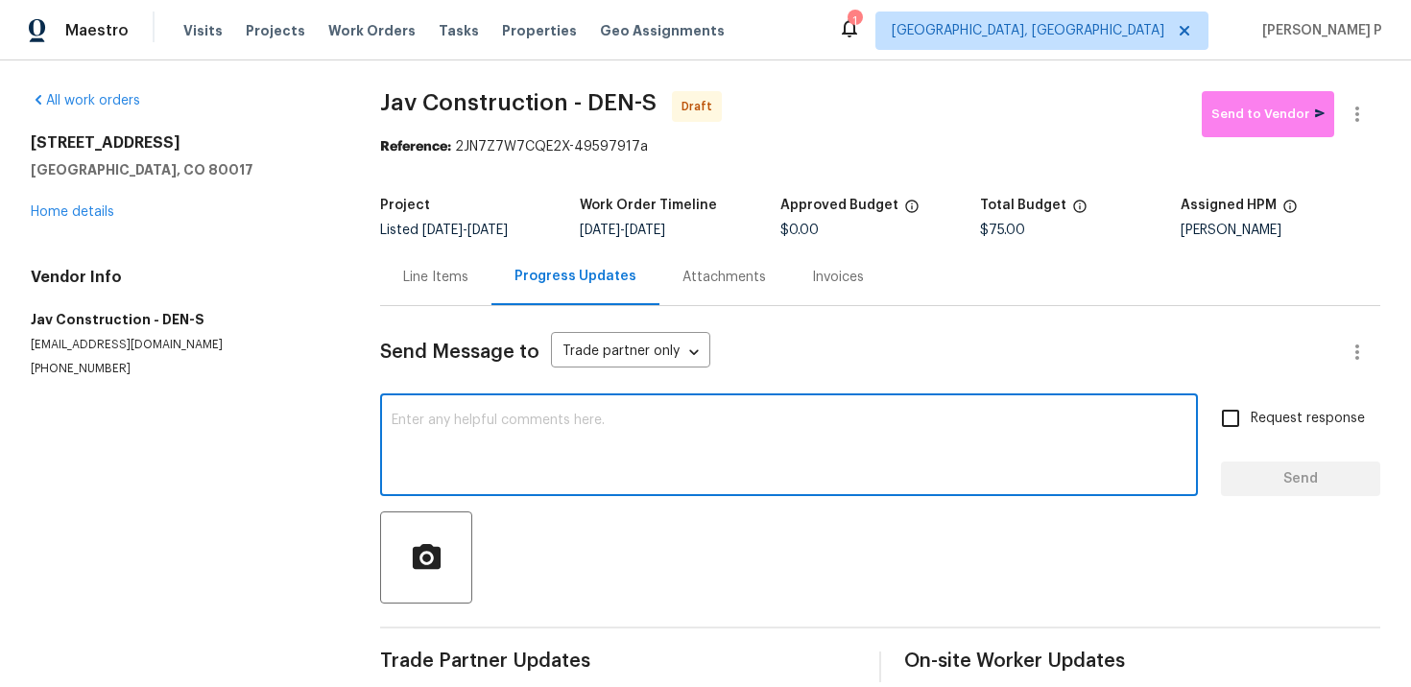
paste textarea "Hi, this is Ramyasri with Opendoor. I’m confirming you received the WO for the …"
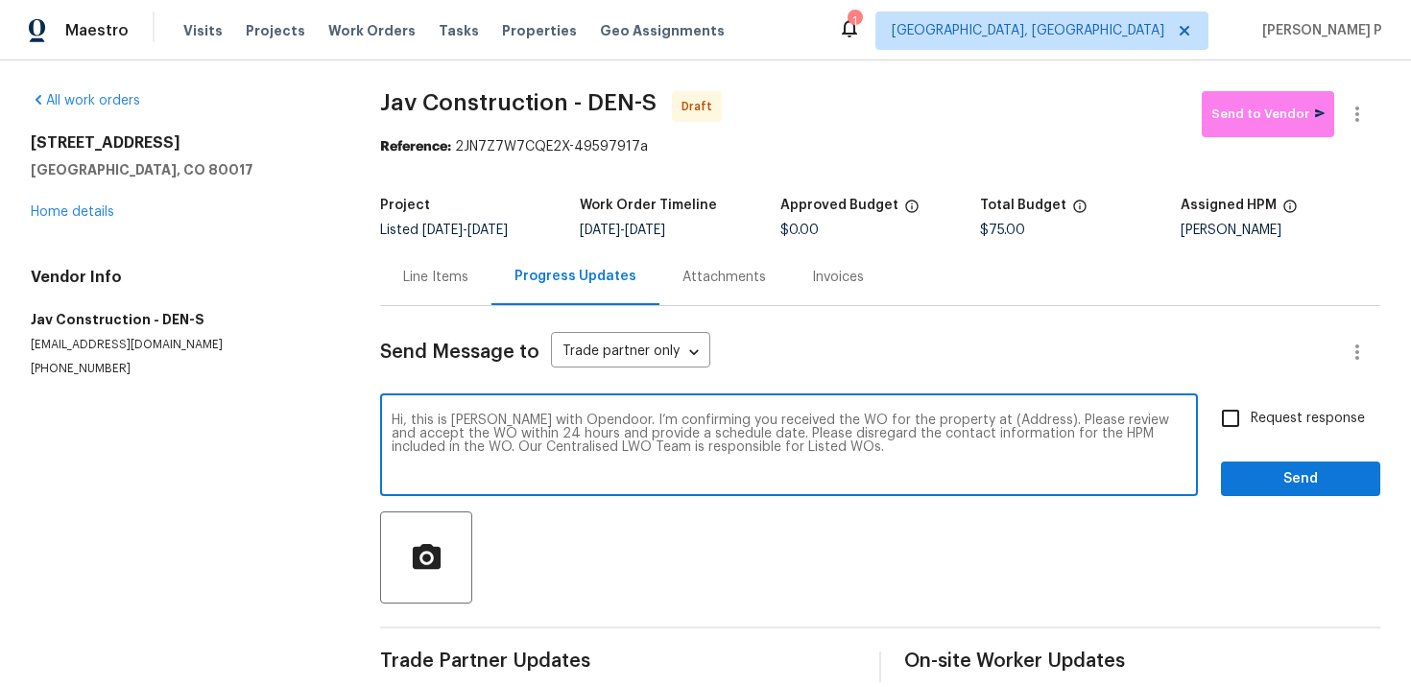
drag, startPoint x: 960, startPoint y: 419, endPoint x: 1002, endPoint y: 419, distance: 42.2
click at [1002, 419] on textarea "Hi, this is Ramyasri with Opendoor. I’m confirming you received the WO for the …" at bounding box center [789, 447] width 795 height 67
click at [957, 420] on textarea "Hi, this is Ramyasri with Opendoor. I’m confirming you received the WO for the …" at bounding box center [789, 447] width 795 height 67
drag, startPoint x: 962, startPoint y: 420, endPoint x: 1022, endPoint y: 417, distance: 59.6
click at [1022, 417] on textarea "Hi, this is Ramyasri with Opendoor. I’m confirming you received the WO for the …" at bounding box center [789, 447] width 795 height 67
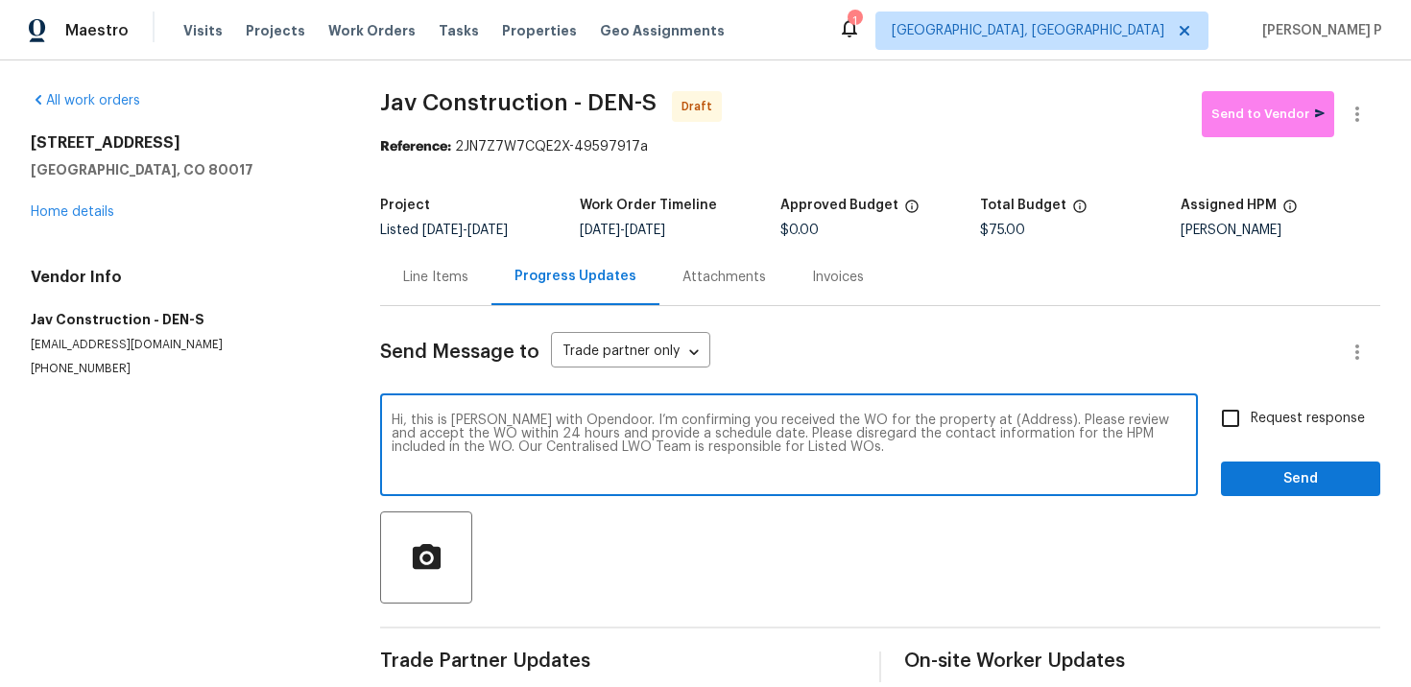
paste textarea "18306 E Gunnison Pl, Aurora, CO 80017"
type textarea "Hi, this is Ramyasri with Opendoor. I’m confirming you received the WO for the …"
click at [1267, 415] on span "Request response" at bounding box center [1307, 419] width 114 height 20
click at [1250, 415] on input "Request response" at bounding box center [1230, 418] width 40 height 40
checkbox input "true"
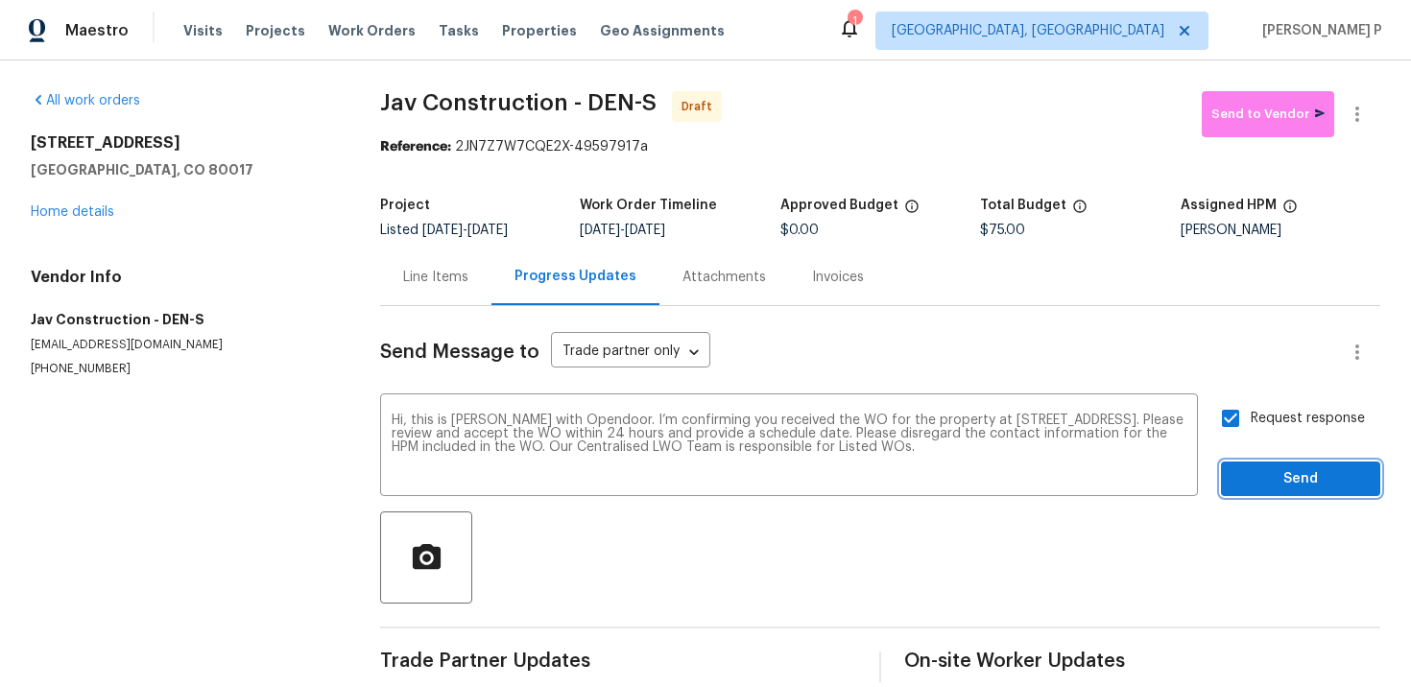
click at [1265, 474] on span "Send" at bounding box center [1300, 479] width 129 height 24
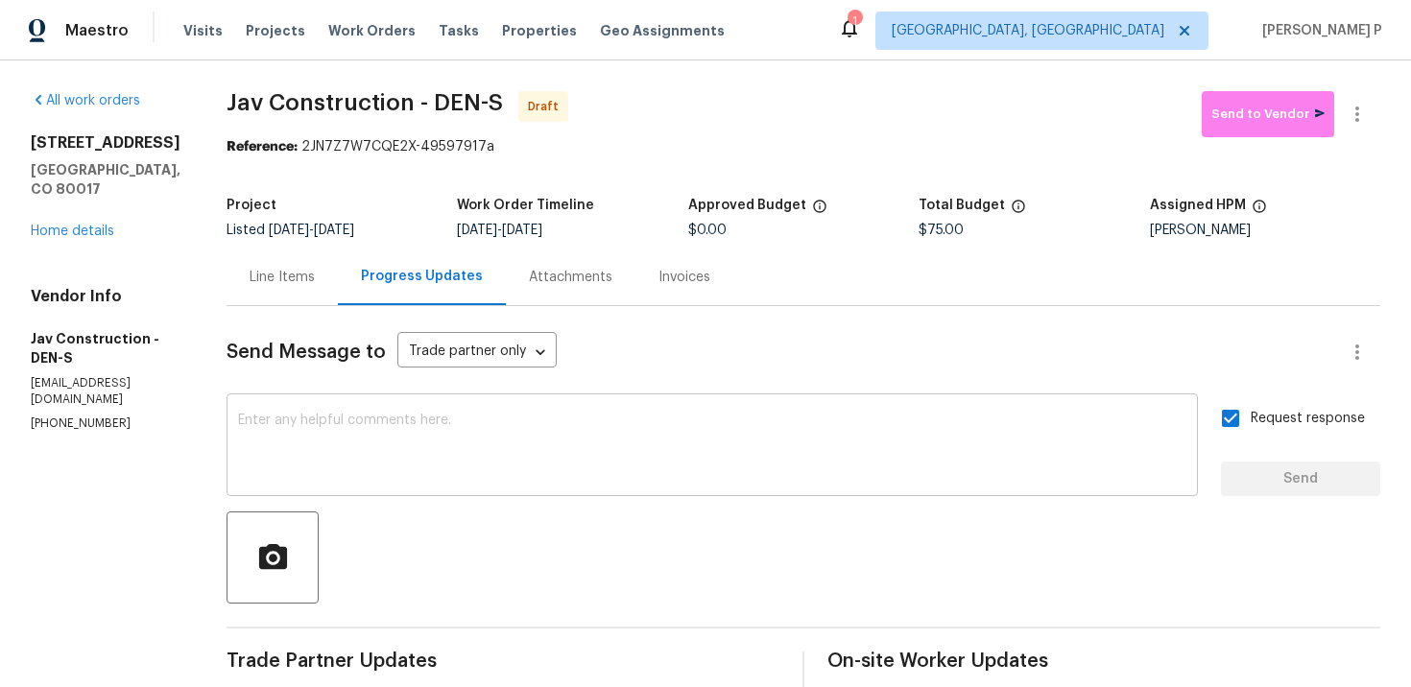
click at [543, 451] on textarea at bounding box center [712, 447] width 948 height 67
paste textarea "Attention All Work Orders must include before-photos (both close-up and wide-an…"
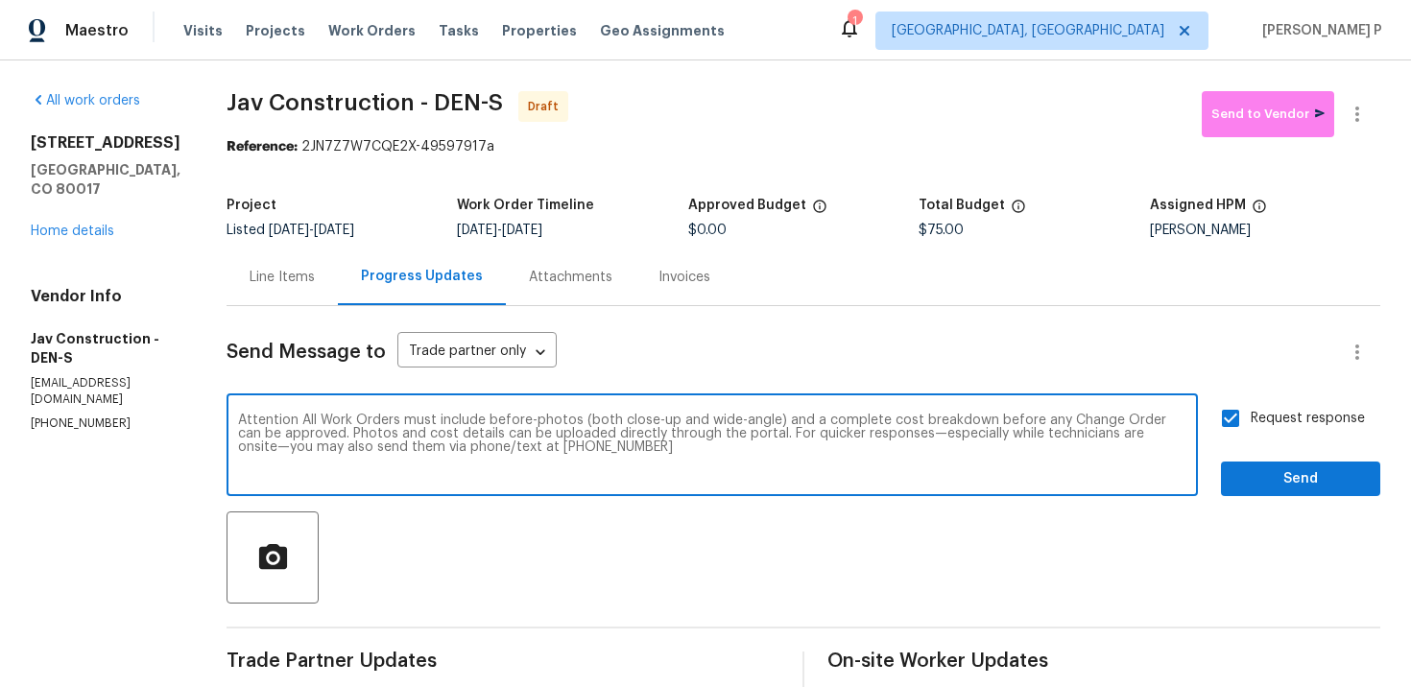
type textarea "Attention All Work Orders must include before-photos (both close-up and wide-an…"
click at [1293, 476] on span "Send" at bounding box center [1300, 479] width 129 height 24
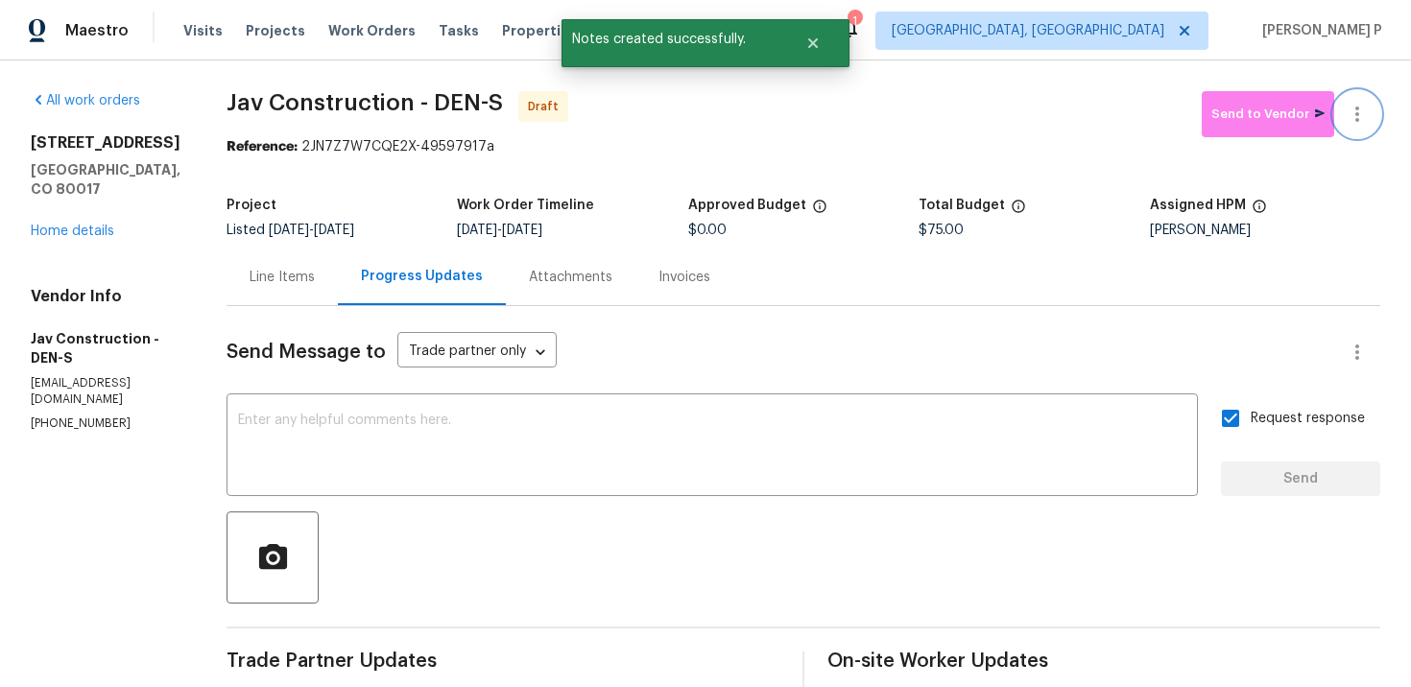
click at [1372, 102] on button "button" at bounding box center [1357, 114] width 46 height 46
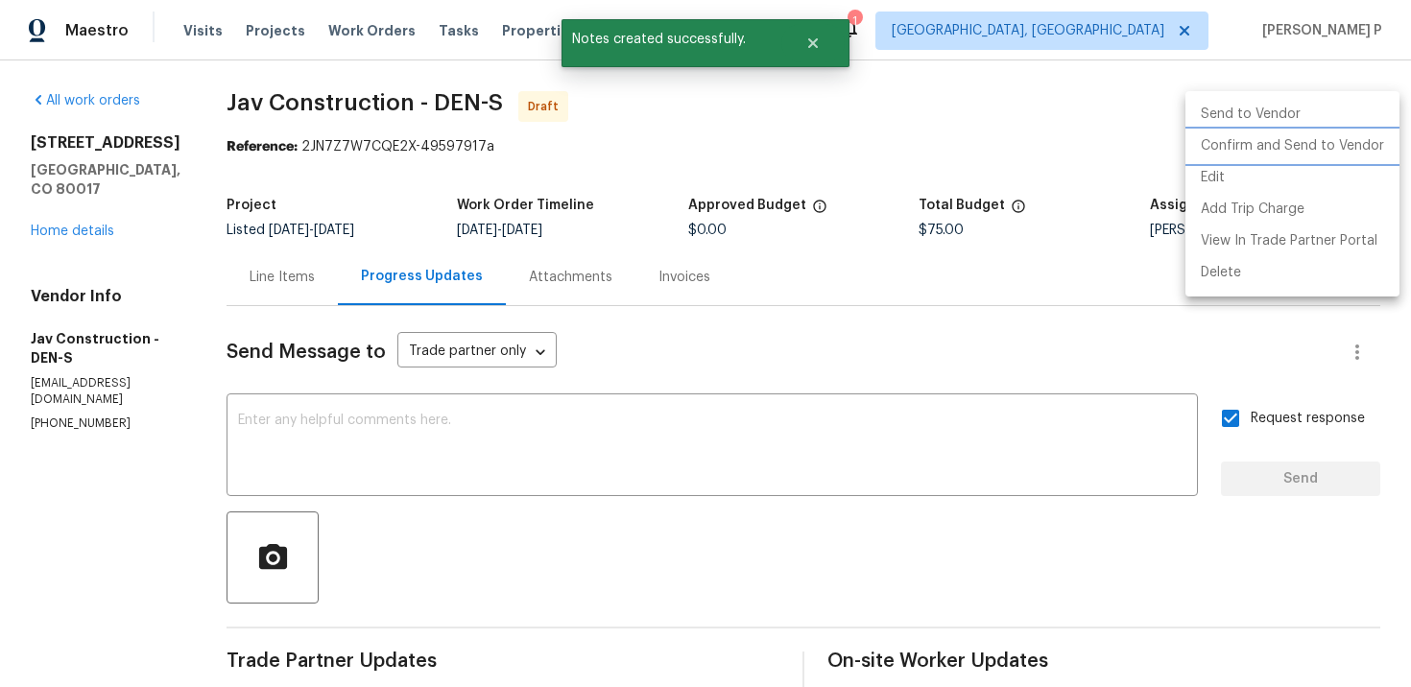
click at [1211, 151] on li "Confirm and Send to Vendor" at bounding box center [1292, 147] width 214 height 32
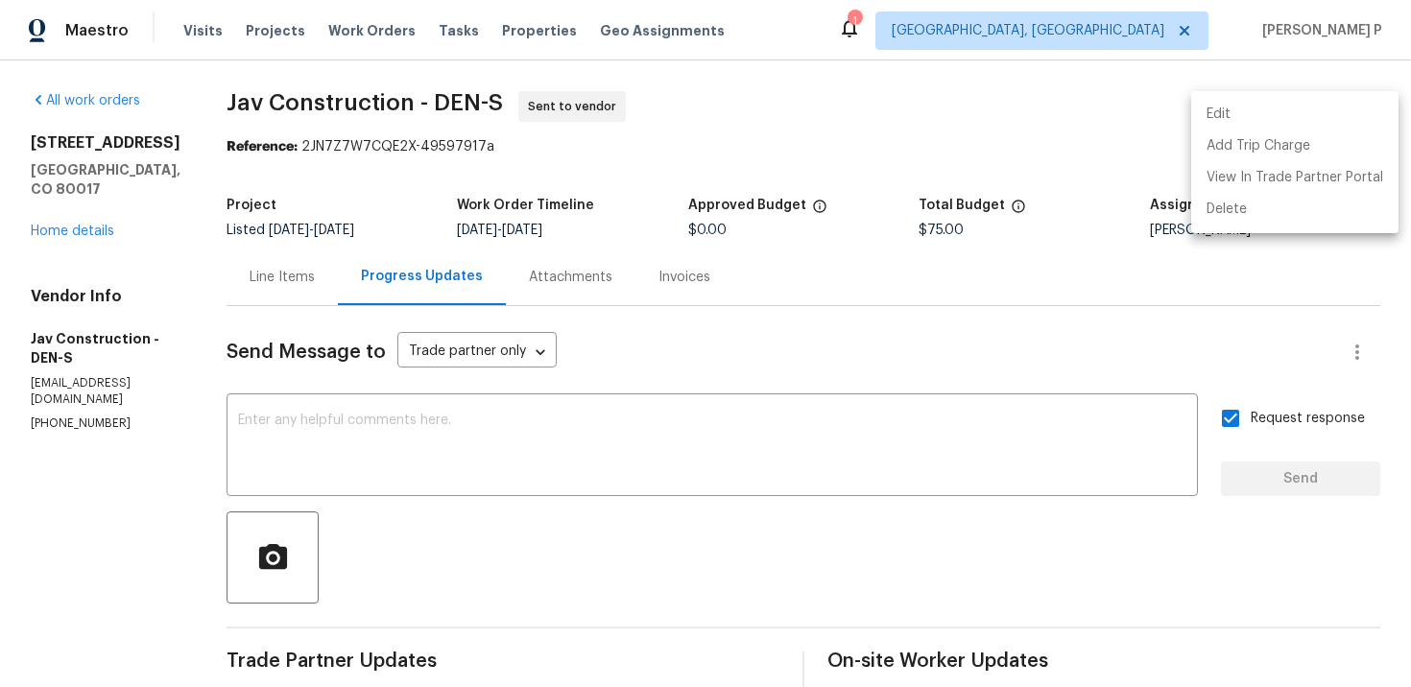
click at [228, 111] on div at bounding box center [705, 343] width 1411 height 687
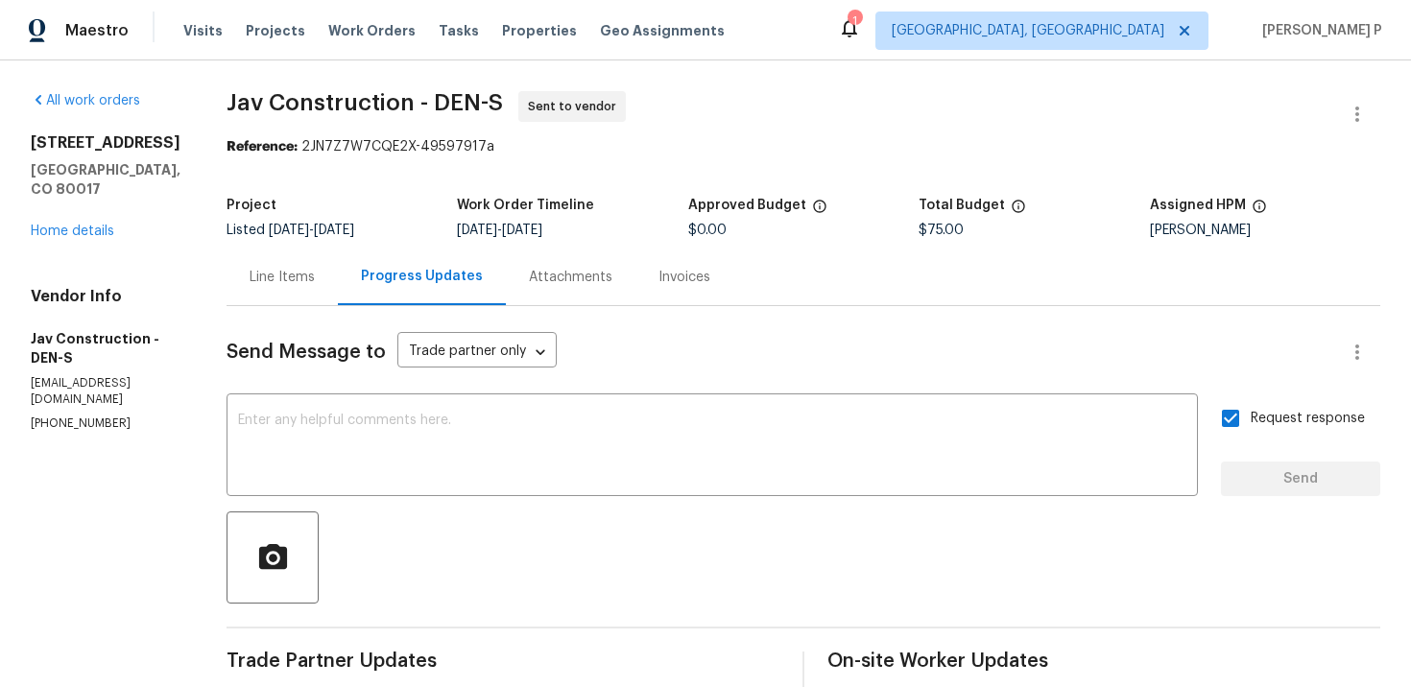
click at [226, 107] on span "Jav Construction - DEN-S" at bounding box center [364, 102] width 276 height 23
drag, startPoint x: 223, startPoint y: 101, endPoint x: 488, endPoint y: 107, distance: 265.9
click at [488, 107] on span "Jav Construction - DEN-S" at bounding box center [364, 102] width 276 height 23
copy span "Jav Construction - DEN-S"
drag, startPoint x: 296, startPoint y: 146, endPoint x: 558, endPoint y: 146, distance: 262.0
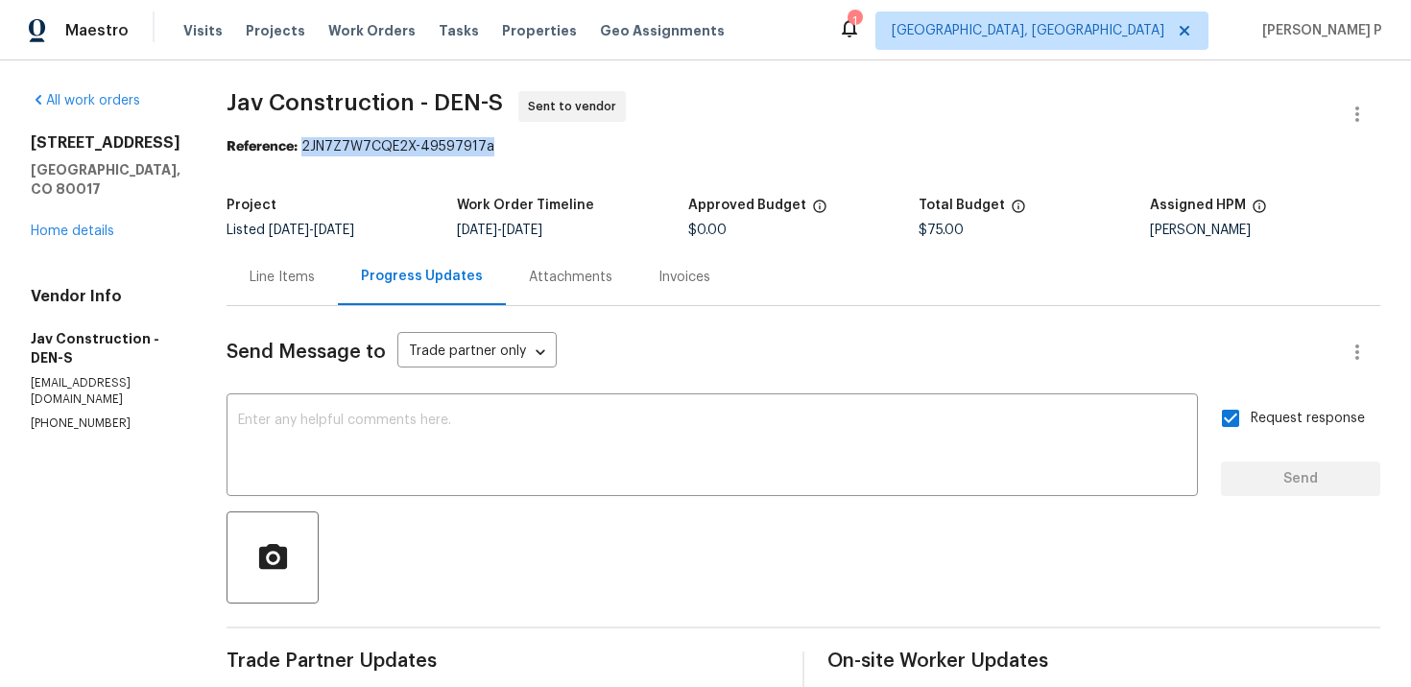
click at [552, 146] on div "Reference: 2JN7Z7W7CQE2X-49597917a" at bounding box center [802, 146] width 1153 height 19
copy div "2JN7Z7W7CQE2X-49597917a"
click at [280, 281] on div "Line Items" at bounding box center [281, 277] width 65 height 19
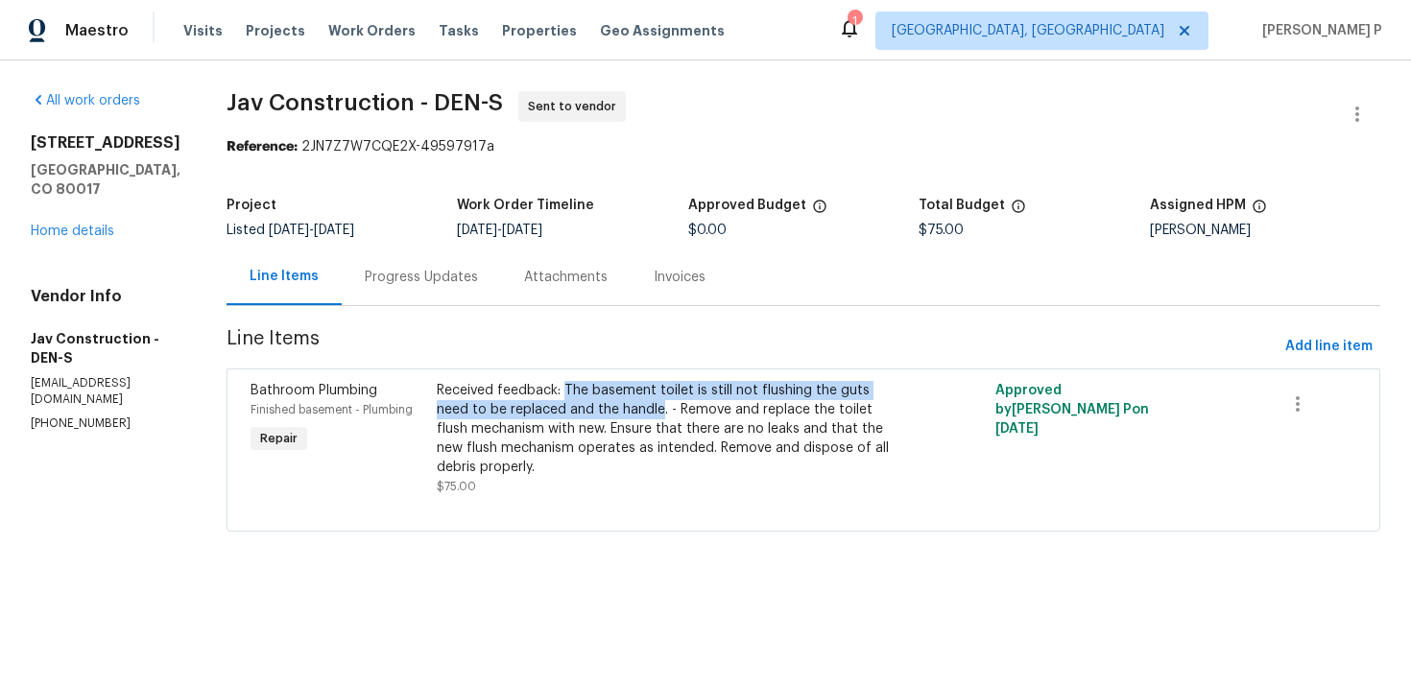
copy div "The basement toilet is still not flushing the guts need to be replaced and the …"
drag, startPoint x: 561, startPoint y: 386, endPoint x: 657, endPoint y: 349, distance: 102.7
click at [657, 351] on section "Jav Construction - DEN-S Sent to vendor Reference: 2JN7Z7W7CQE2X-49597917a Proj…" at bounding box center [802, 322] width 1153 height 463
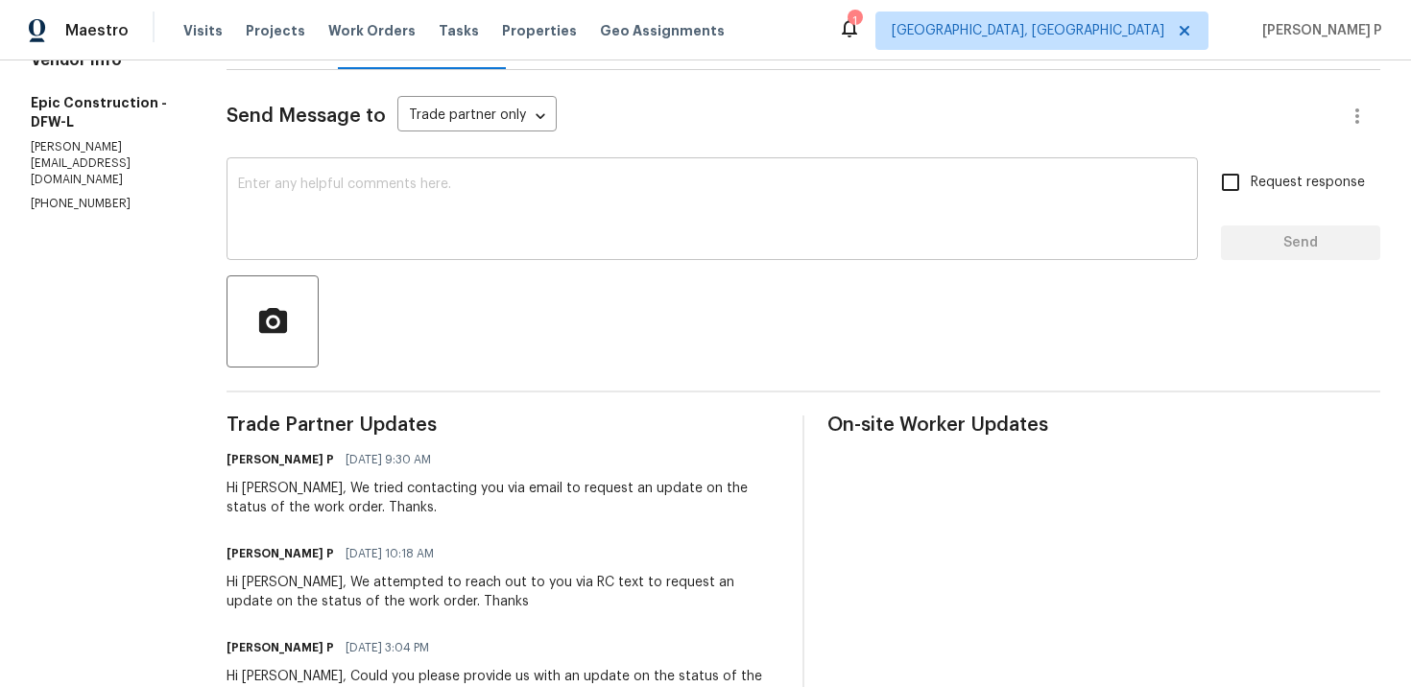
scroll to position [285, 0]
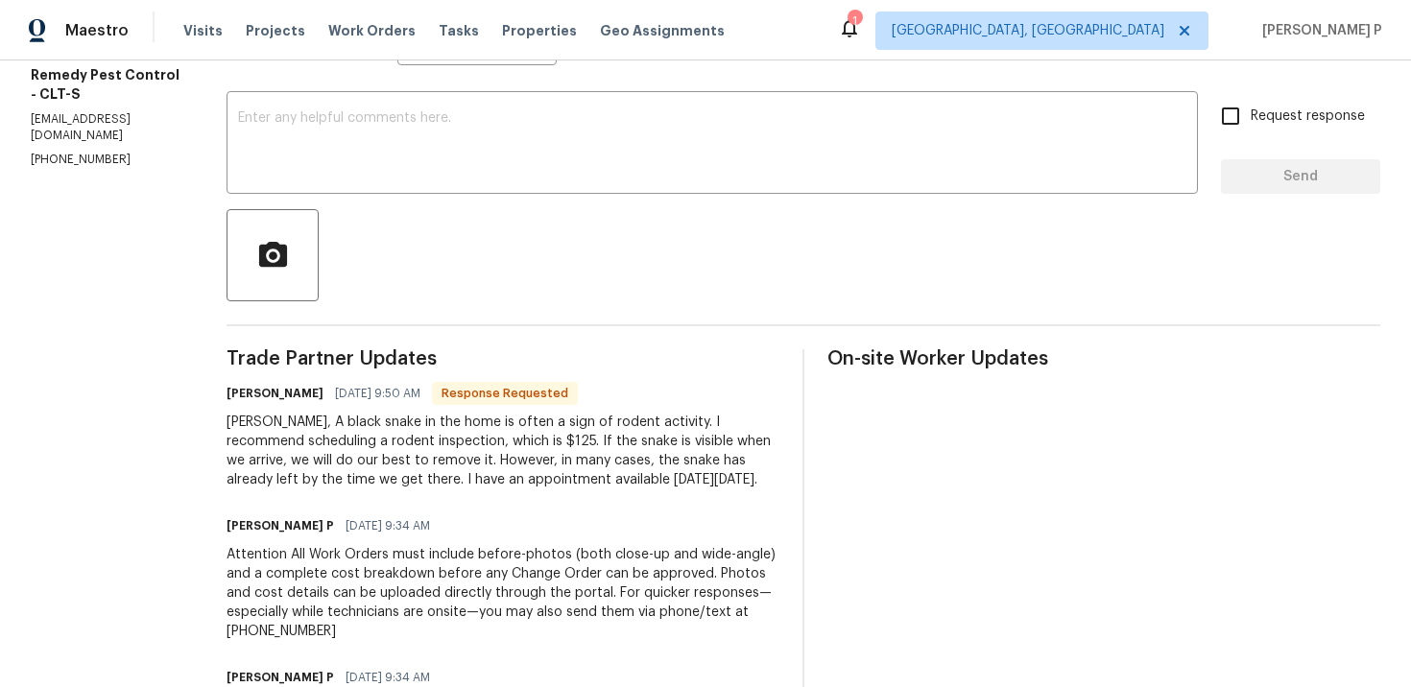
scroll to position [220, 0]
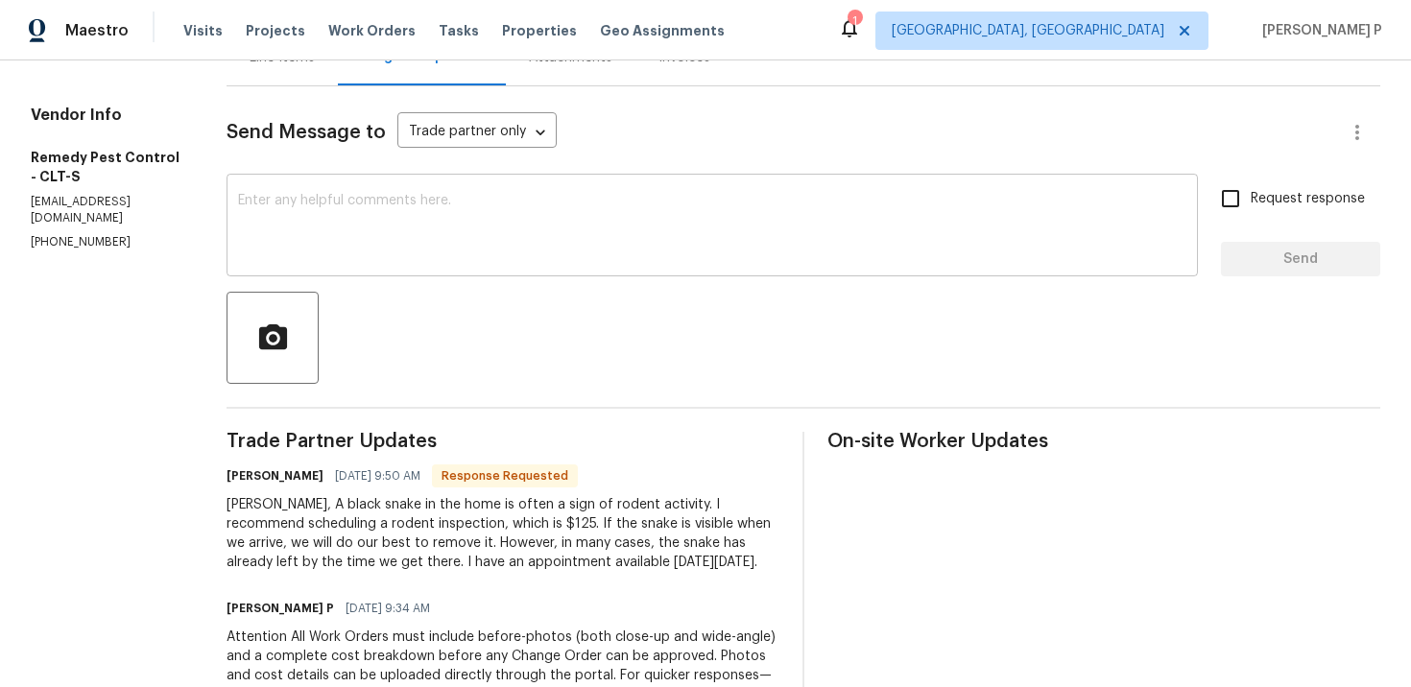
click at [382, 261] on div "x ​" at bounding box center [711, 227] width 971 height 98
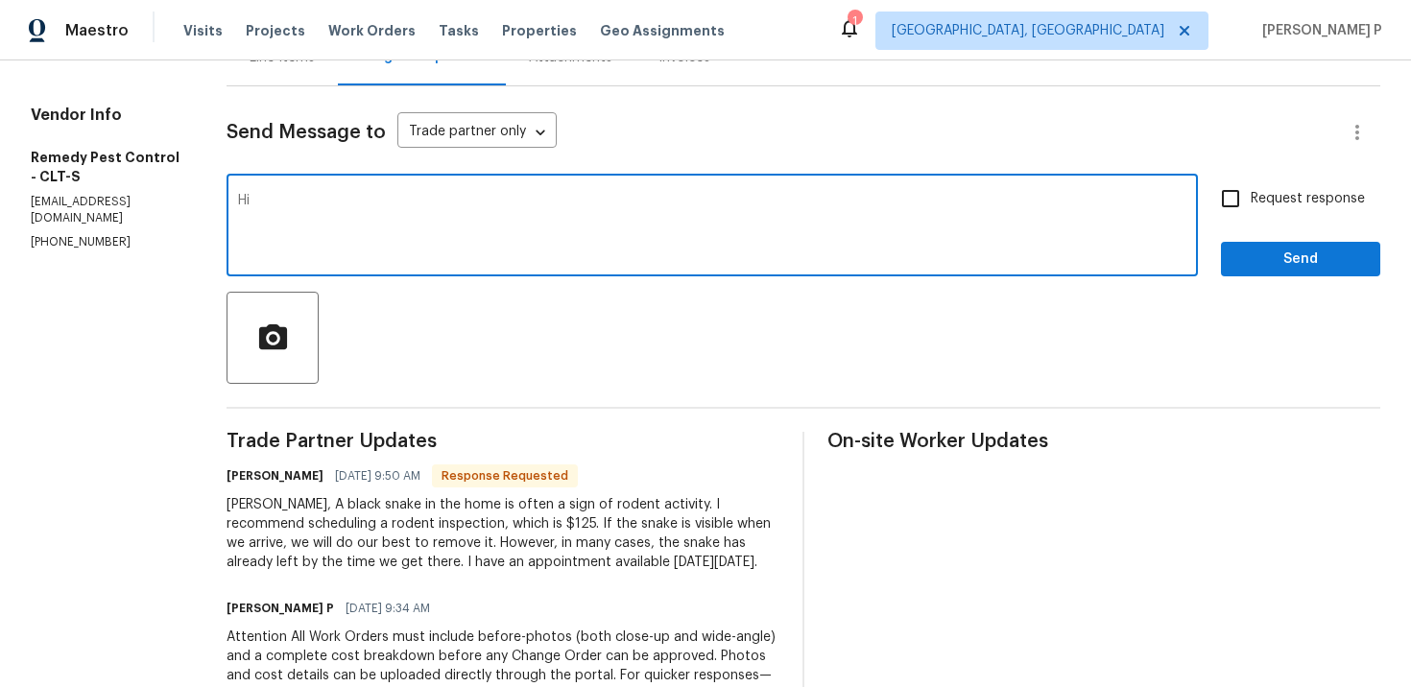
type textarea "H"
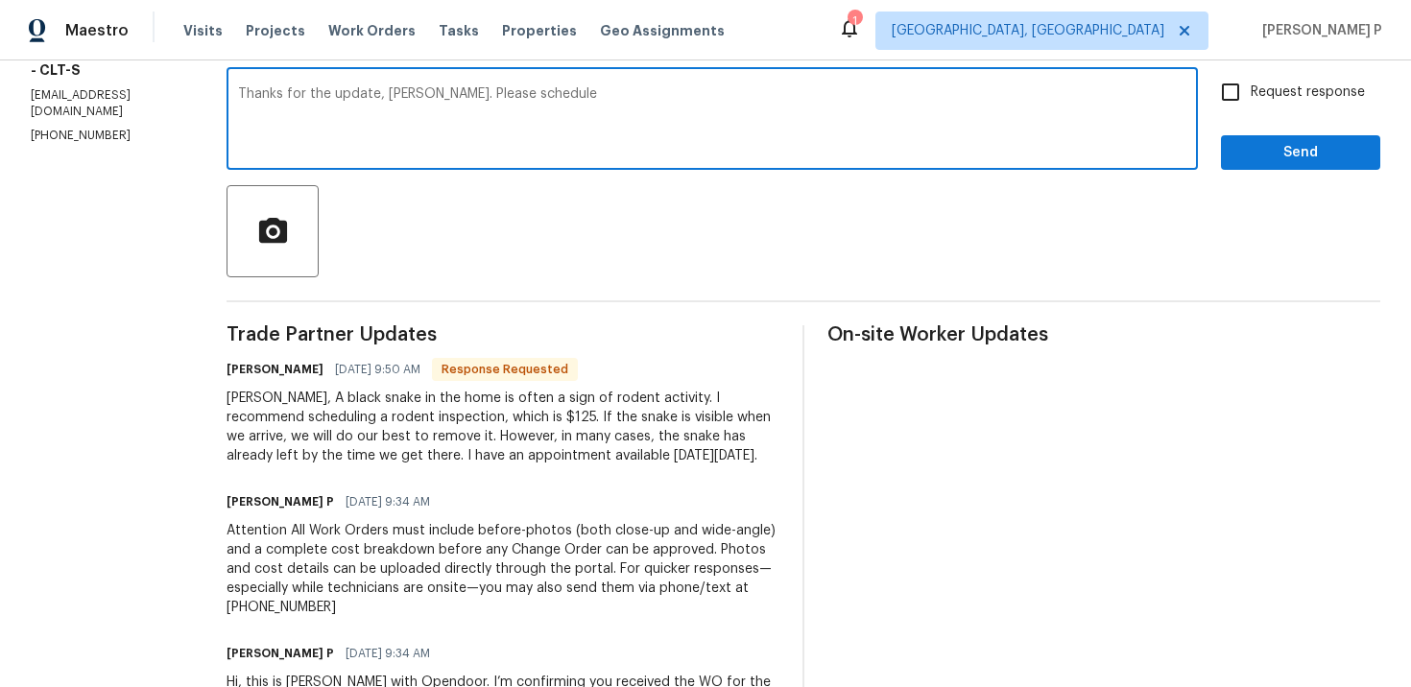
scroll to position [322, 0]
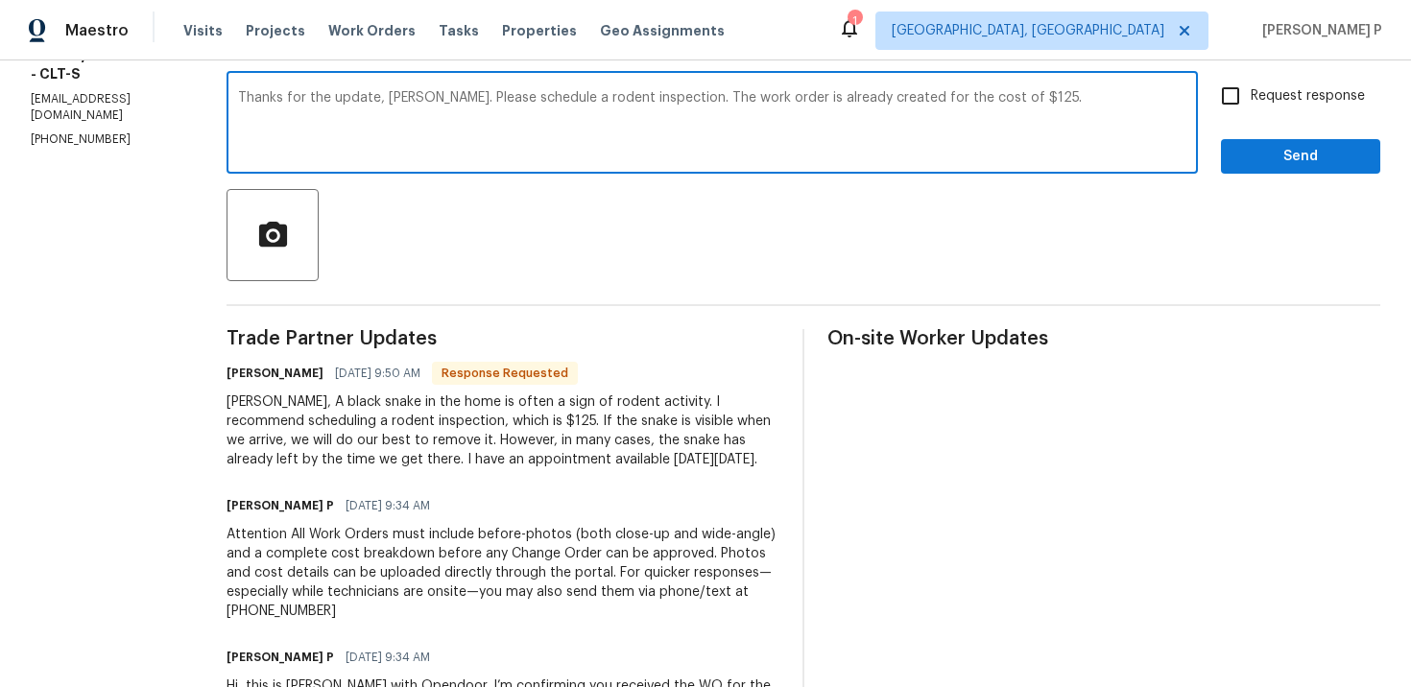
type textarea "Thanks for the update, Brandon. Please schedule a rodent inspection. The work o…"
click at [1265, 98] on span "Request response" at bounding box center [1307, 96] width 114 height 20
click at [1250, 98] on input "Request response" at bounding box center [1230, 96] width 40 height 40
checkbox input "true"
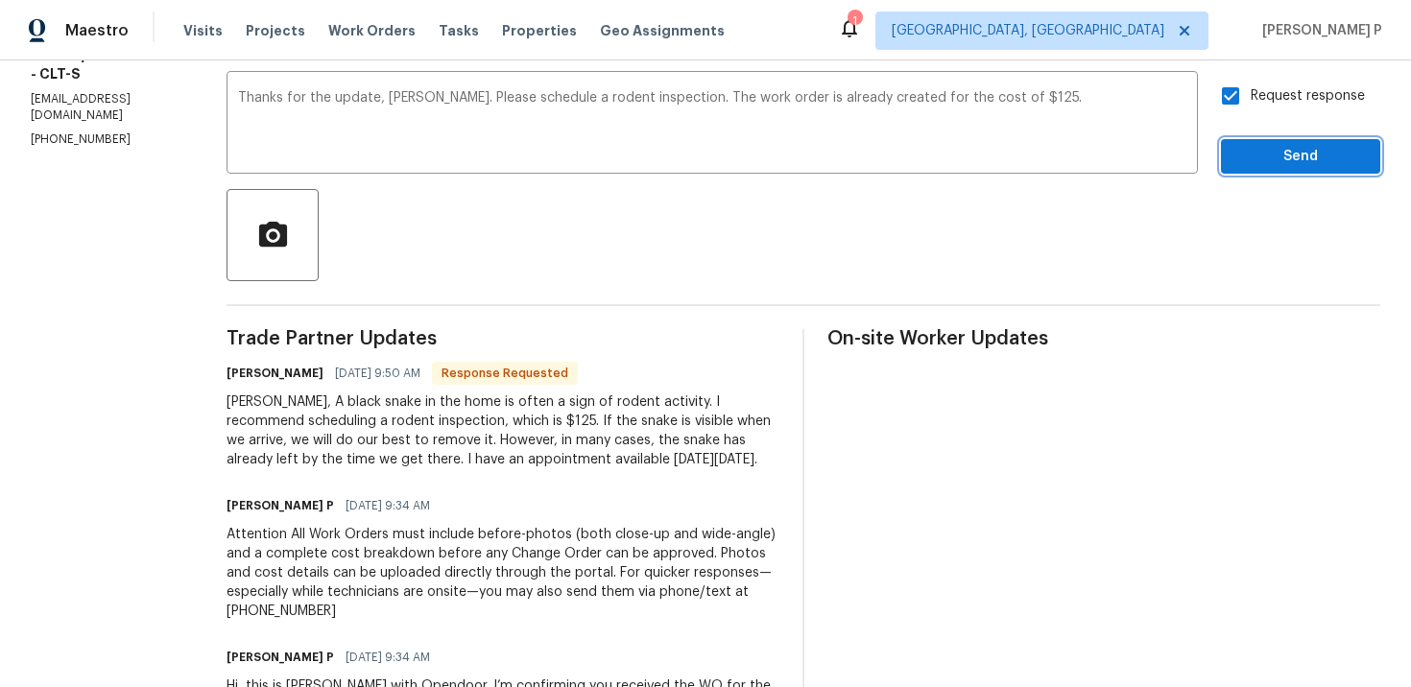
click at [1264, 142] on button "Send" at bounding box center [1300, 157] width 159 height 36
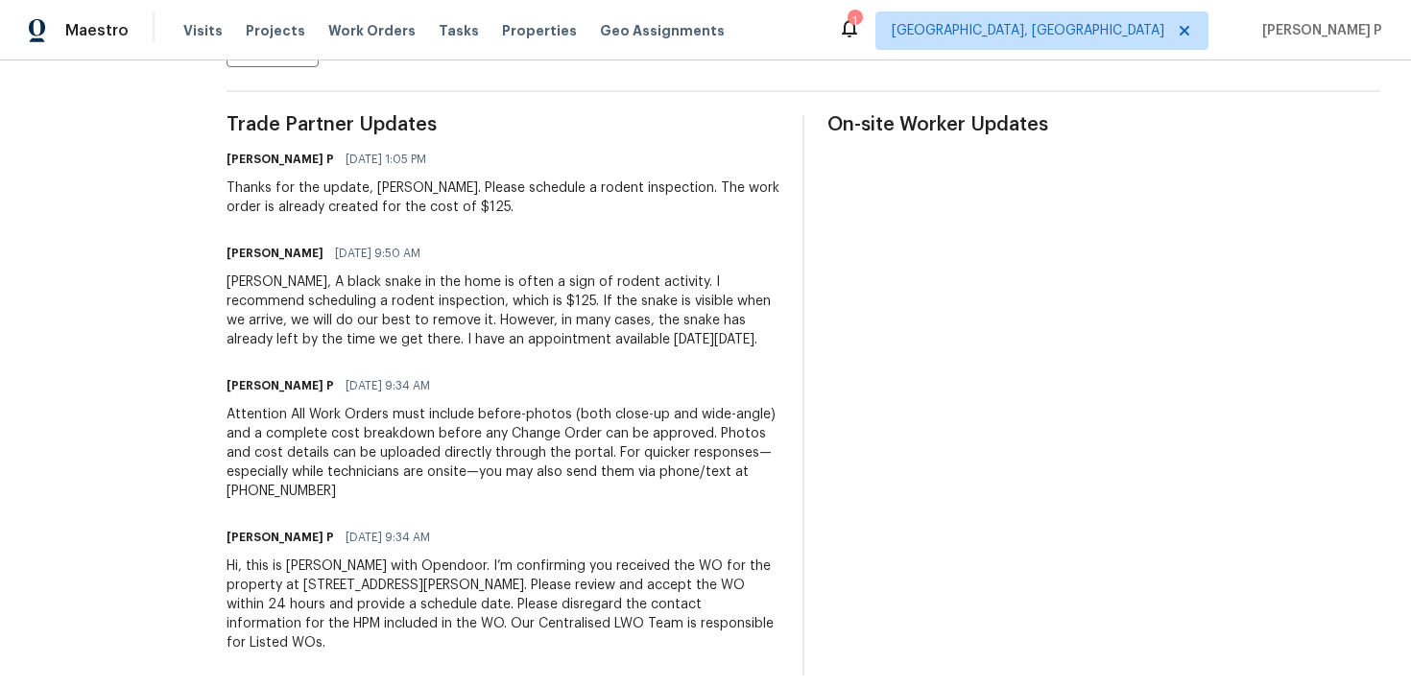
scroll to position [469, 0]
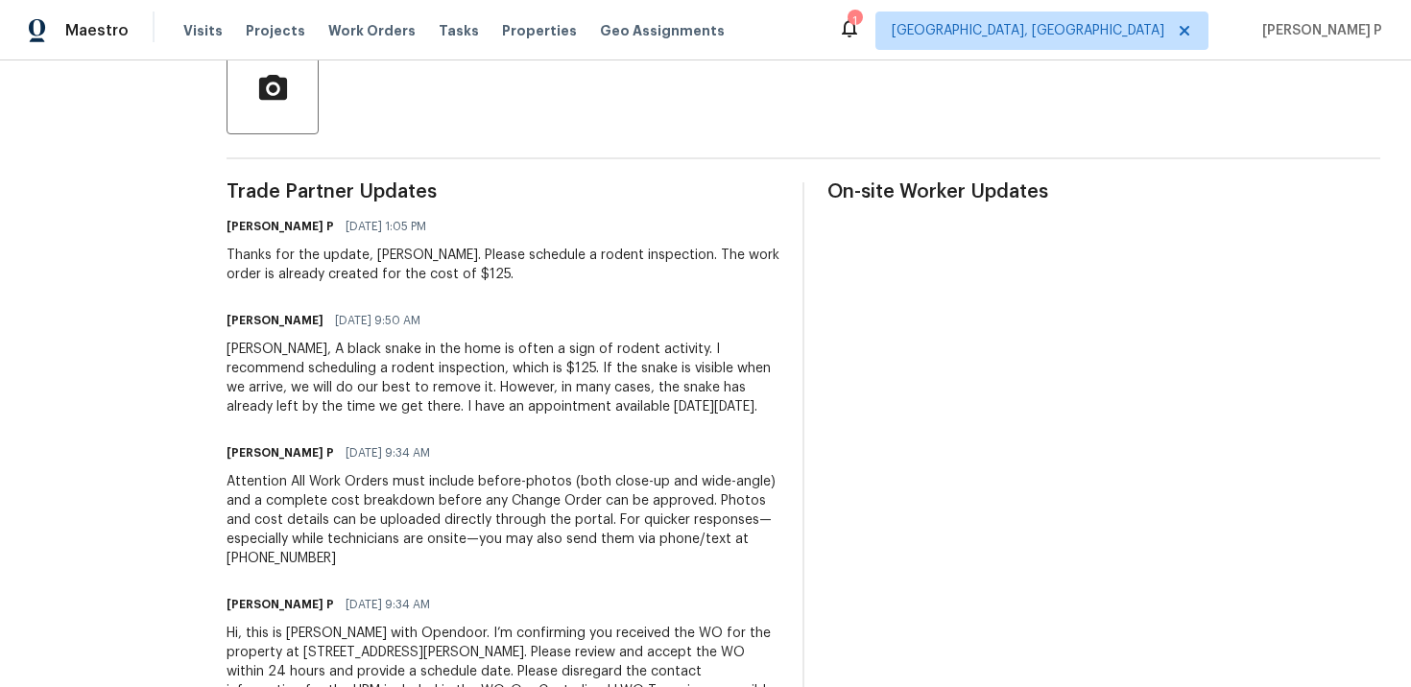
drag, startPoint x: 283, startPoint y: 352, endPoint x: 692, endPoint y: 402, distance: 411.8
click at [692, 402] on div "Ramyasri, A black snake in the home is often a sign of rodent activity. I recom…" at bounding box center [502, 378] width 553 height 77
copy div "A black snake in the home is often a sign of rodent activity. I recommend sched…"
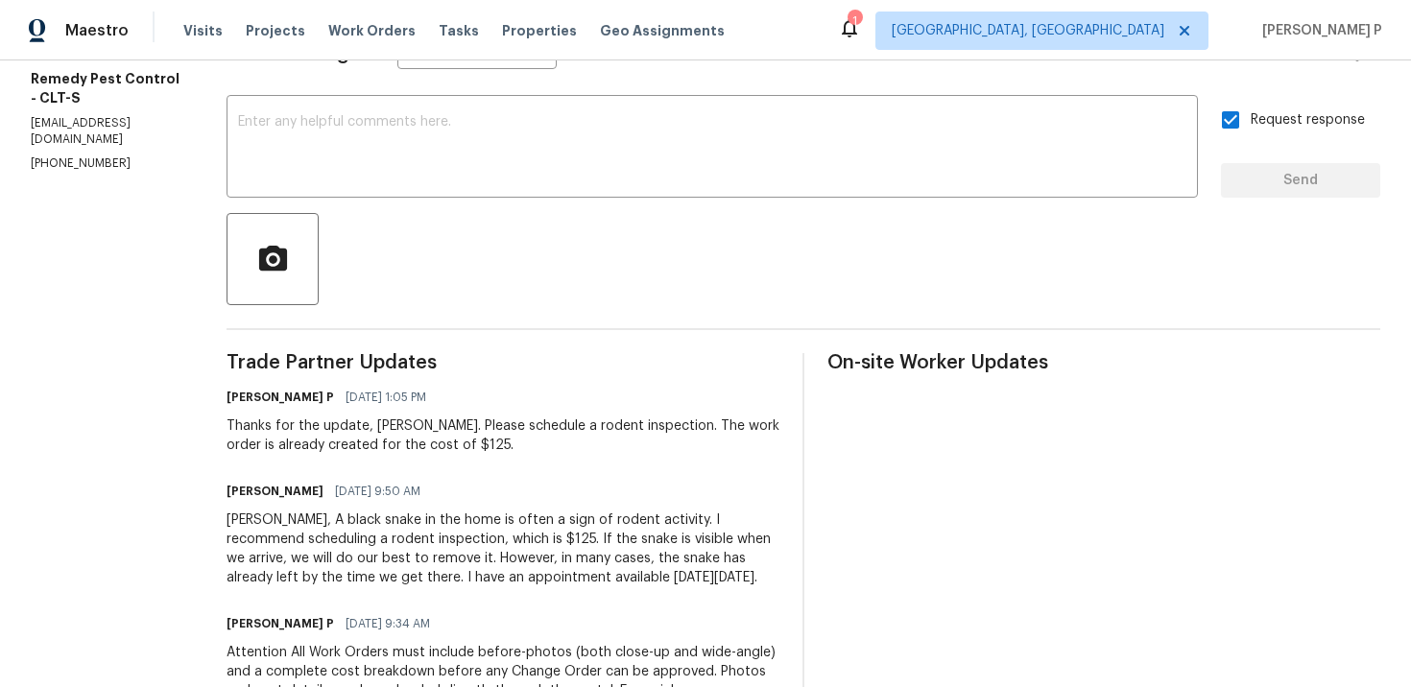
scroll to position [261, 0]
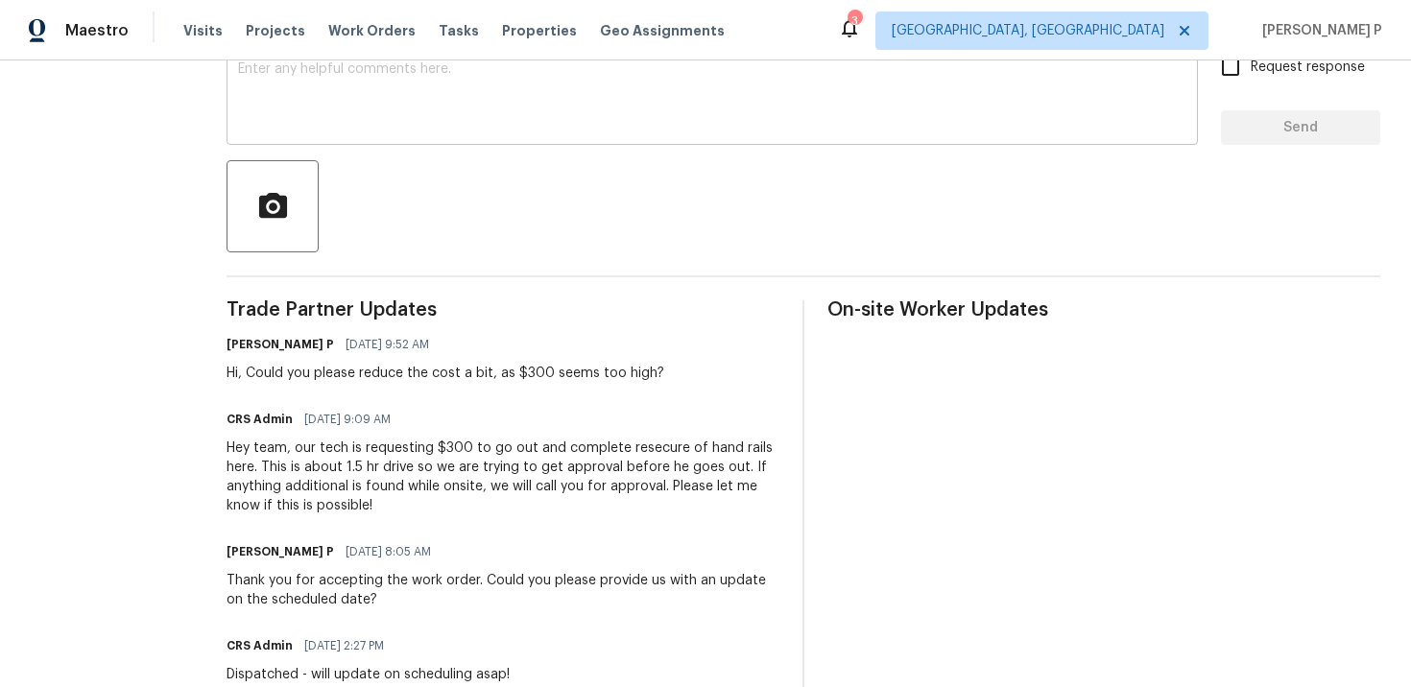
scroll to position [281, 0]
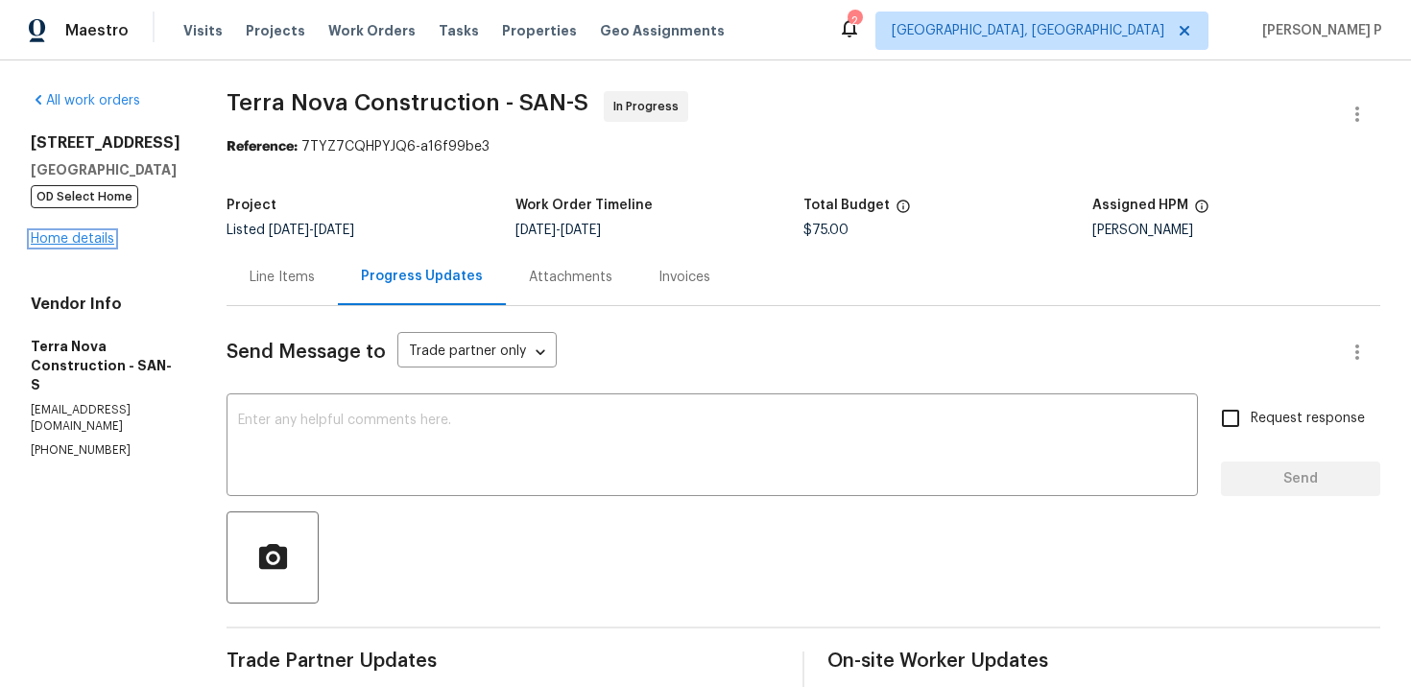
click at [84, 241] on link "Home details" at bounding box center [72, 238] width 83 height 13
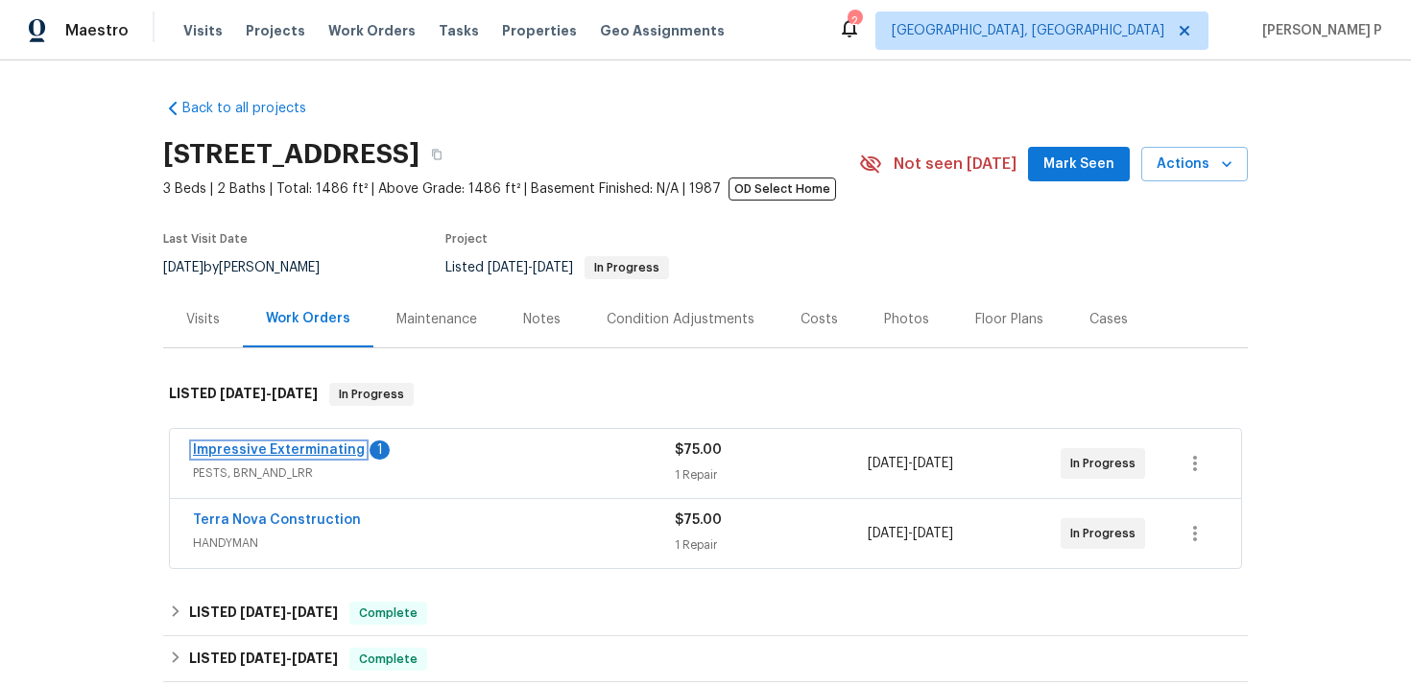
click at [297, 446] on link "Impressive Exterminating" at bounding box center [279, 449] width 172 height 13
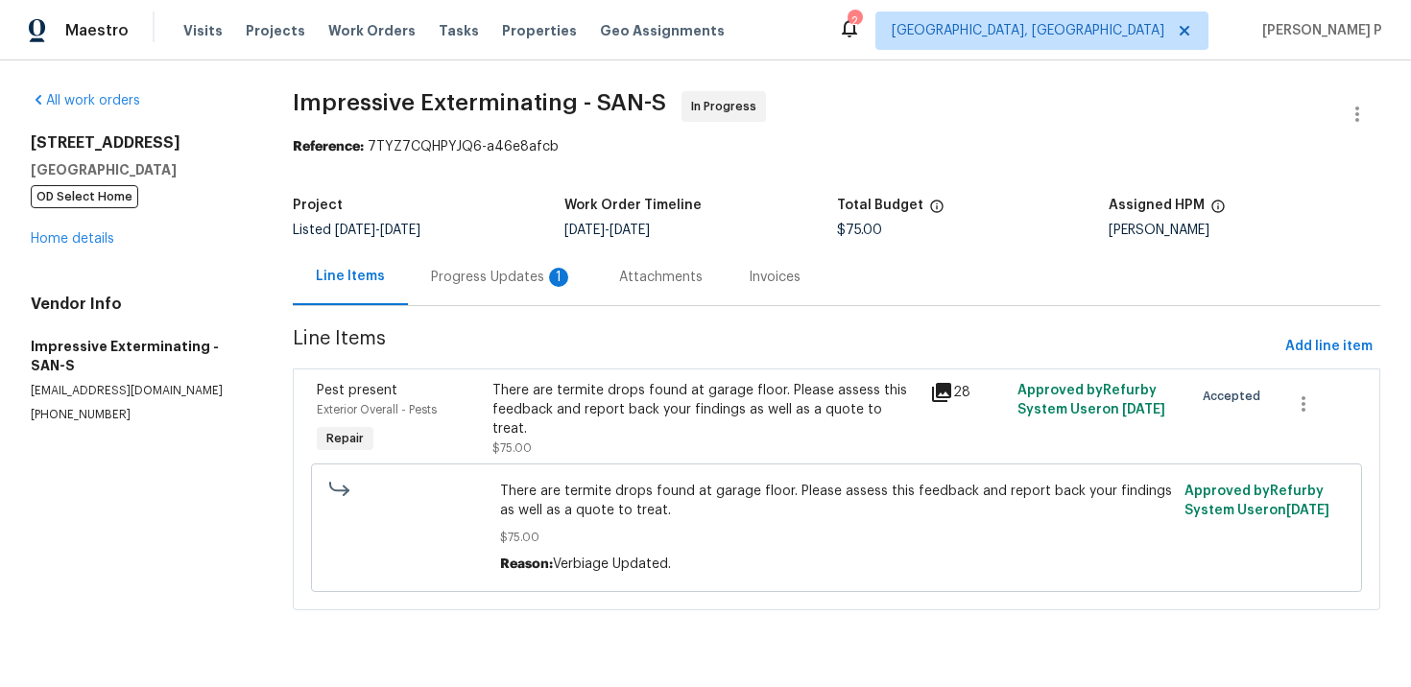
click at [464, 286] on div "Progress Updates 1" at bounding box center [502, 277] width 142 height 19
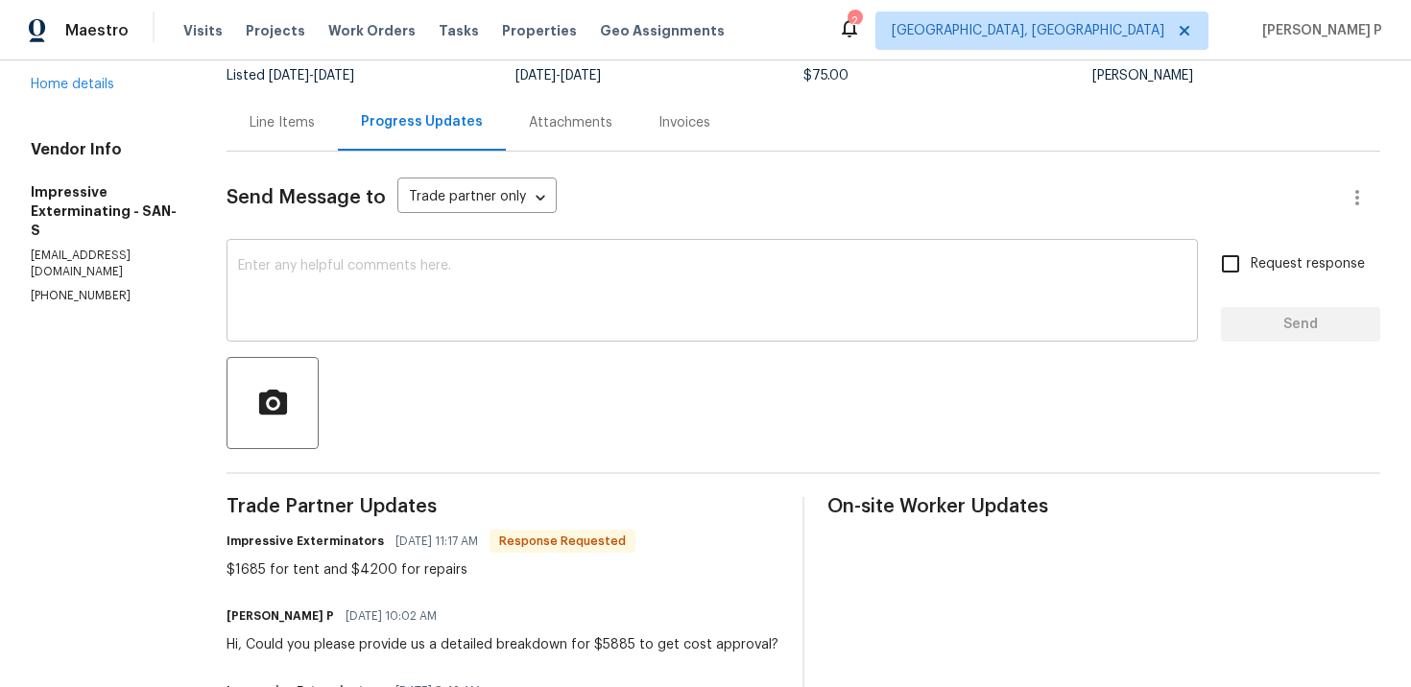
scroll to position [148, 0]
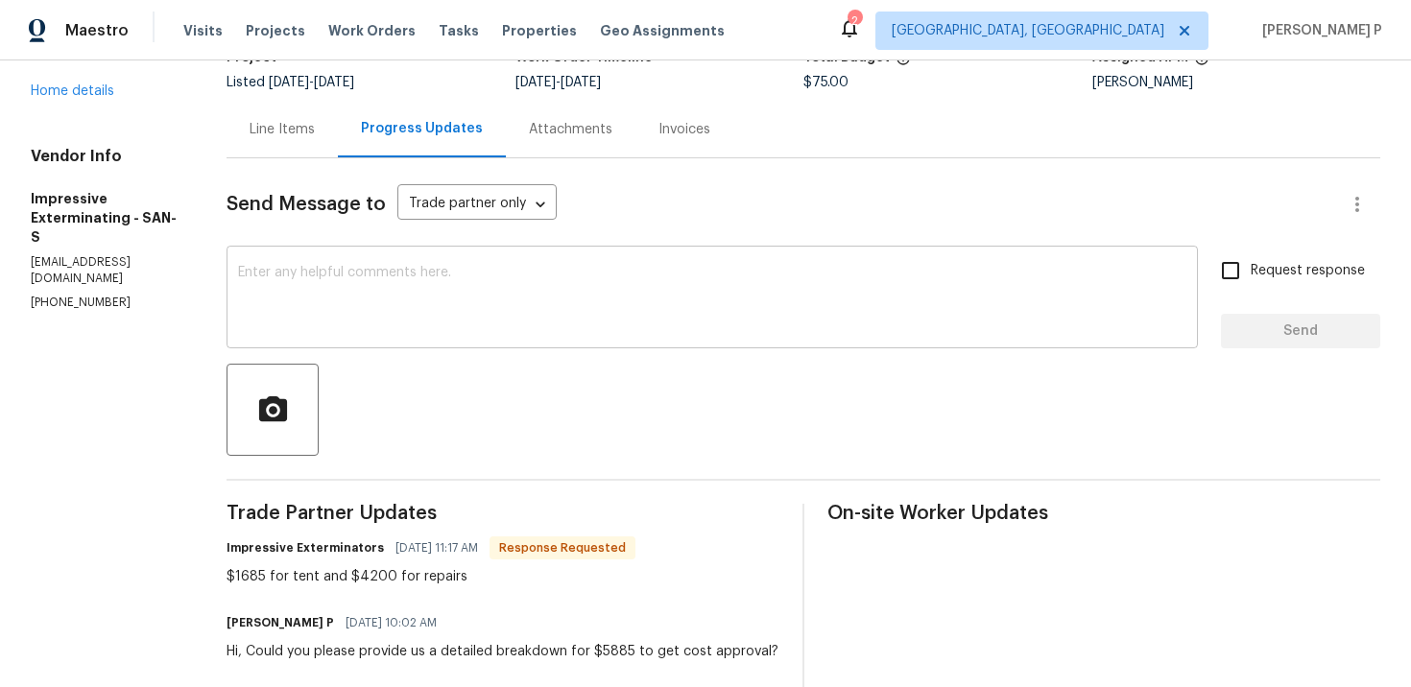
click at [489, 322] on textarea at bounding box center [712, 299] width 948 height 67
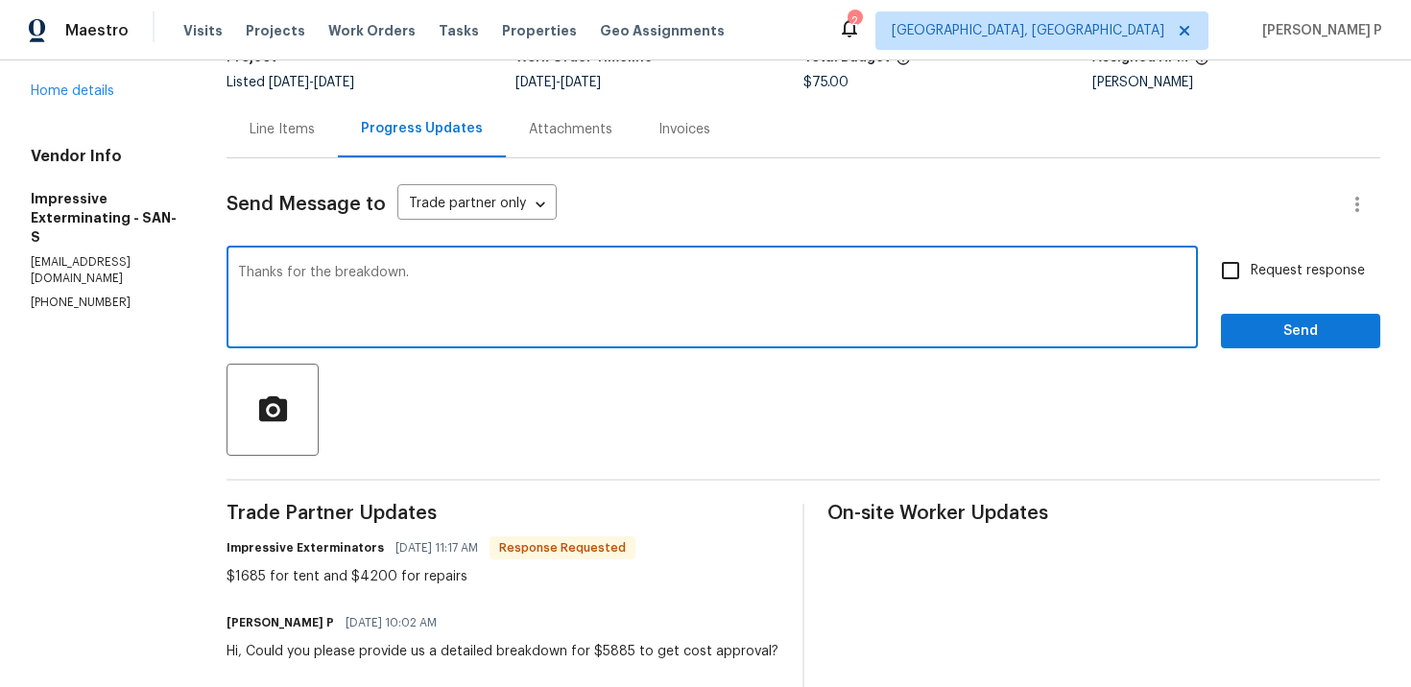
type textarea "Thanks for the breakdown."
click at [1240, 329] on span "Send" at bounding box center [1300, 332] width 129 height 24
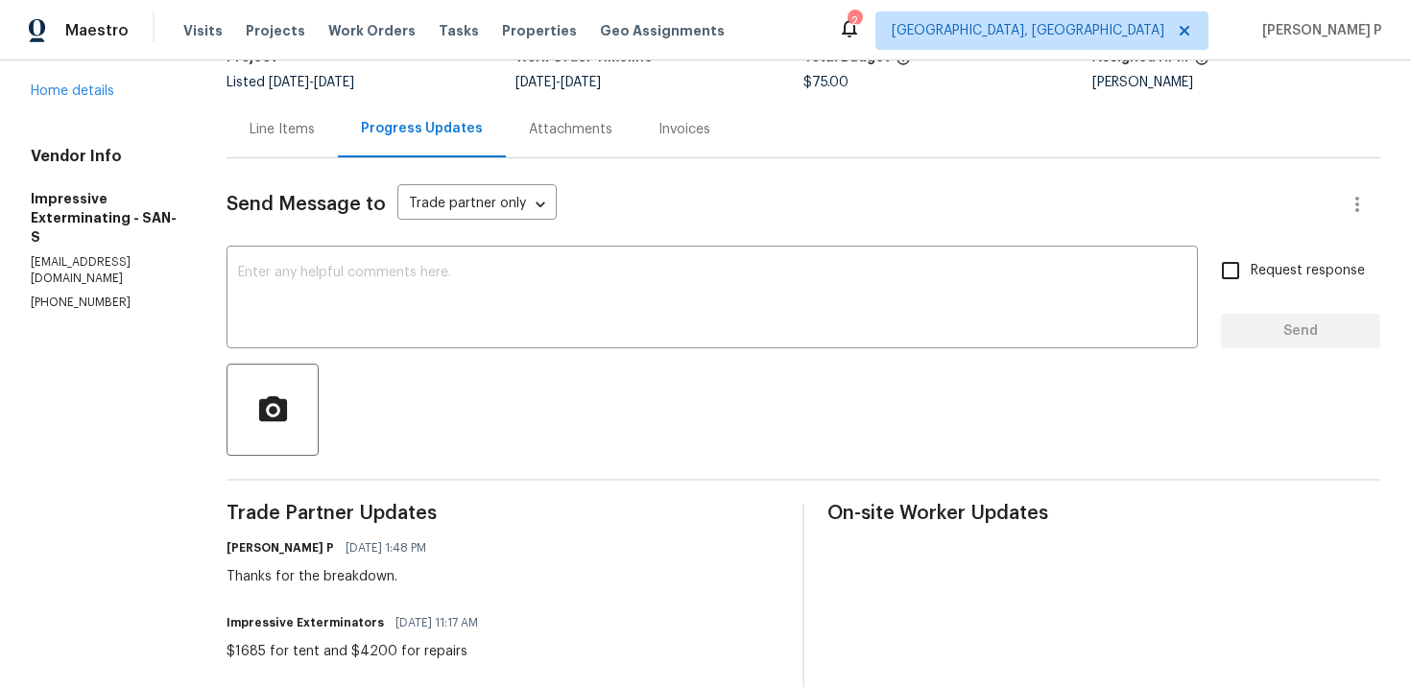
scroll to position [0, 0]
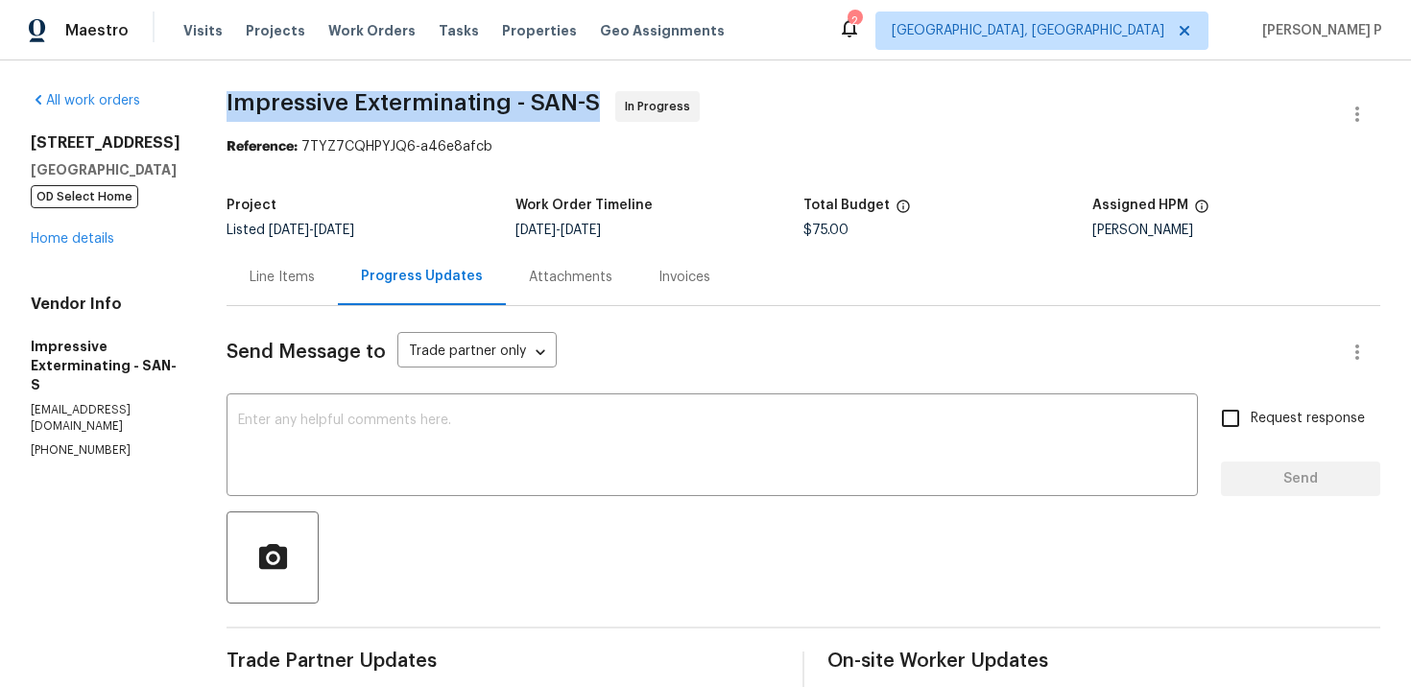
drag, startPoint x: 241, startPoint y: 98, endPoint x: 612, endPoint y: 102, distance: 371.4
click at [612, 102] on span "Impressive Exterminating - SAN-S In Progress" at bounding box center [779, 114] width 1107 height 46
copy span "Impressive Exterminating - SAN-S"
click at [314, 283] on div "Line Items" at bounding box center [281, 277] width 65 height 19
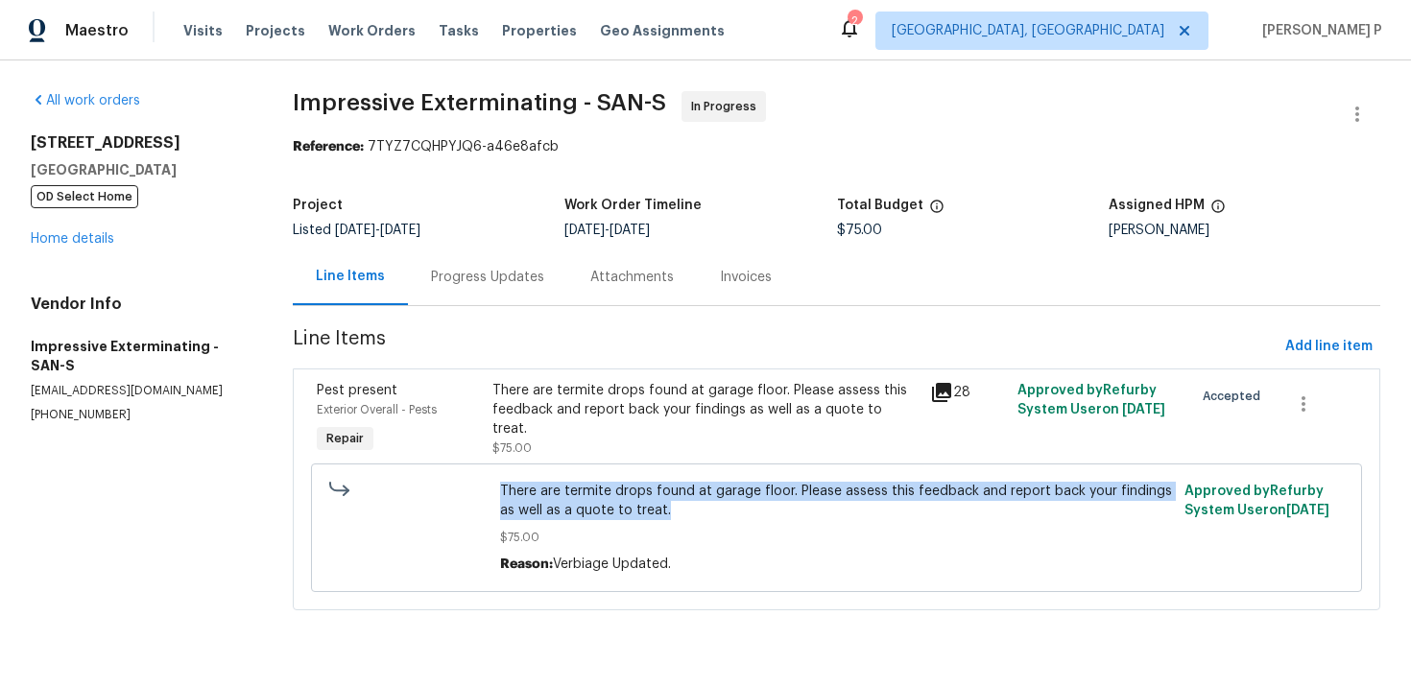
drag, startPoint x: 501, startPoint y: 493, endPoint x: 651, endPoint y: 509, distance: 150.5
click at [651, 509] on div "There are termite drops found at garage floor. Please assess this feedback and …" at bounding box center [835, 528] width 683 height 104
copy span "There are termite drops found at garage floor. Please assess this feedback and …"
click at [475, 287] on div "Progress Updates" at bounding box center [487, 277] width 159 height 57
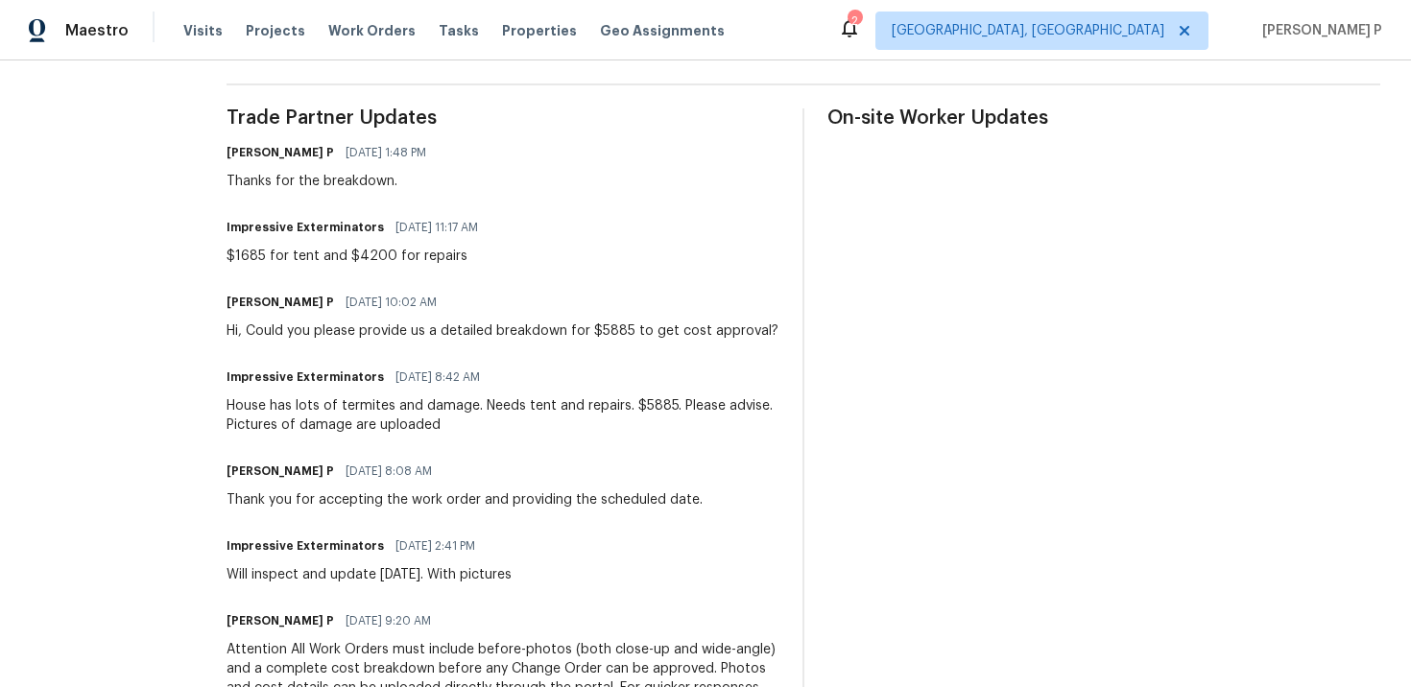
scroll to position [574, 0]
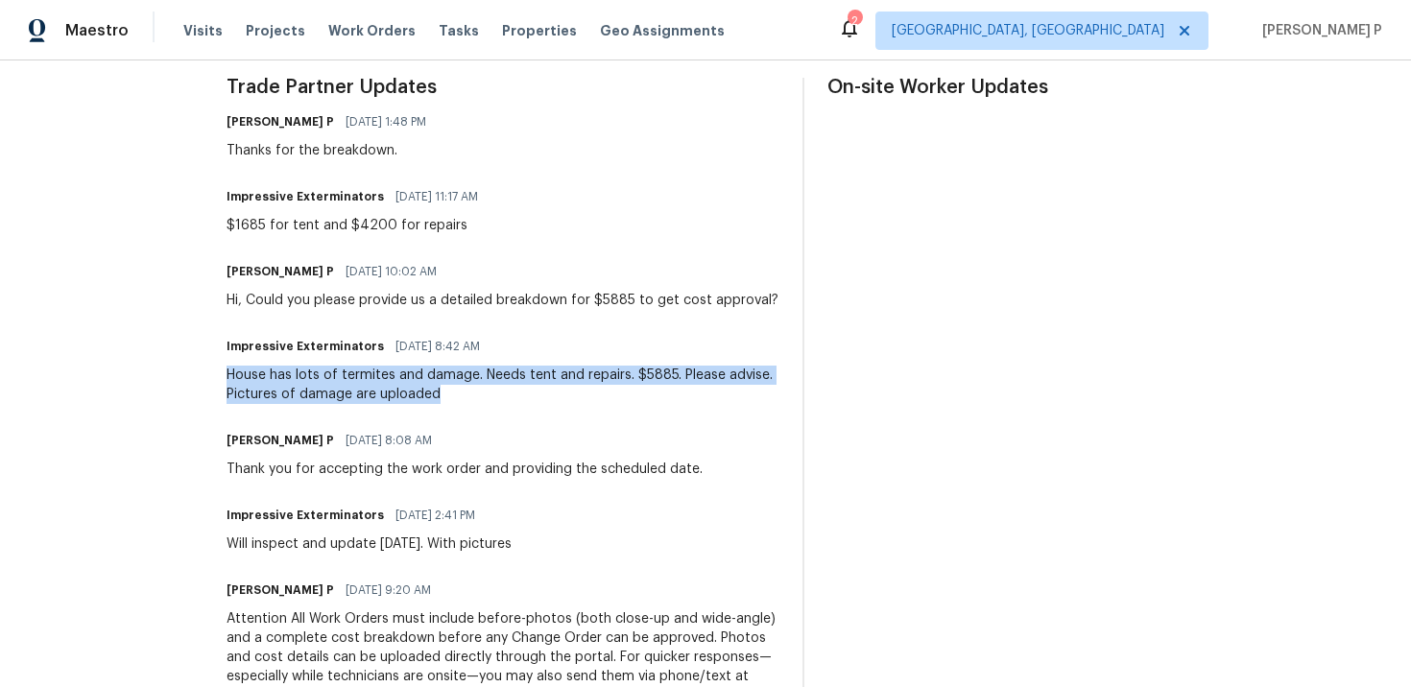
drag, startPoint x: 238, startPoint y: 371, endPoint x: 463, endPoint y: 398, distance: 227.1
click at [463, 397] on div "House has lots of termites and damage. Needs tent and repairs. $5885. Please ad…" at bounding box center [502, 385] width 553 height 38
copy div "House has lots of termites and damage. Needs tent and repairs. $5885. Please ad…"
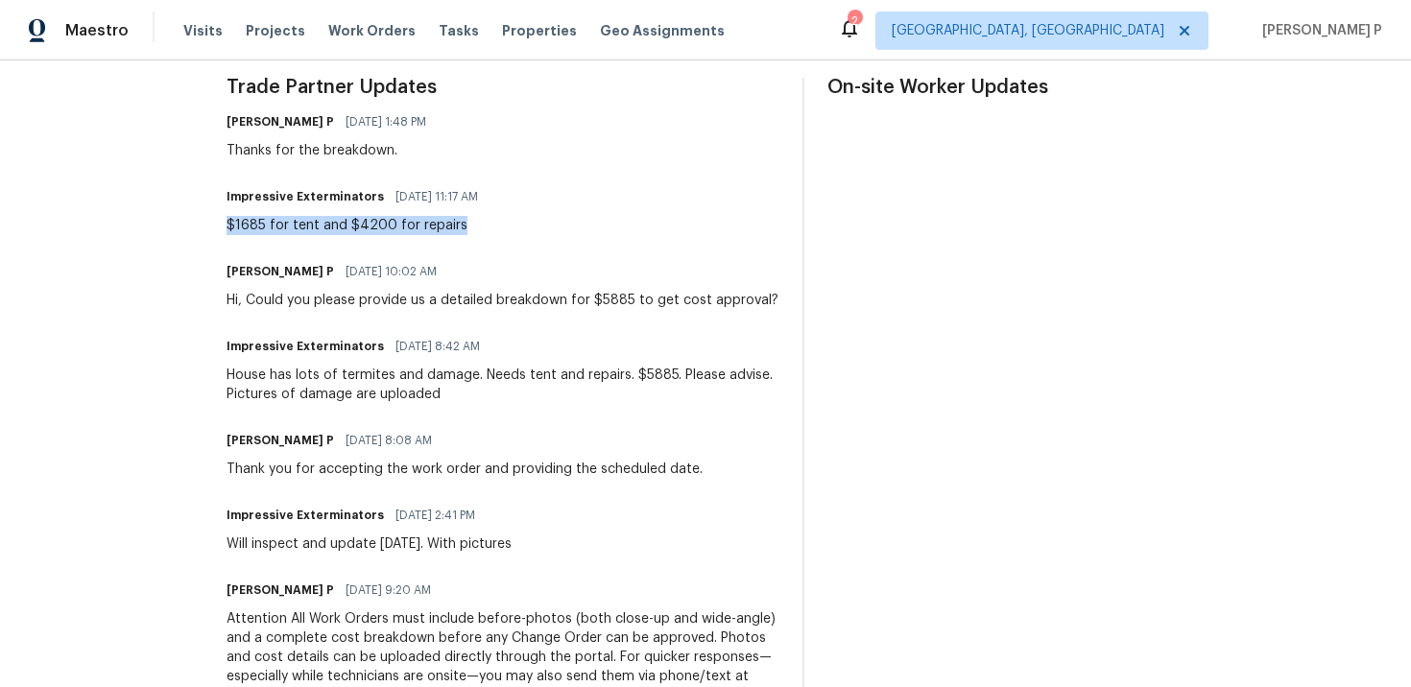
drag, startPoint x: 238, startPoint y: 229, endPoint x: 495, endPoint y: 217, distance: 257.5
click at [489, 217] on div "$1685 for tent and $4200 for repairs" at bounding box center [357, 225] width 263 height 19
copy div "$1685 for tent and $4200 for repairs"
click at [374, 226] on div "$1685 for tent and $4200 for repairs" at bounding box center [357, 225] width 263 height 19
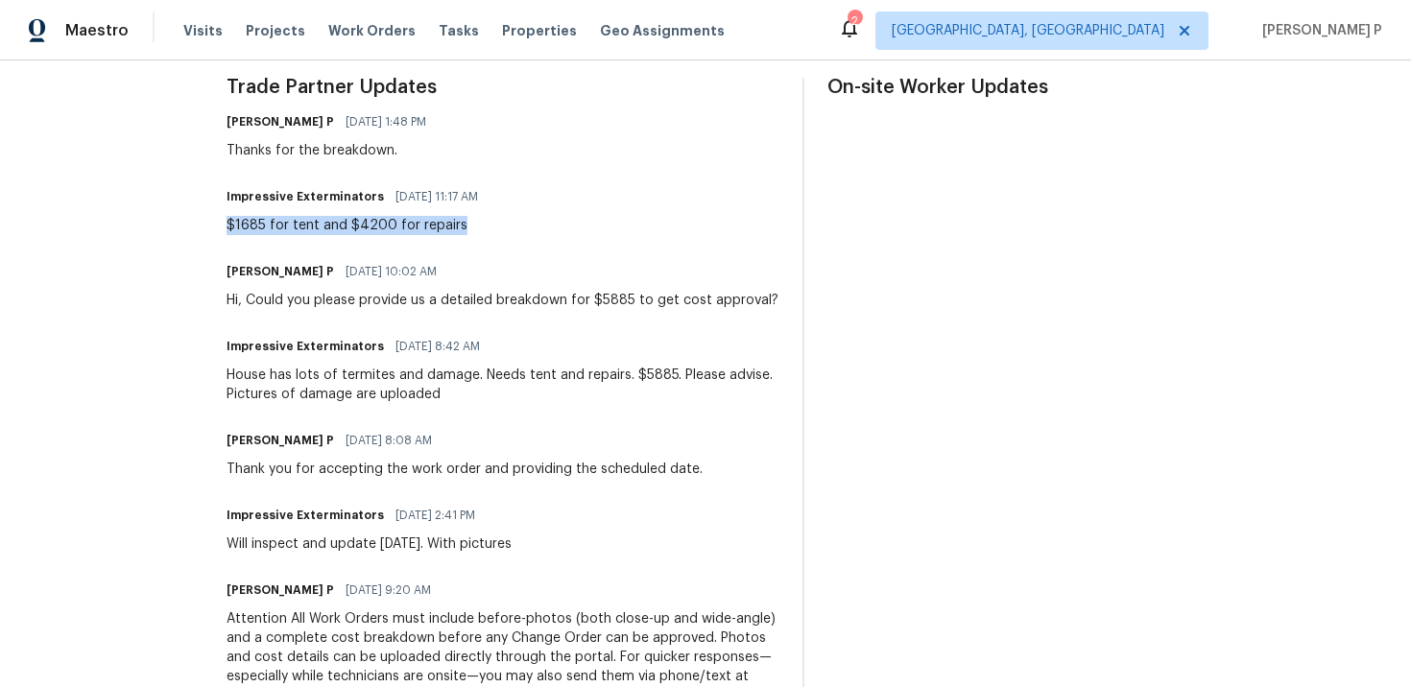
drag, startPoint x: 233, startPoint y: 231, endPoint x: 477, endPoint y: 235, distance: 243.8
click at [476, 235] on div "All work orders 8862 La Cartera St San Diego, CA 92129 OD Select Home Home deta…" at bounding box center [705, 189] width 1411 height 1405
copy div "$1685 for tent and $4200 for repairs"
